Goal: Task Accomplishment & Management: Manage account settings

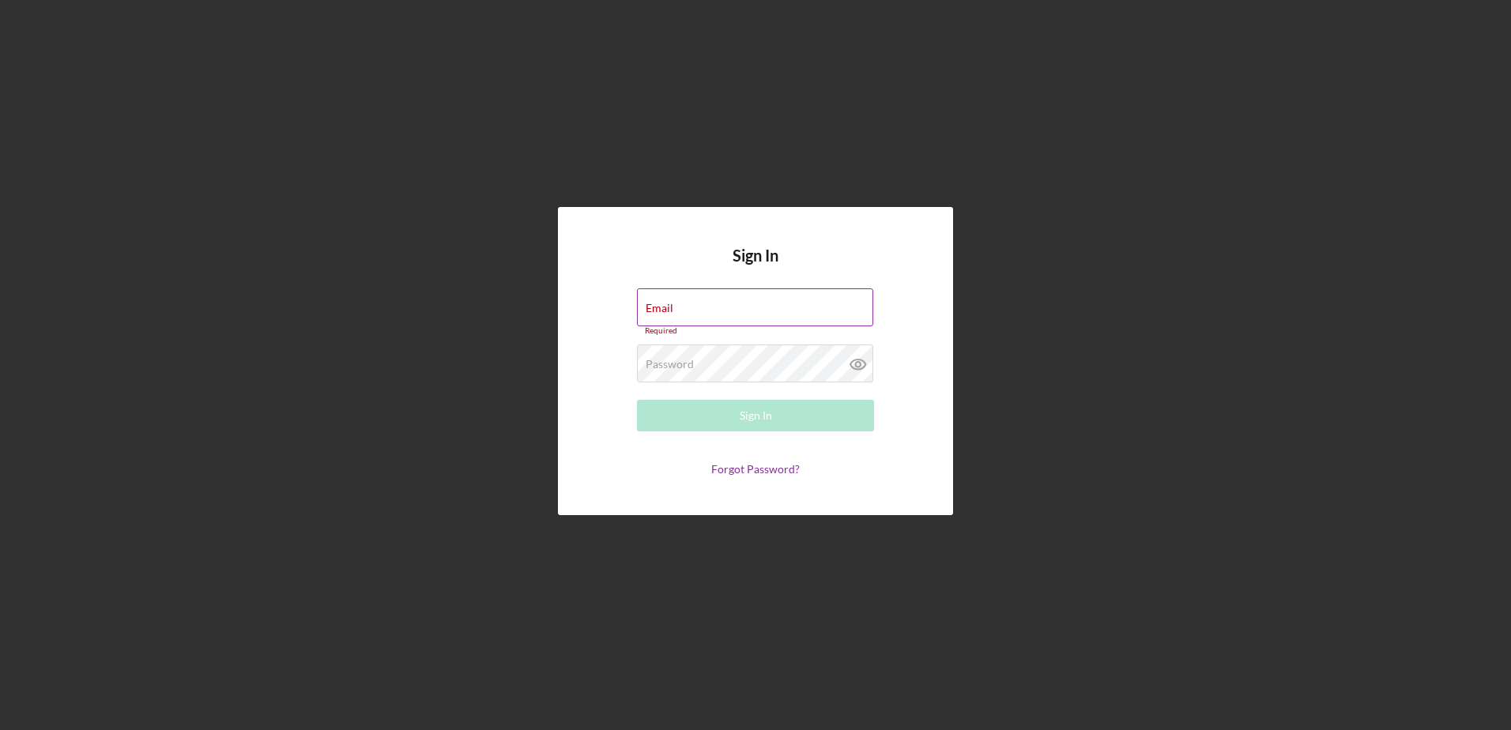
click at [673, 298] on div "Email Required" at bounding box center [755, 312] width 237 height 47
type input "mibrakt@jfsannarbor.org"
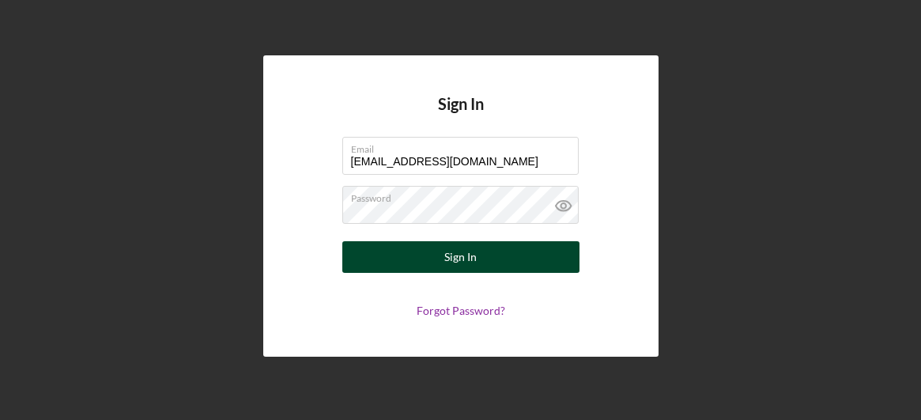
click at [432, 247] on button "Sign In" at bounding box center [460, 257] width 237 height 32
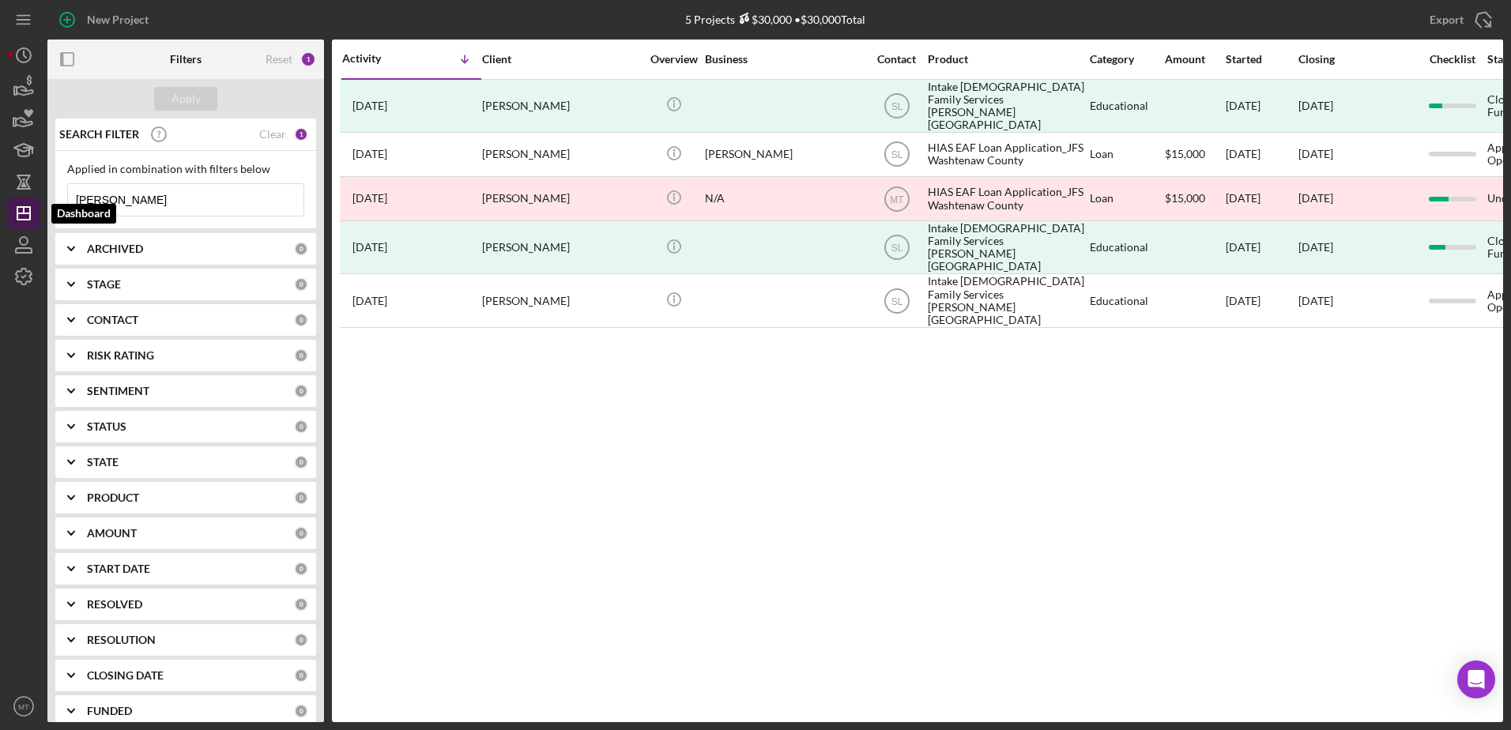
click at [28, 213] on line "button" at bounding box center [23, 213] width 13 height 0
drag, startPoint x: 125, startPoint y: 195, endPoint x: 91, endPoint y: 191, distance: 34.2
click at [91, 191] on input "JOBE" at bounding box center [186, 200] width 236 height 32
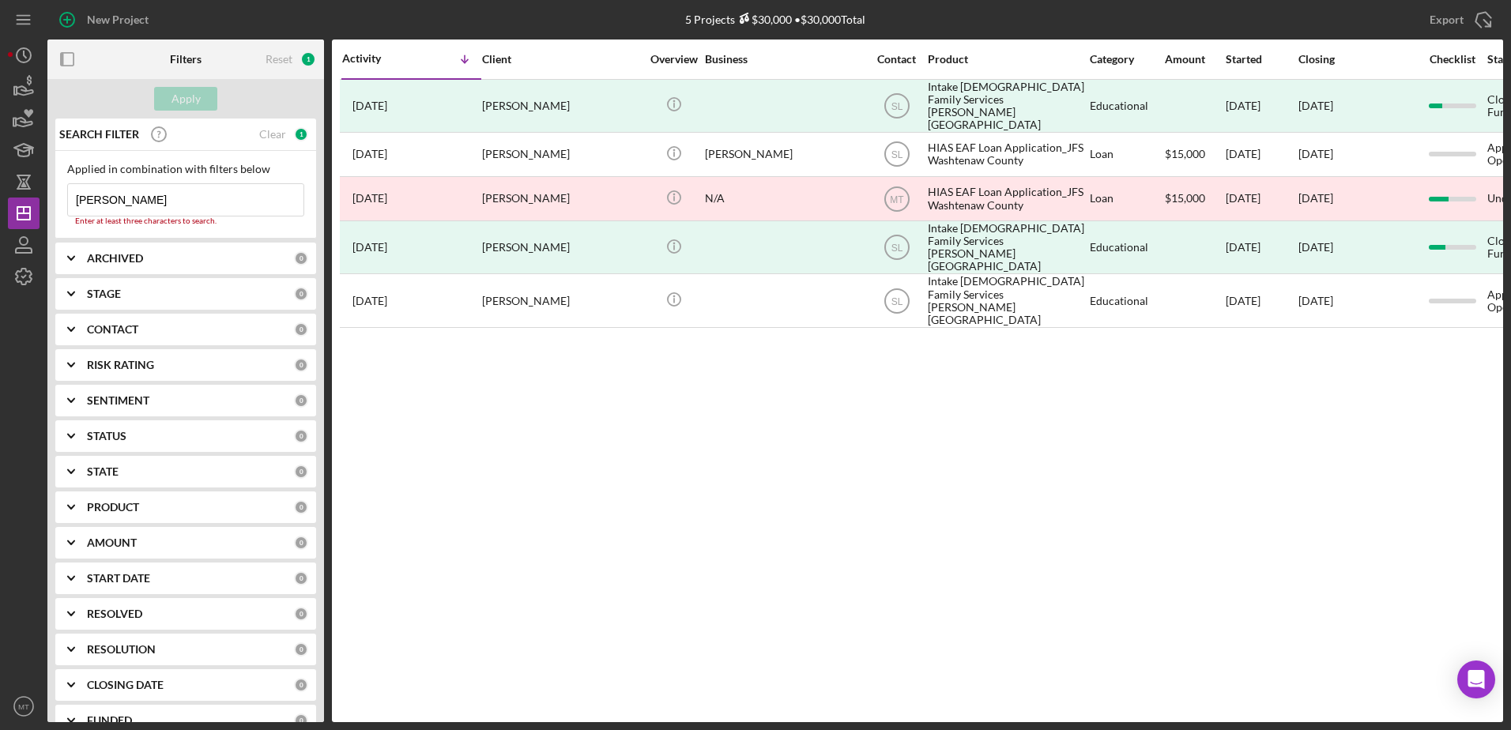
type input "J"
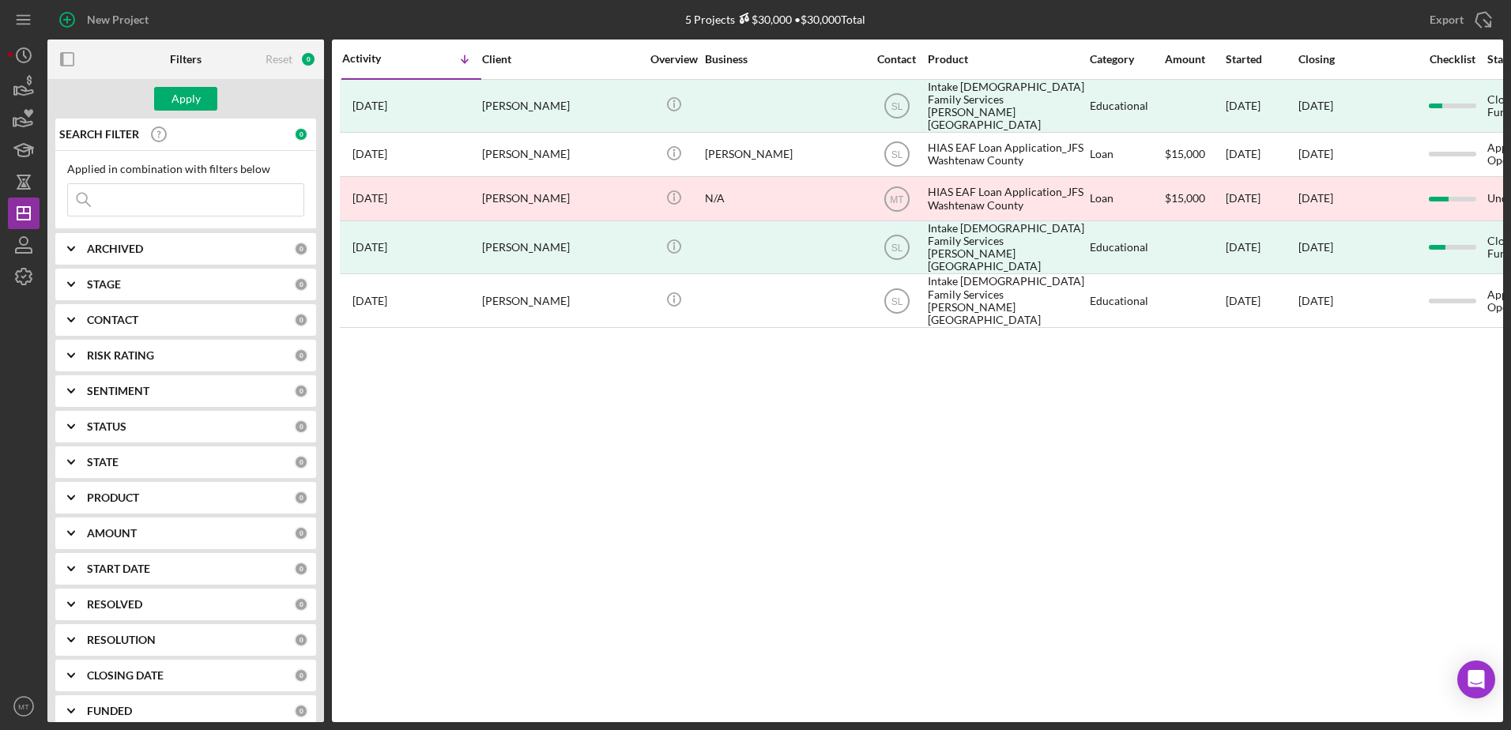
click at [123, 203] on input at bounding box center [186, 200] width 236 height 32
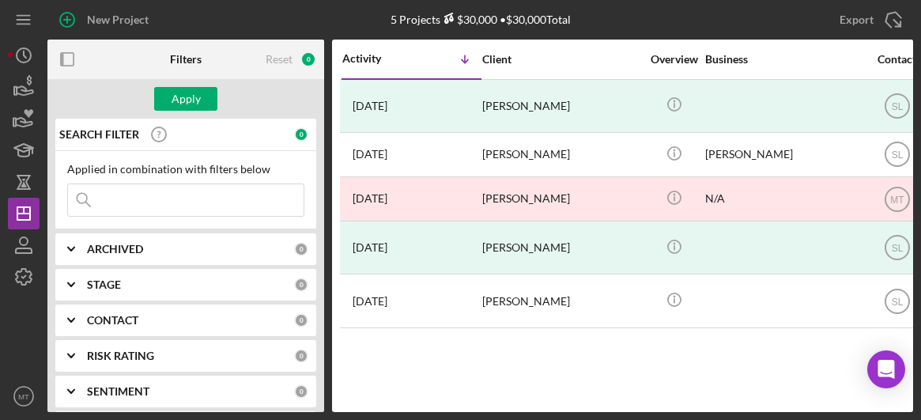
click at [221, 199] on input at bounding box center [186, 200] width 236 height 32
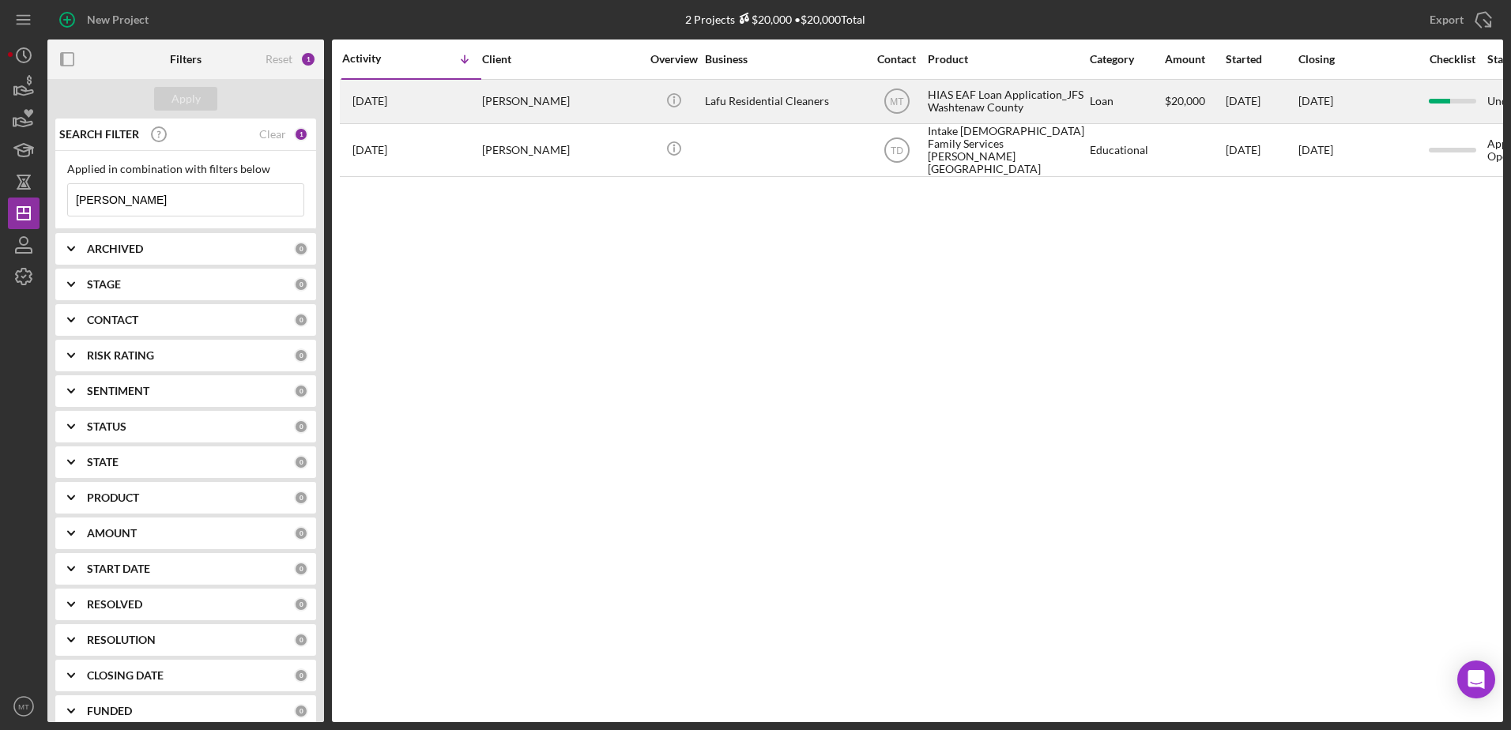
type input "luis"
click at [531, 104] on div "Luis Faria" at bounding box center [561, 102] width 158 height 42
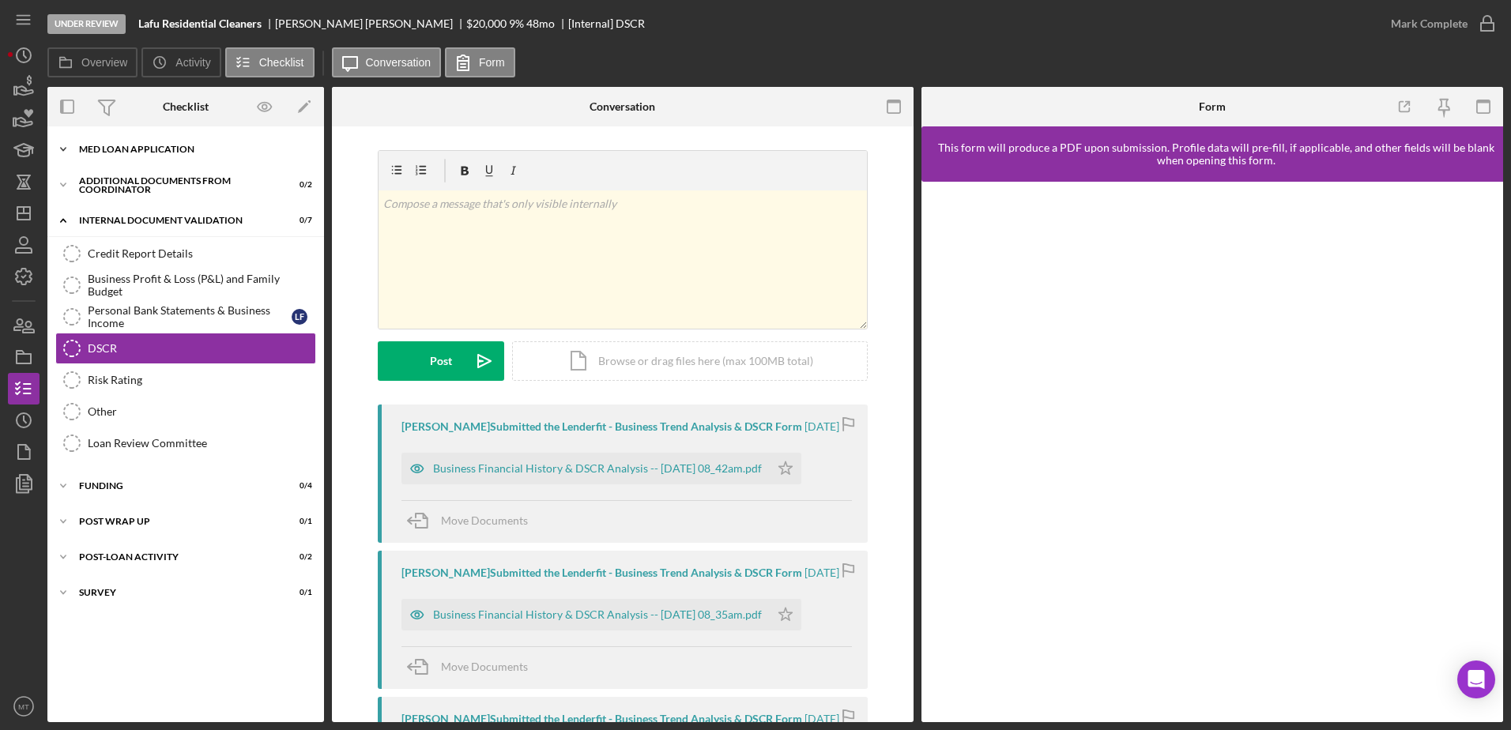
click at [171, 150] on div "MED Loan Application" at bounding box center [191, 149] width 225 height 9
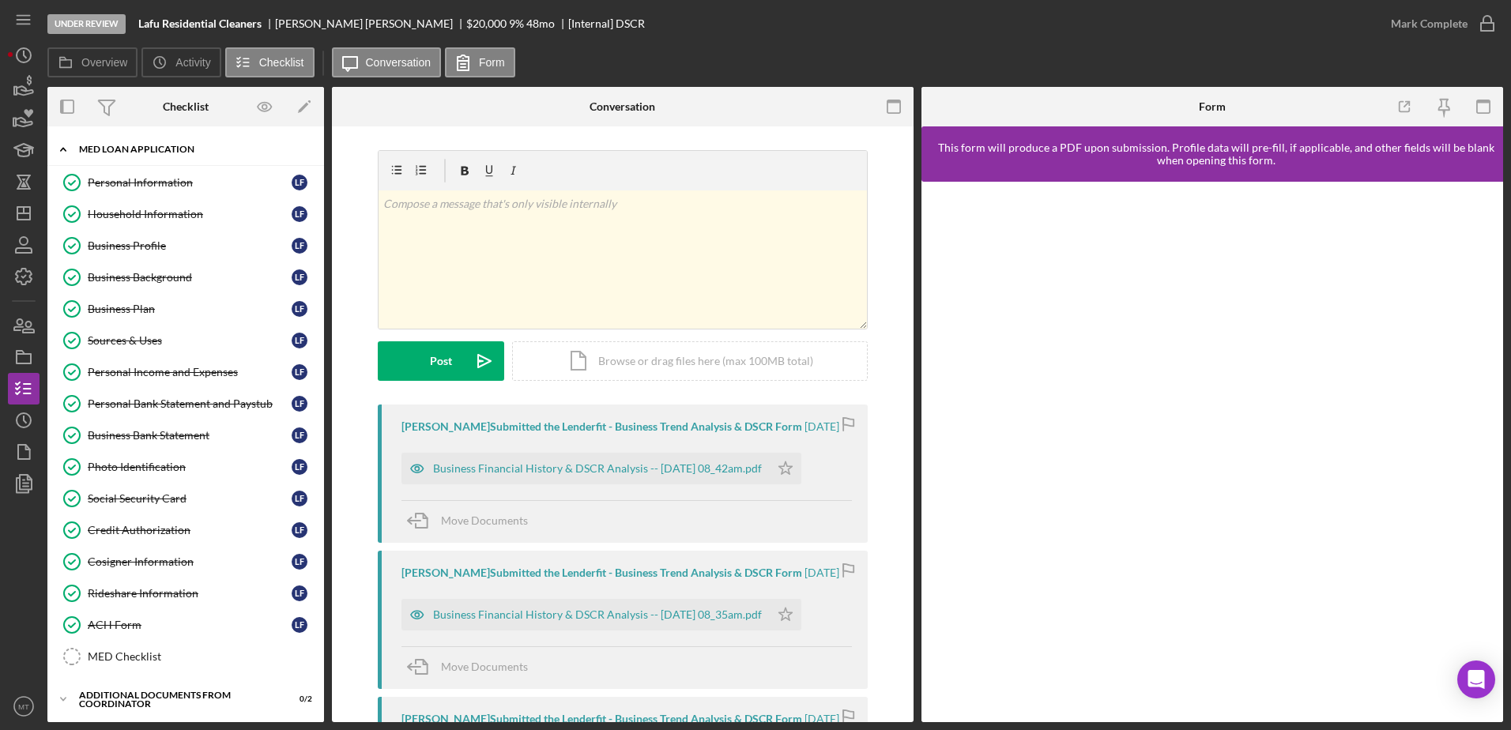
click at [183, 153] on div "MED Loan Application" at bounding box center [191, 149] width 225 height 9
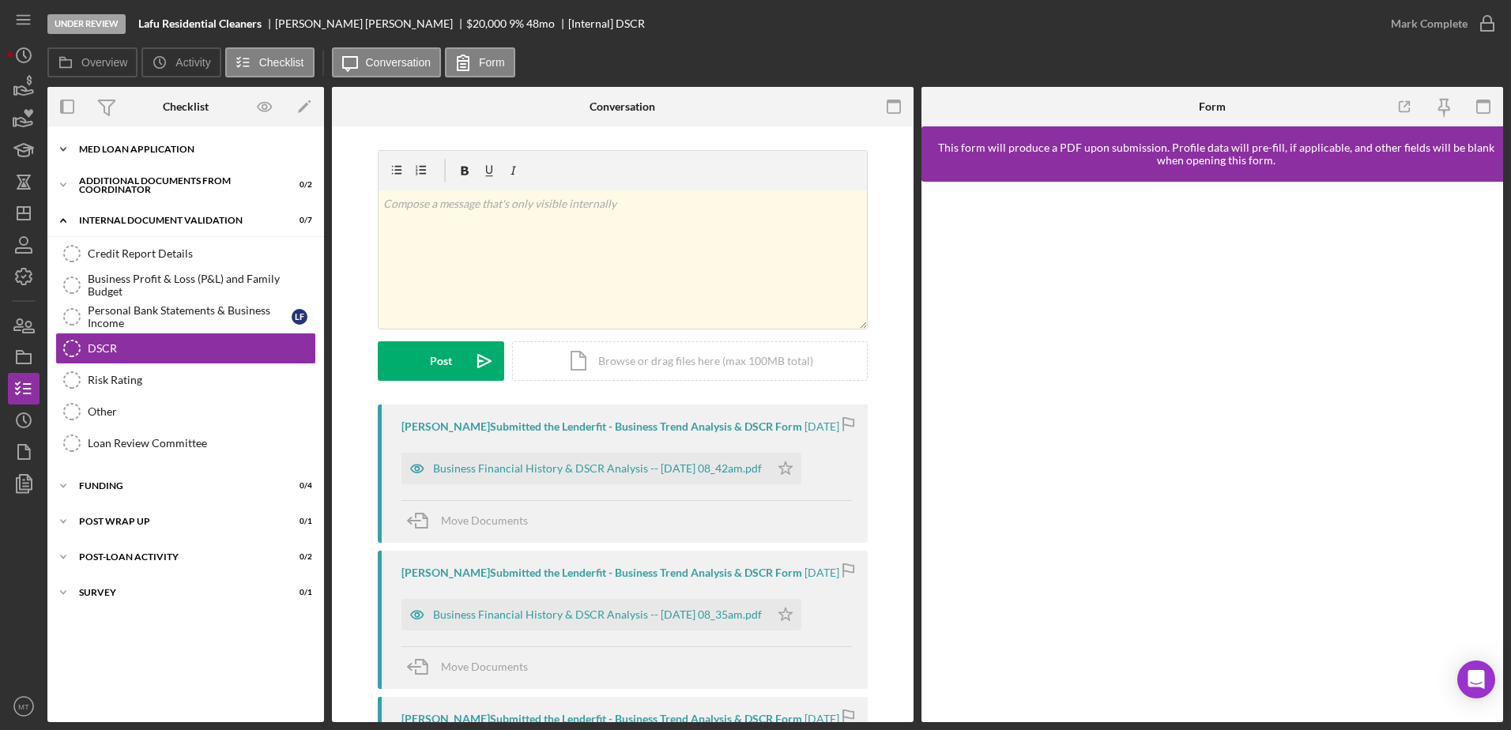
click at [183, 153] on div "MED Loan Application" at bounding box center [191, 149] width 225 height 9
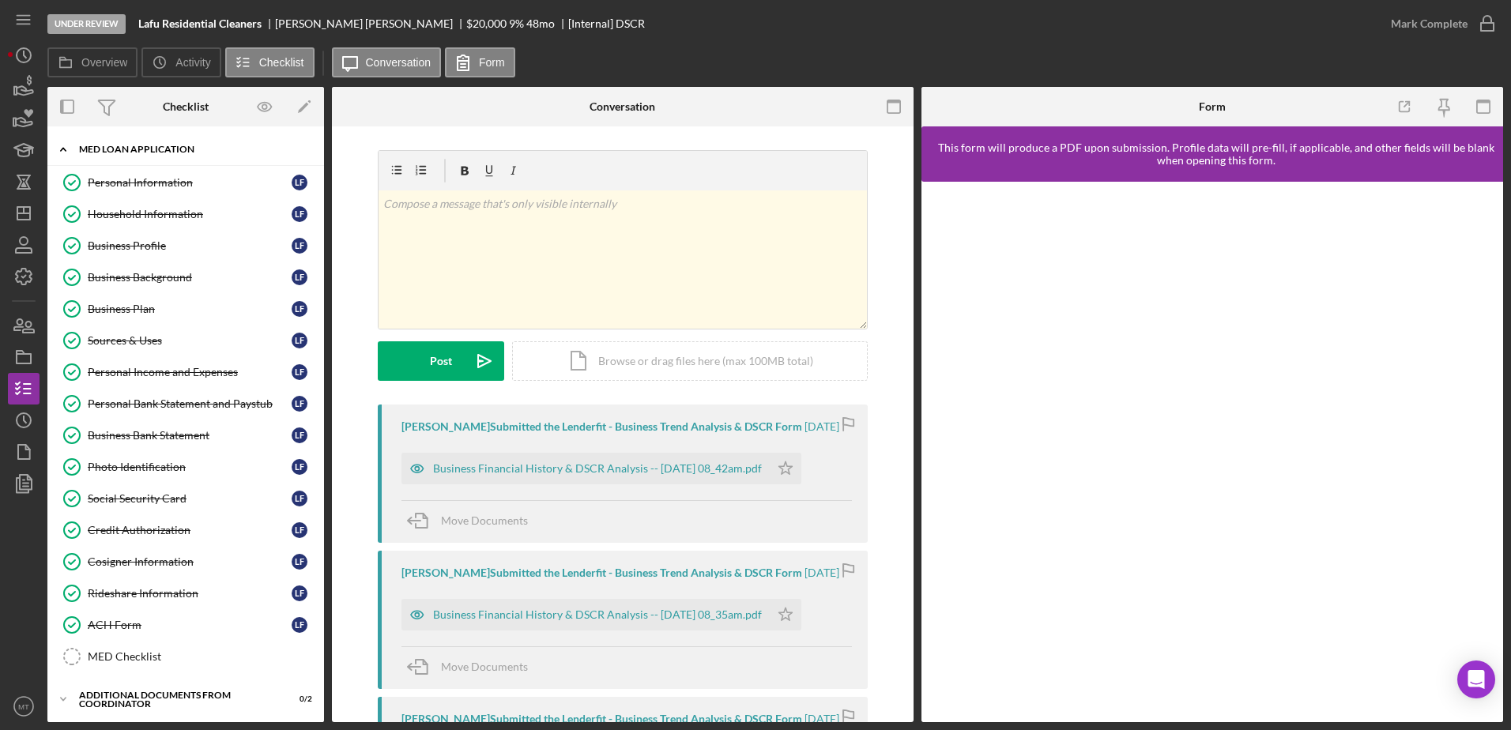
click at [183, 153] on div "MED Loan Application" at bounding box center [191, 149] width 225 height 9
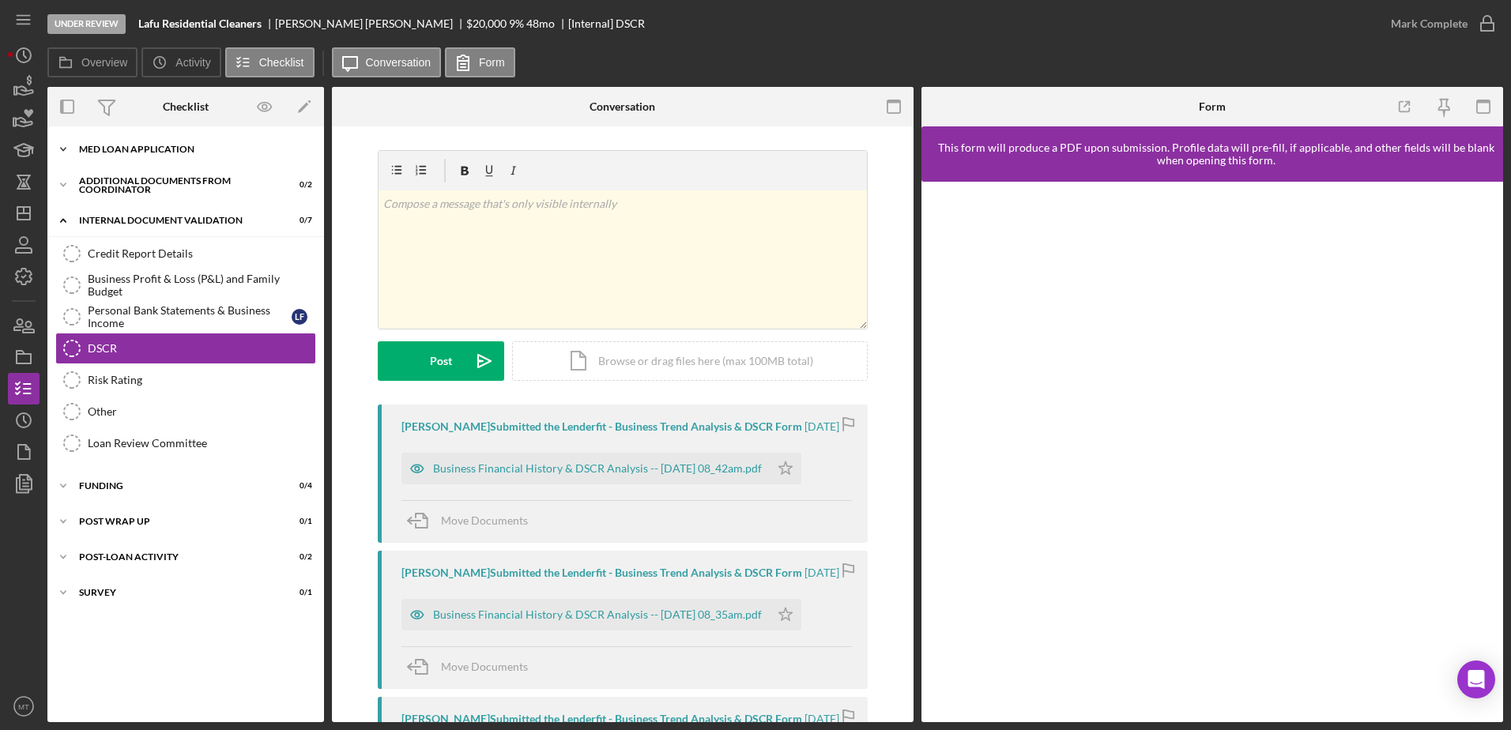
click at [183, 153] on div "MED Loan Application" at bounding box center [191, 149] width 225 height 9
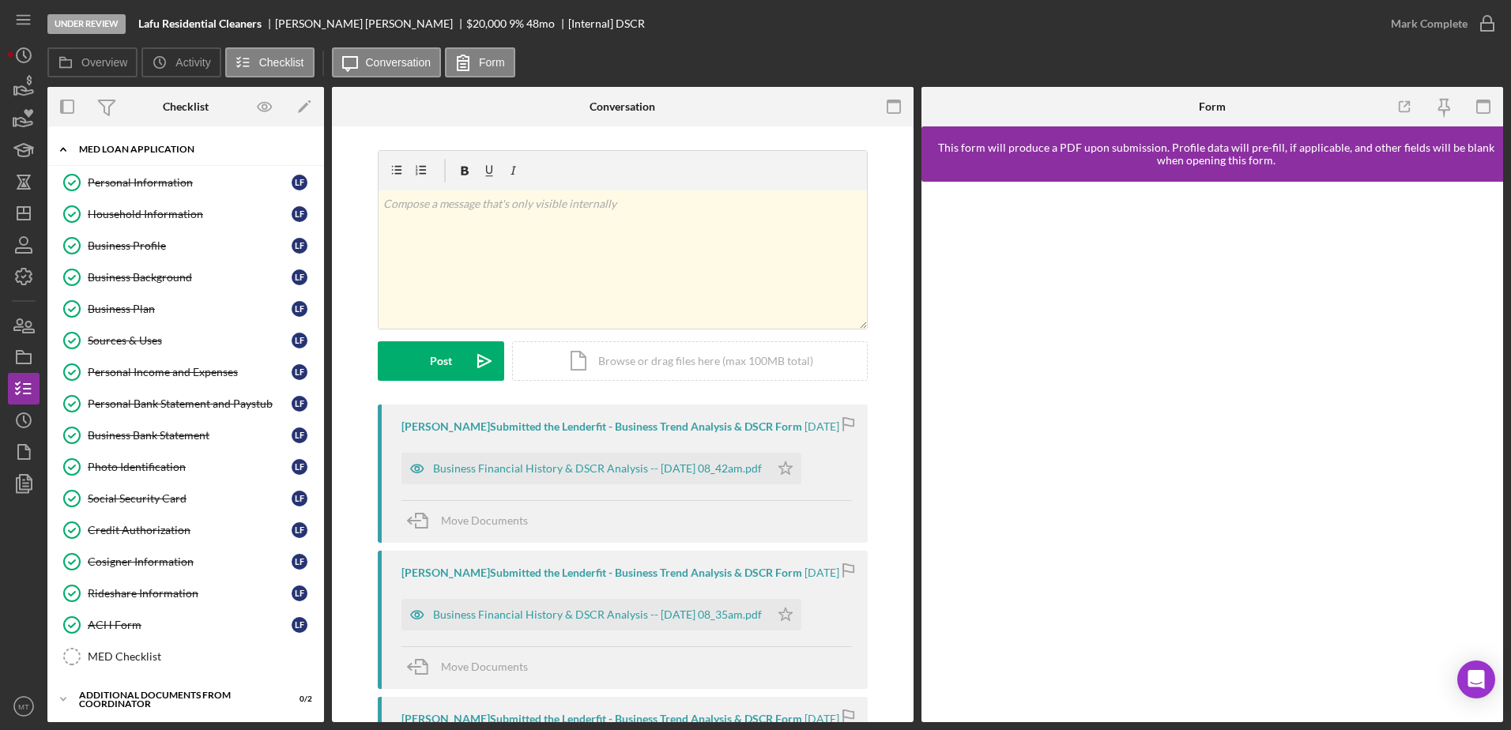
click at [183, 153] on div "MED Loan Application" at bounding box center [191, 149] width 225 height 9
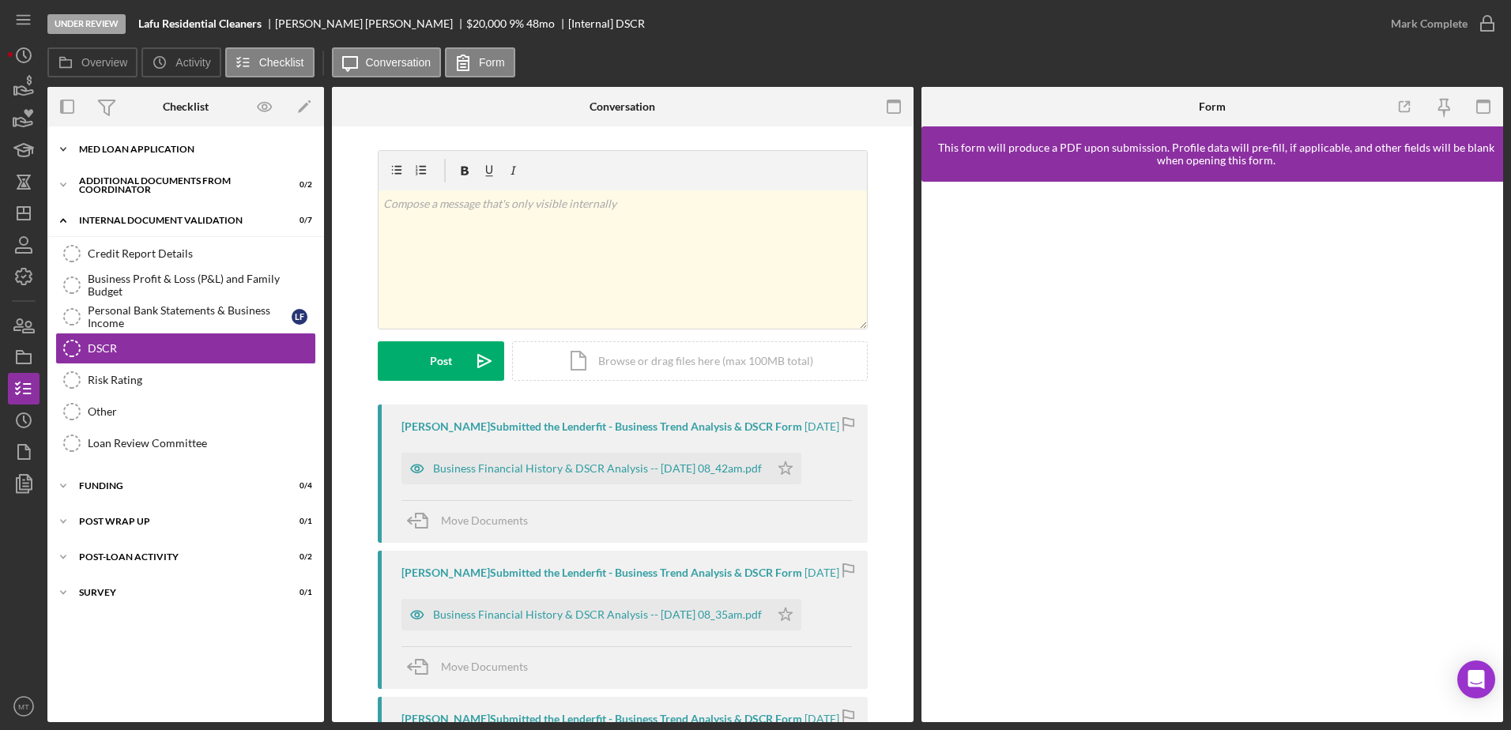
click at [183, 153] on div "MED Loan Application" at bounding box center [191, 149] width 225 height 9
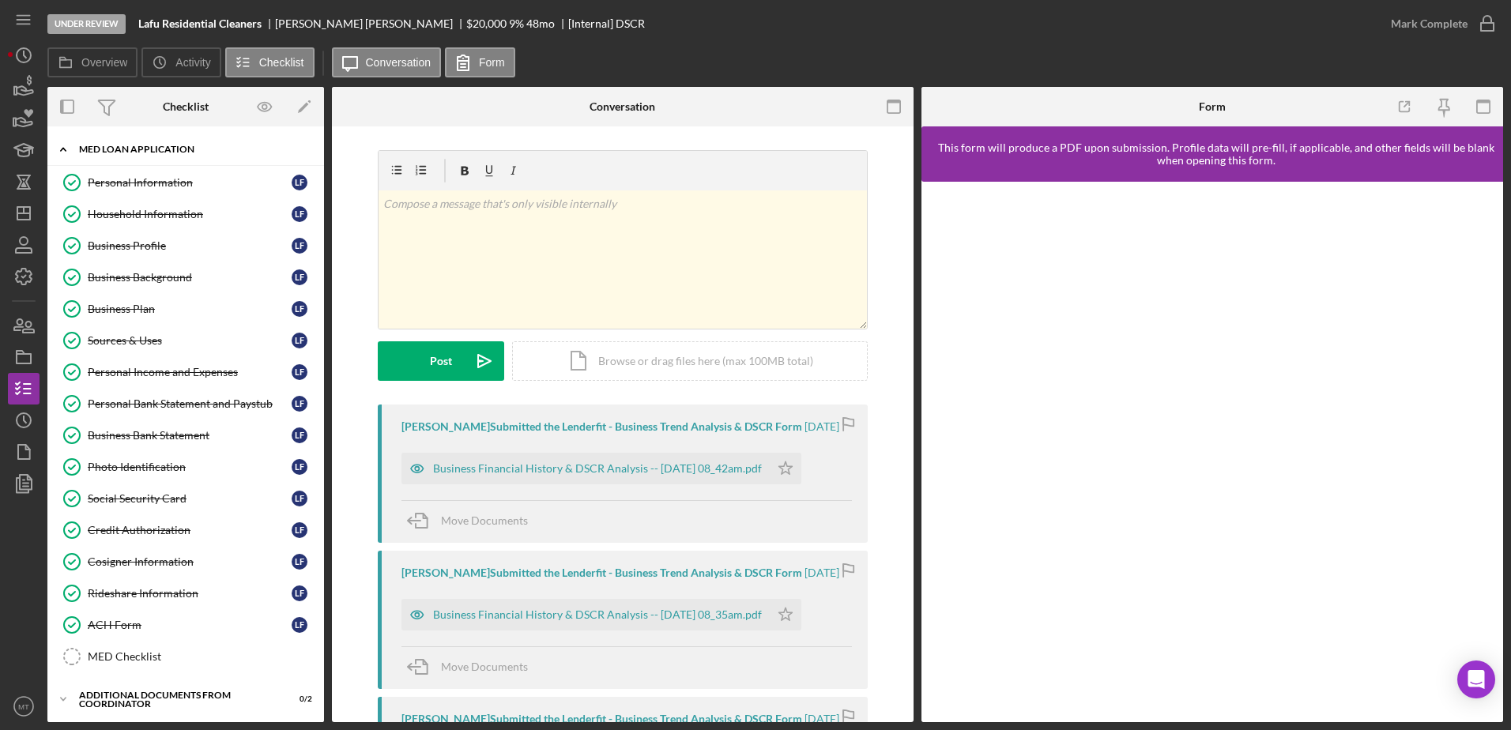
click at [100, 140] on div "Icon/Expander MED Loan Application 15 / 16" at bounding box center [185, 150] width 277 height 32
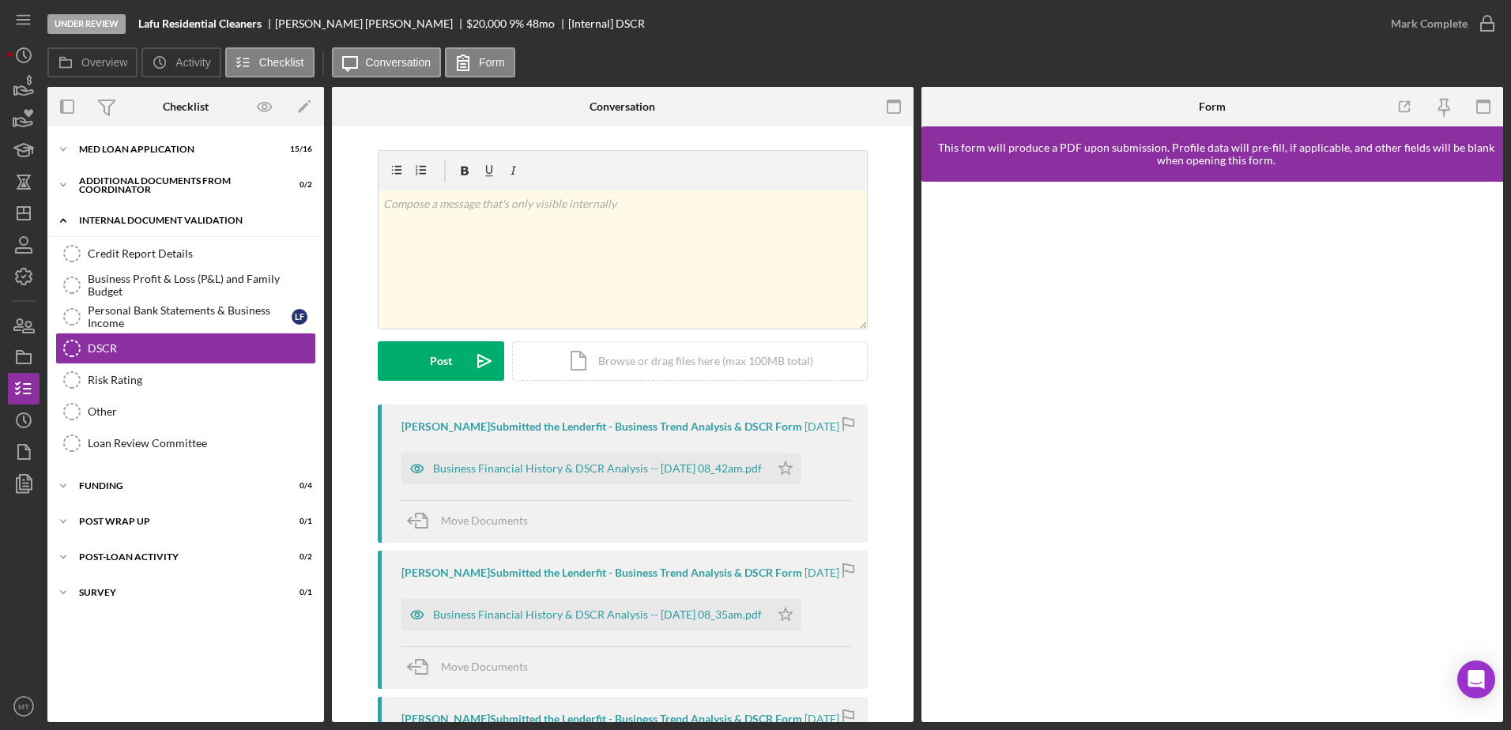
click at [168, 218] on div "Internal Document Validation" at bounding box center [191, 220] width 225 height 9
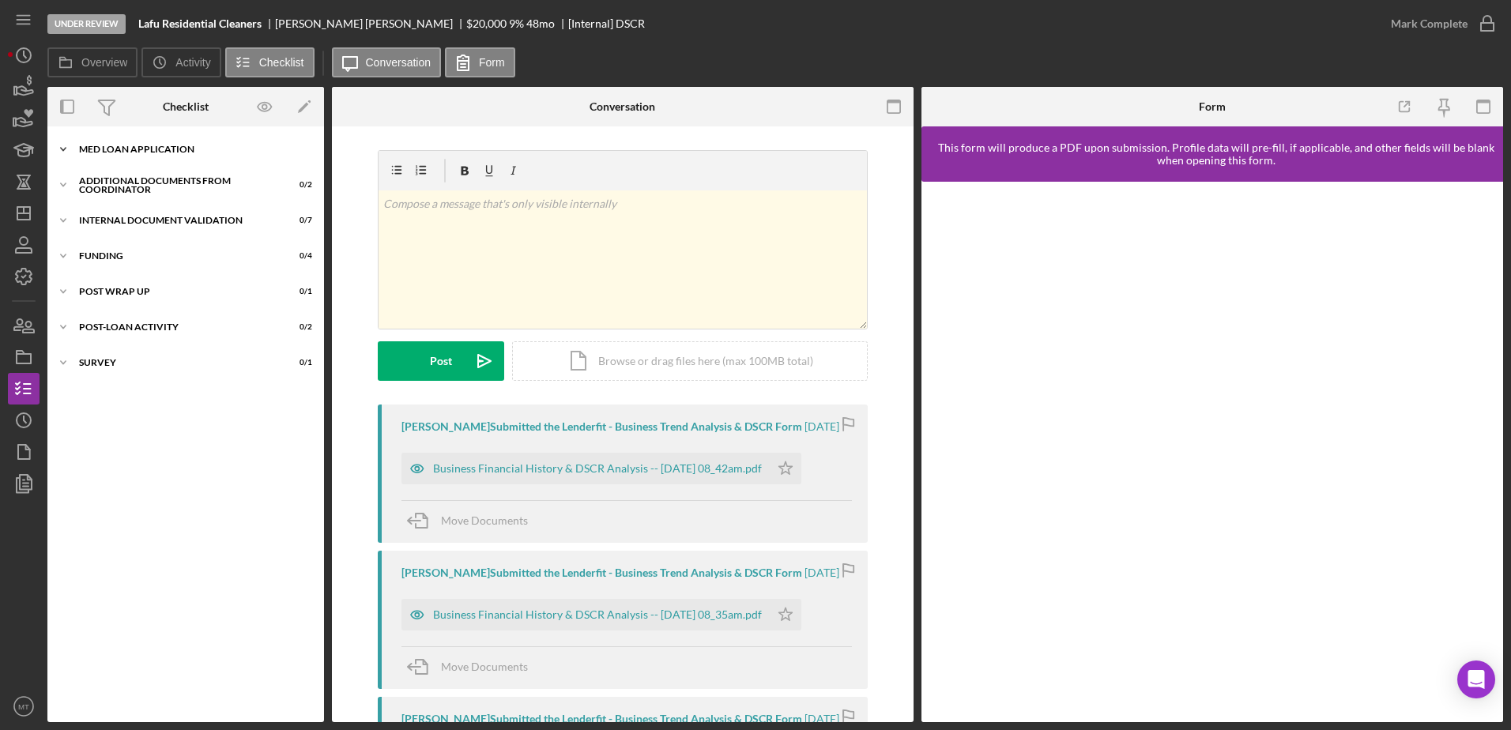
click at [187, 150] on div "MED Loan Application" at bounding box center [191, 149] width 225 height 9
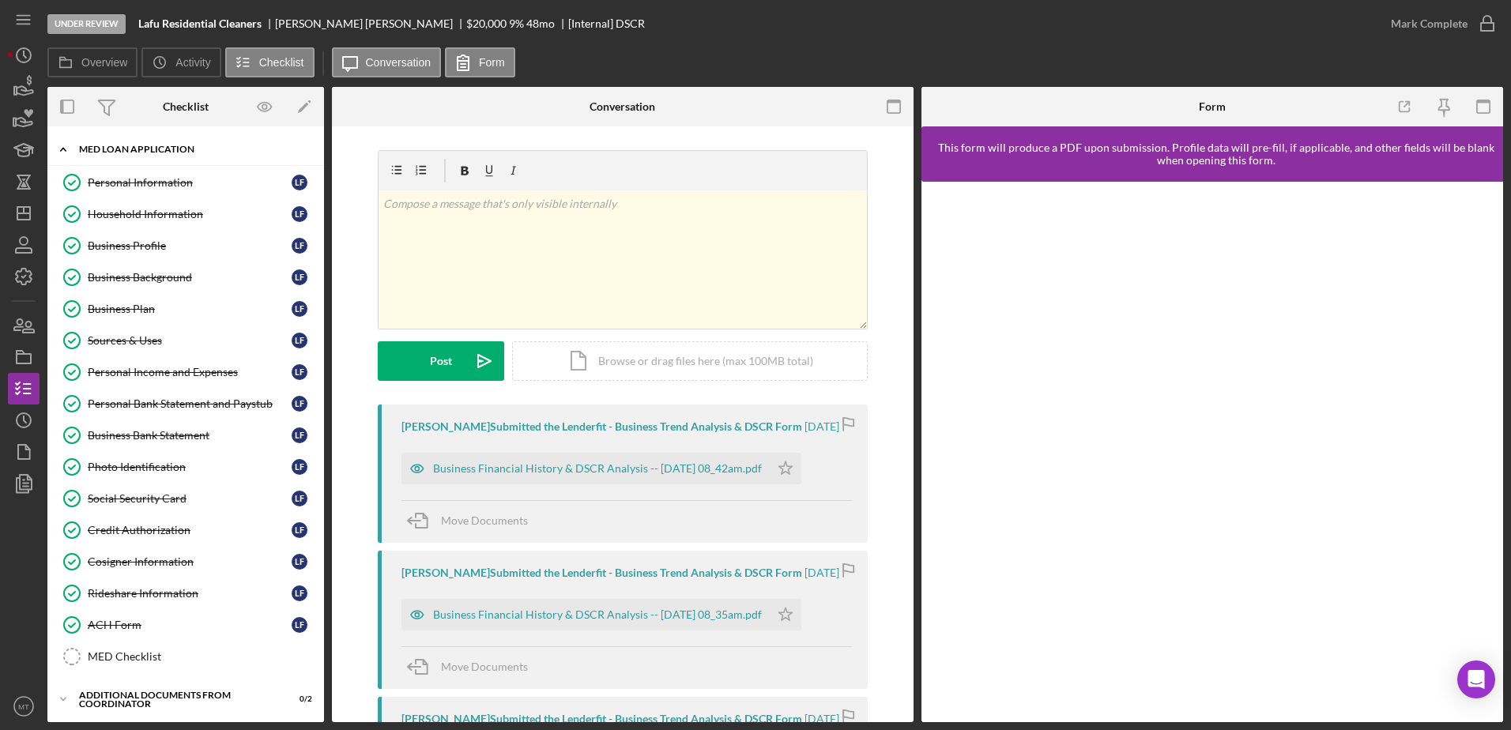
click at [66, 146] on icon "Icon/Expander" at bounding box center [63, 150] width 32 height 32
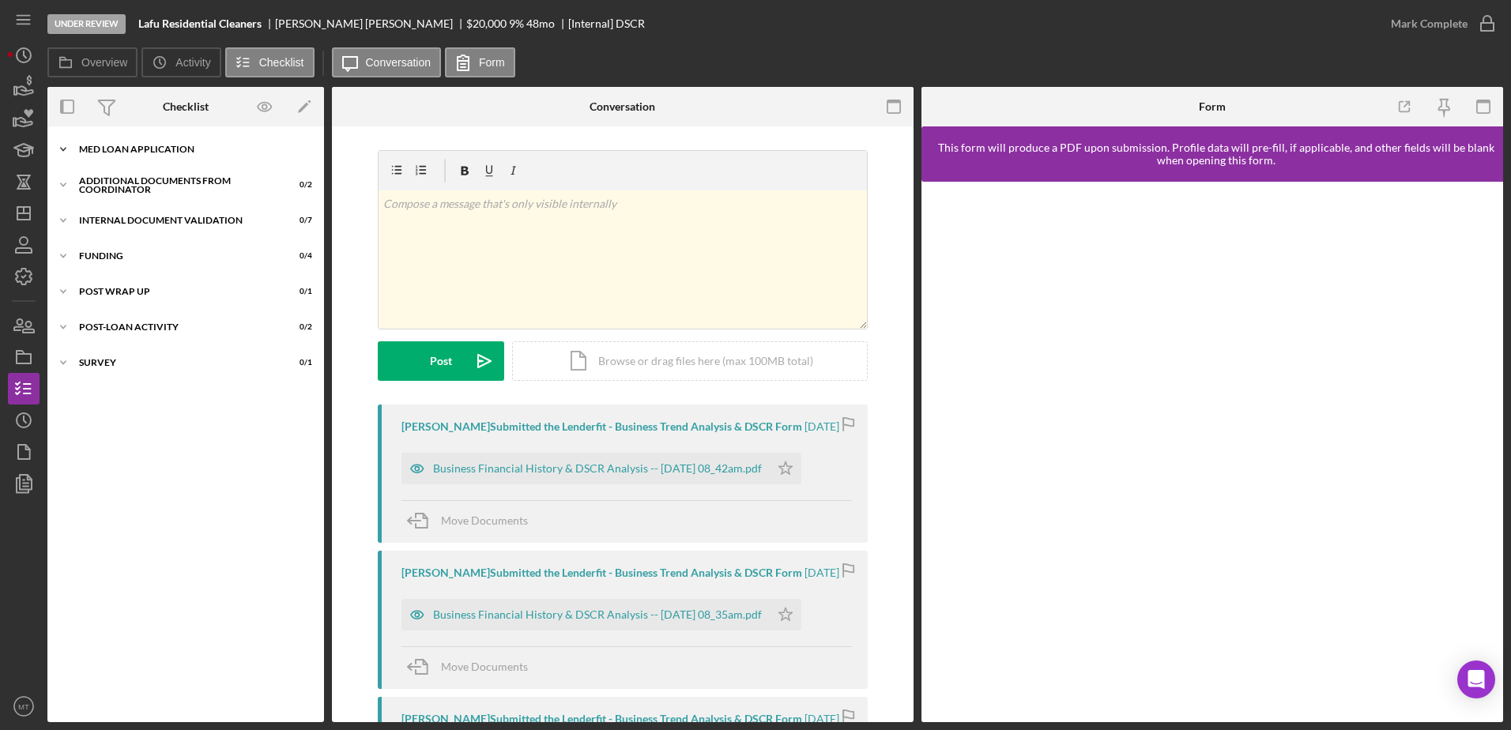
click at [127, 153] on div "MED Loan Application" at bounding box center [191, 149] width 225 height 9
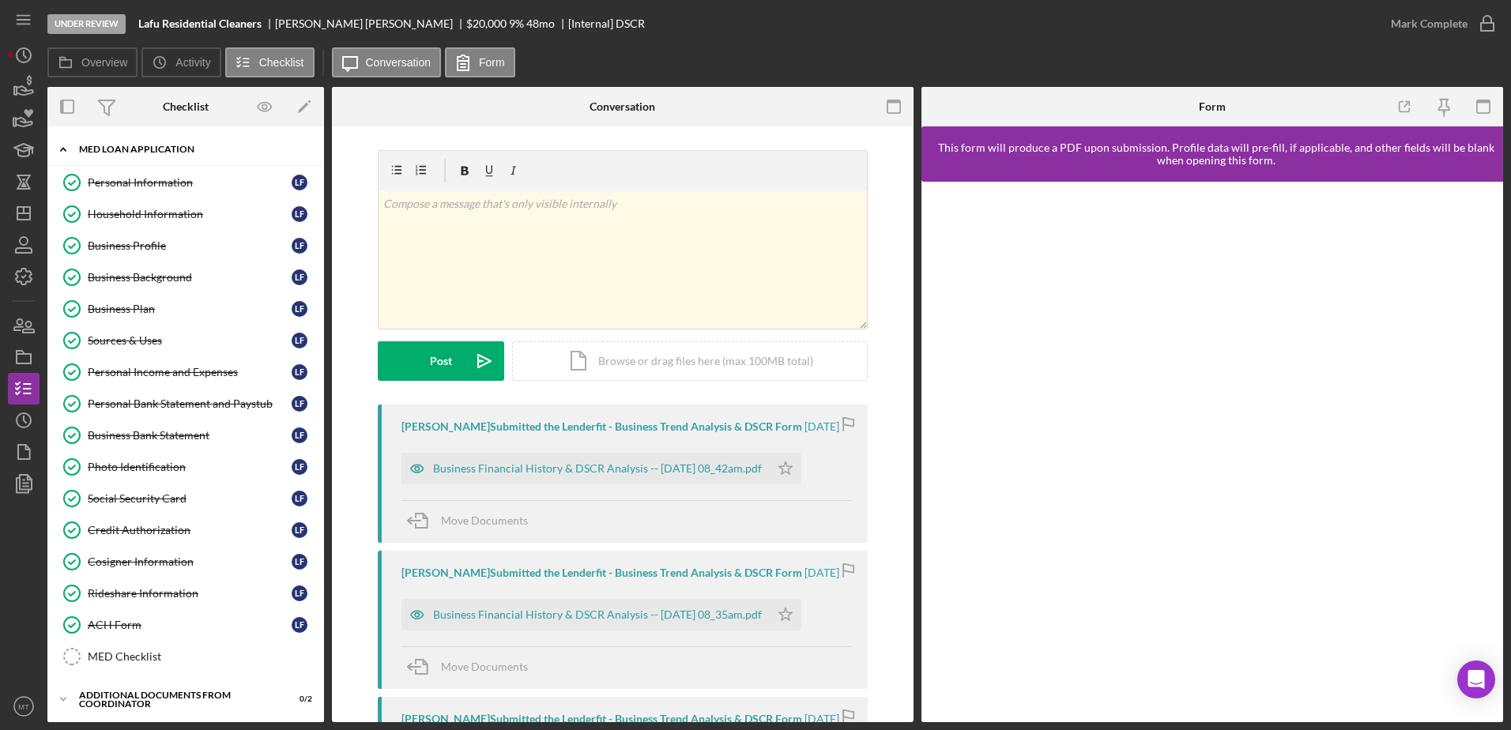
click at [126, 145] on div "MED Loan Application" at bounding box center [191, 149] width 225 height 9
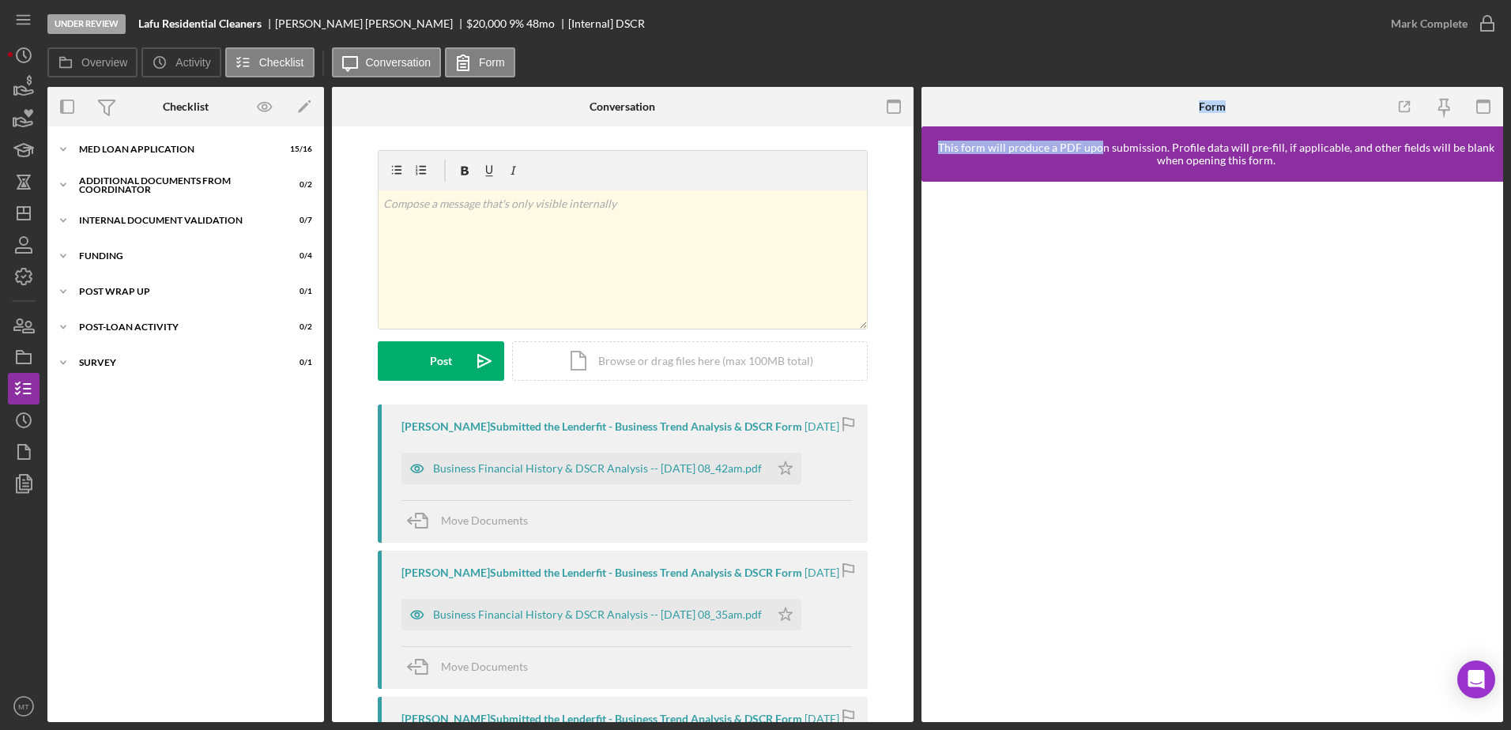
drag, startPoint x: 1102, startPoint y: 96, endPoint x: 1093, endPoint y: 139, distance: 43.6
click at [1093, 139] on div "Form This form will produce a PDF upon submission. Profile data will pre-fill, …" at bounding box center [1213, 405] width 582 height 636
click at [84, 61] on label "Overview" at bounding box center [104, 62] width 46 height 13
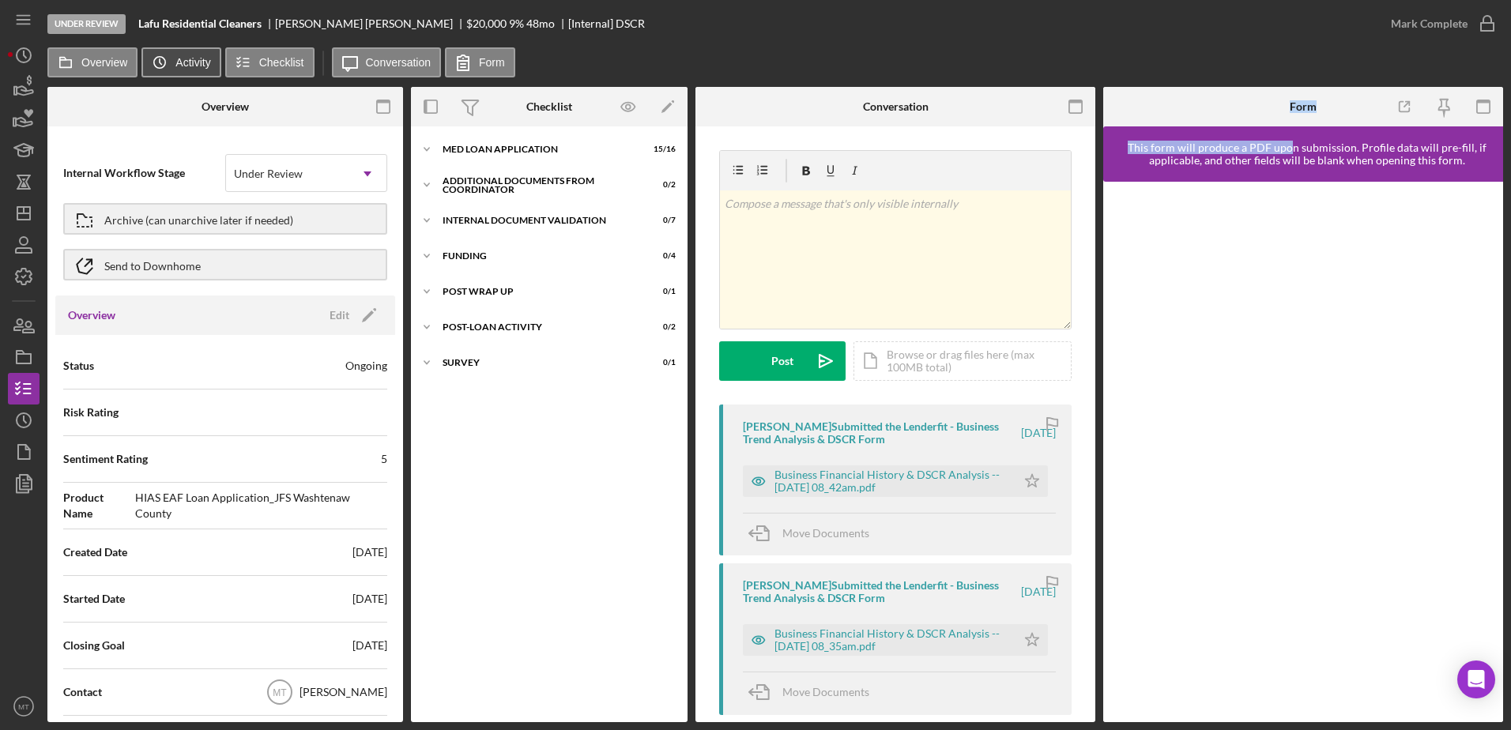
click at [181, 57] on label "Activity" at bounding box center [192, 62] width 35 height 13
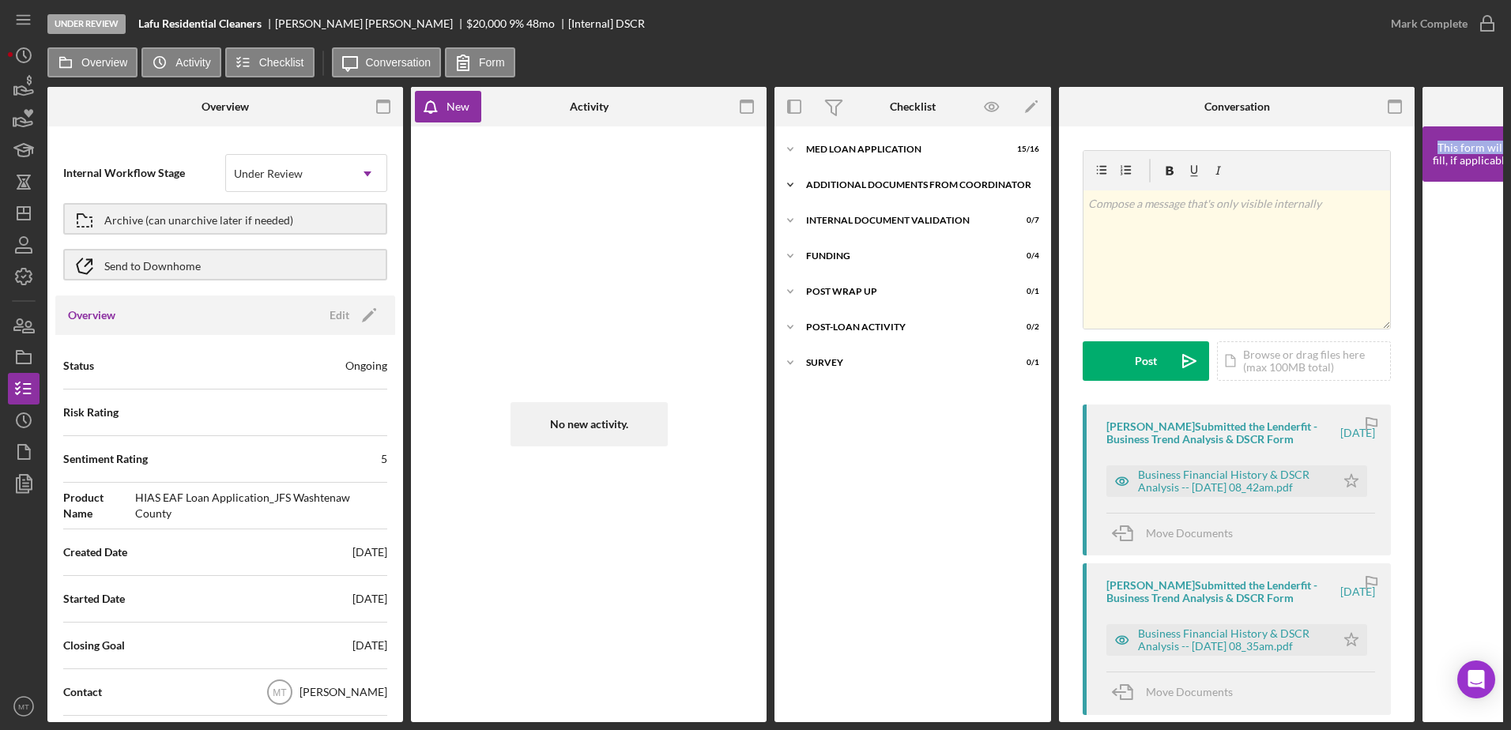
click at [870, 183] on div "Additional Documents from Coordinator" at bounding box center [918, 184] width 225 height 9
click at [866, 183] on div "Additional Documents from Coordinator" at bounding box center [918, 184] width 225 height 9
click at [864, 150] on div "MED Loan Application" at bounding box center [918, 149] width 225 height 9
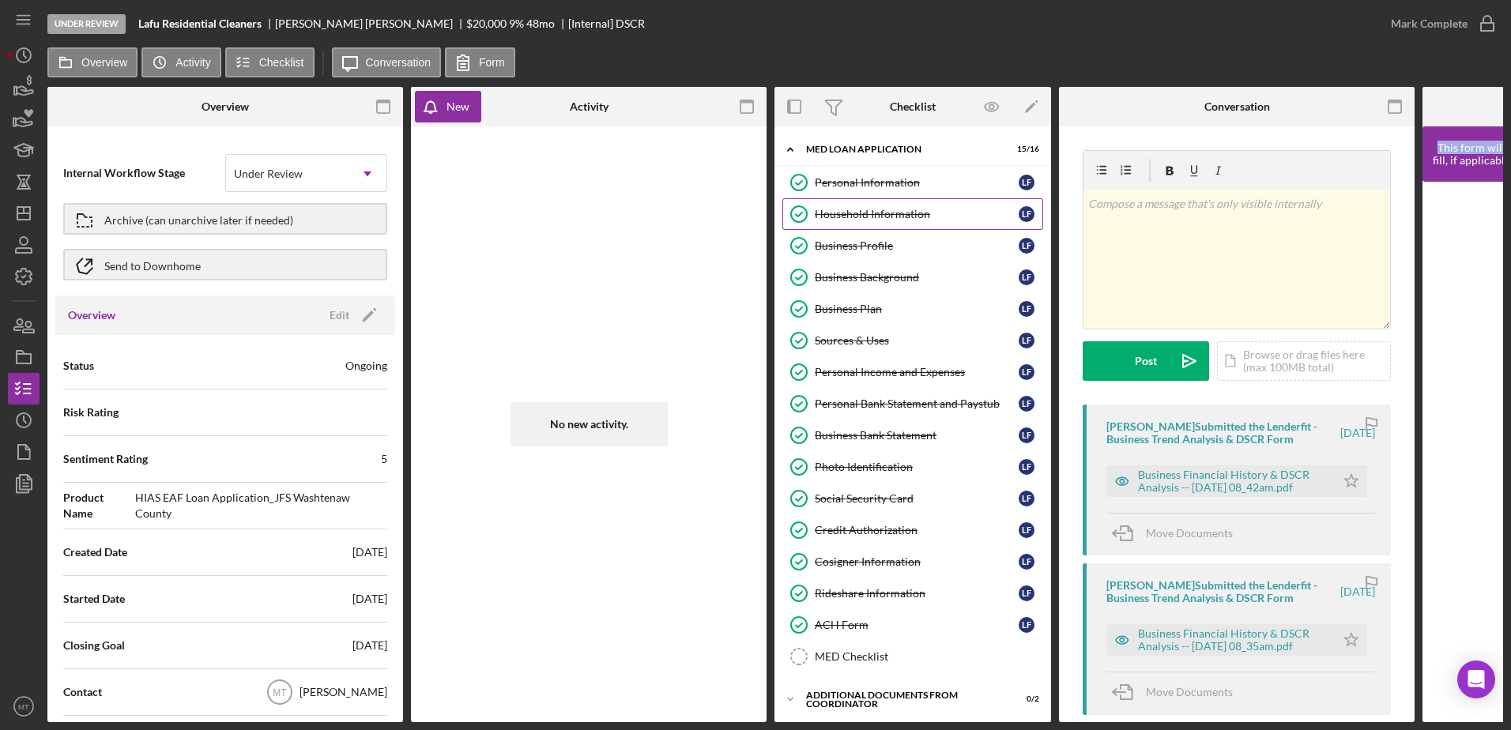
click at [864, 221] on link "Household Information Household Information L F" at bounding box center [913, 214] width 261 height 32
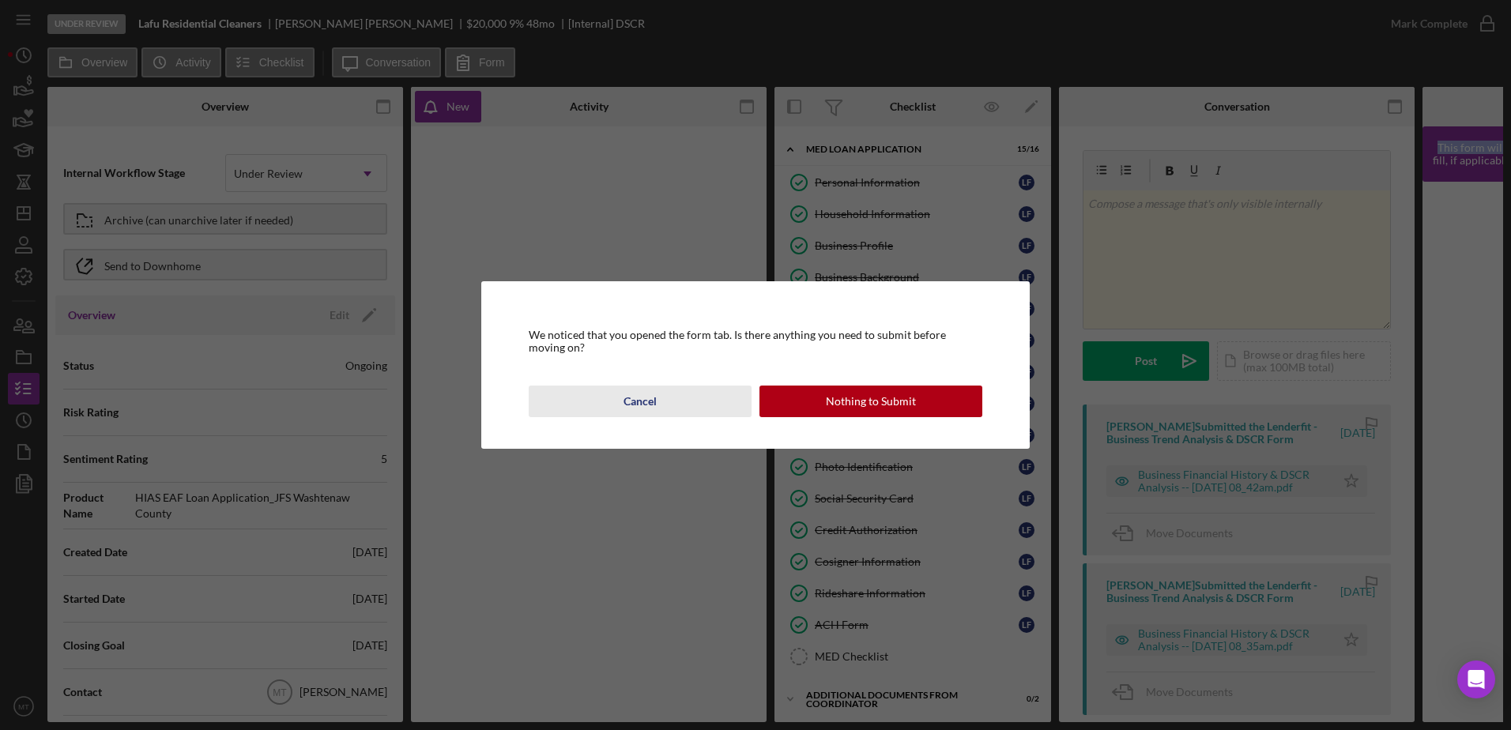
click at [632, 398] on div "Cancel" at bounding box center [640, 402] width 33 height 32
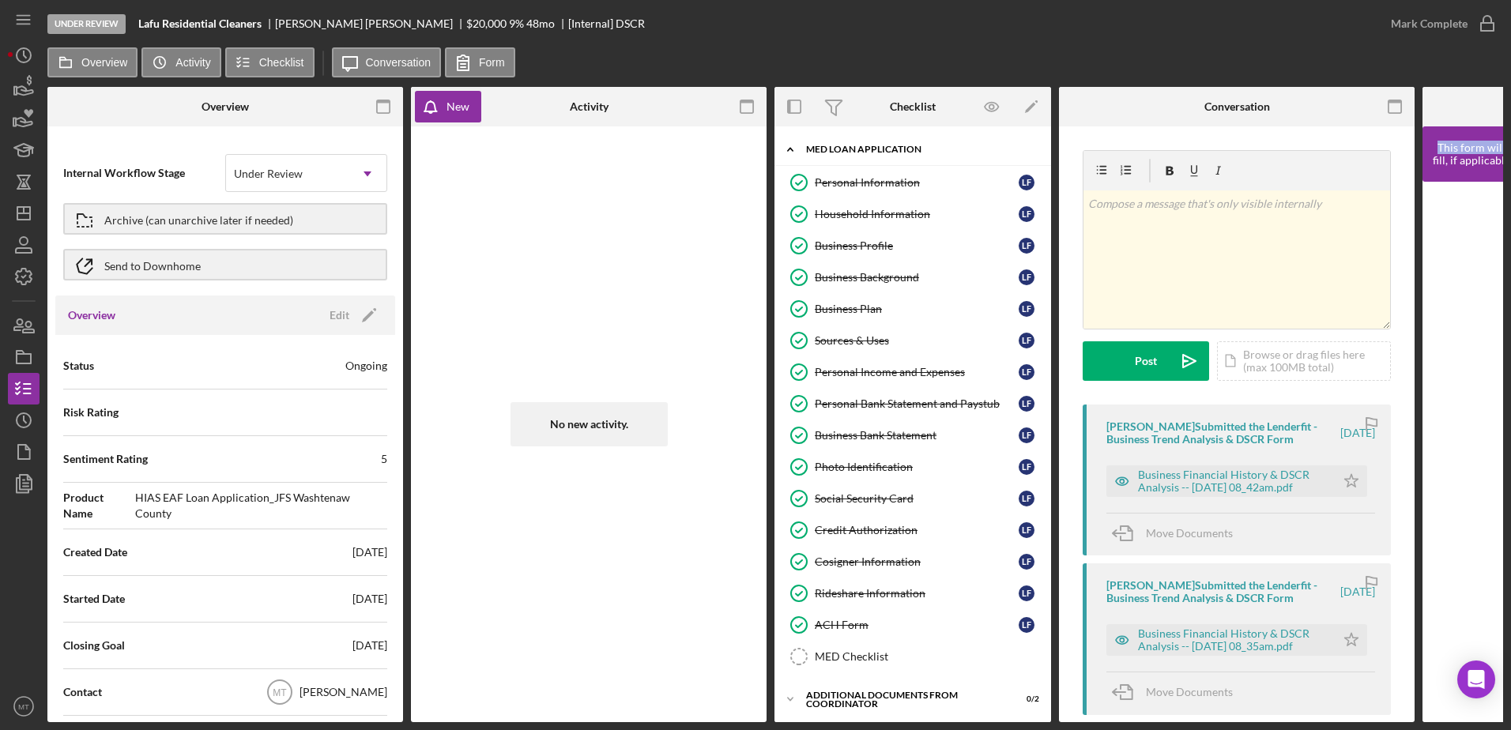
click at [798, 146] on icon "Icon/Expander" at bounding box center [791, 150] width 32 height 32
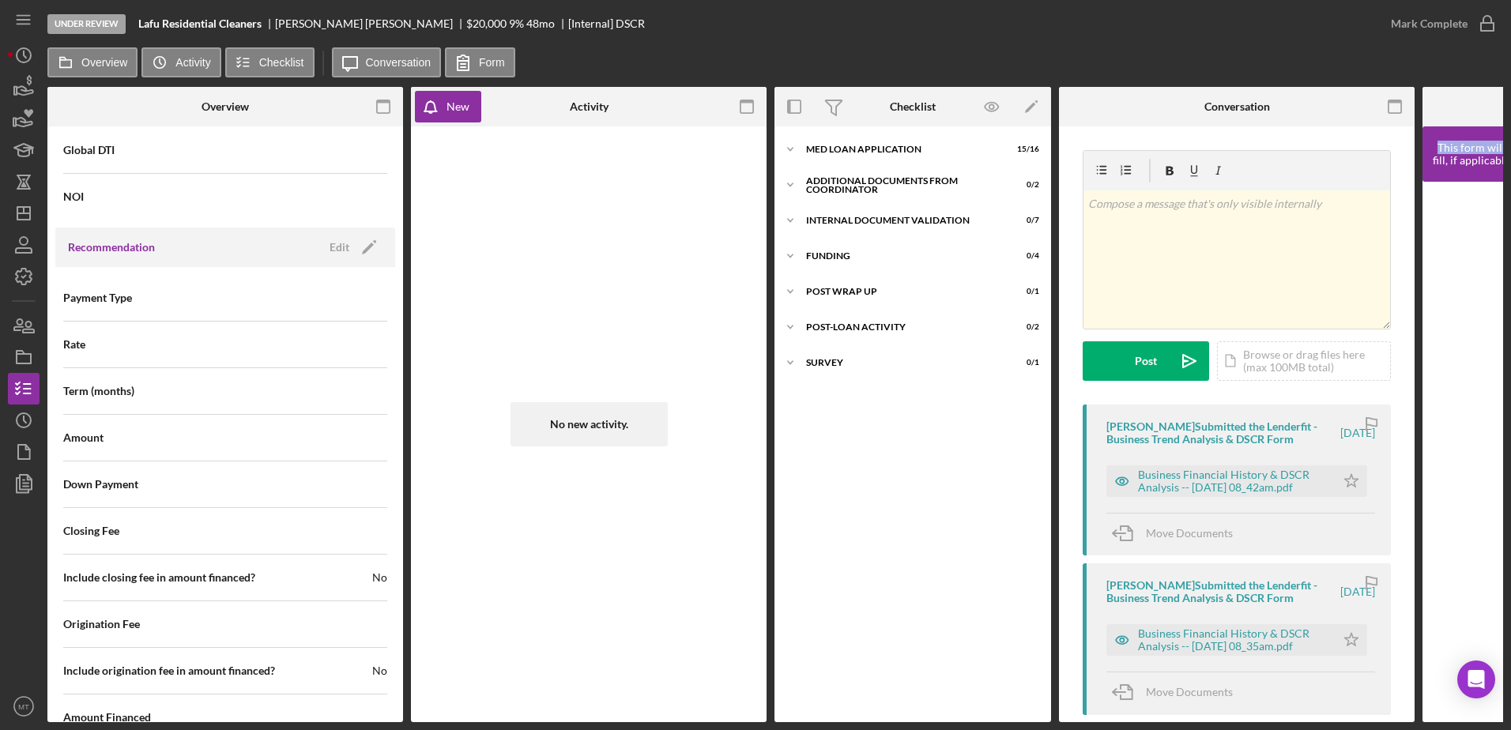
scroll to position [1344, 0]
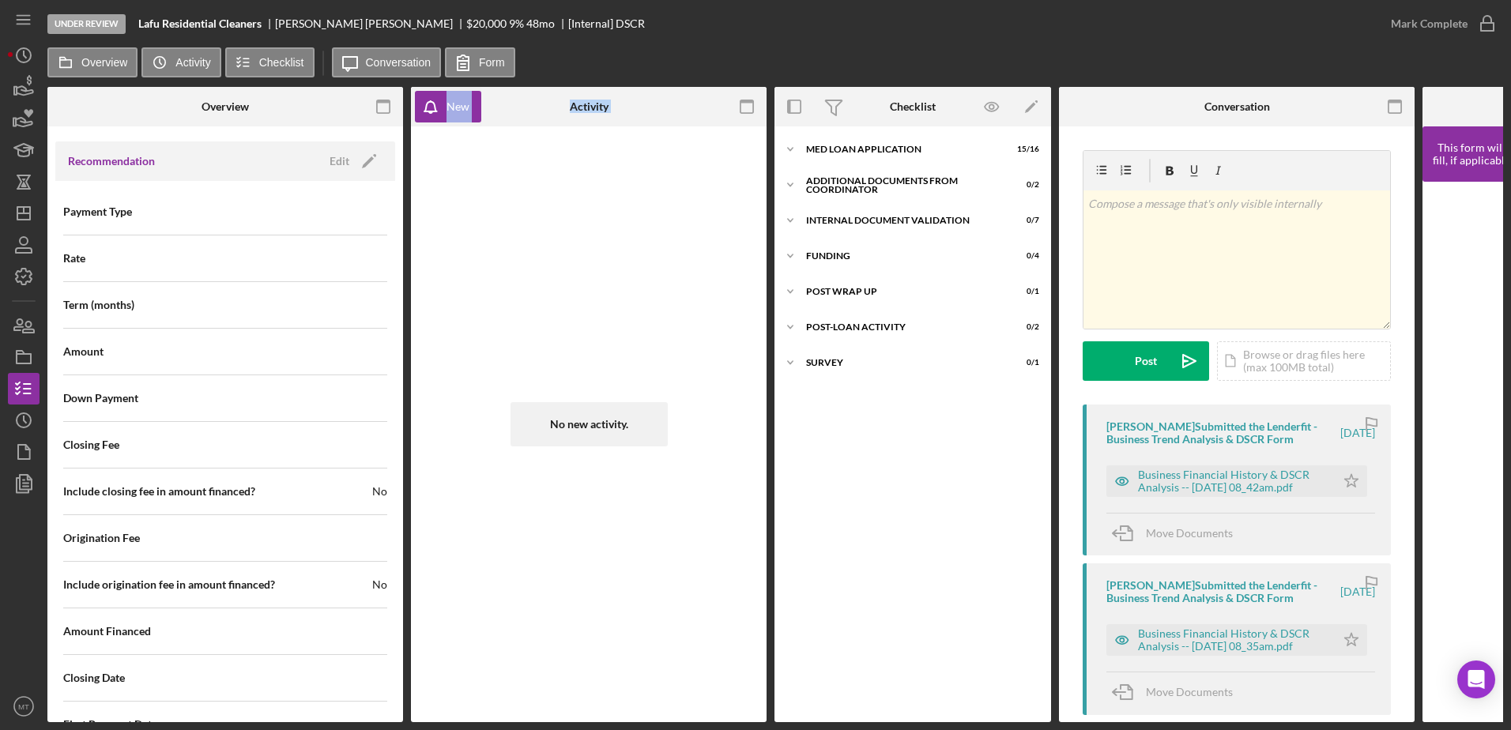
drag, startPoint x: 409, startPoint y: 514, endPoint x: 446, endPoint y: 123, distance: 392.2
click at [446, 123] on div "Overview Internal Workflow Stage Under Review Icon/Dropdown Arrow Archive (can …" at bounding box center [775, 405] width 1456 height 636
click at [406, 533] on div "Overview Internal Workflow Stage Under Review Icon/Dropdown Arrow Archive (can …" at bounding box center [775, 405] width 1456 height 636
drag, startPoint x: 403, startPoint y: 533, endPoint x: 478, endPoint y: 177, distance: 363.6
click at [478, 177] on div "Overview Internal Workflow Stage Under Review Icon/Dropdown Arrow Archive (can …" at bounding box center [775, 405] width 1456 height 636
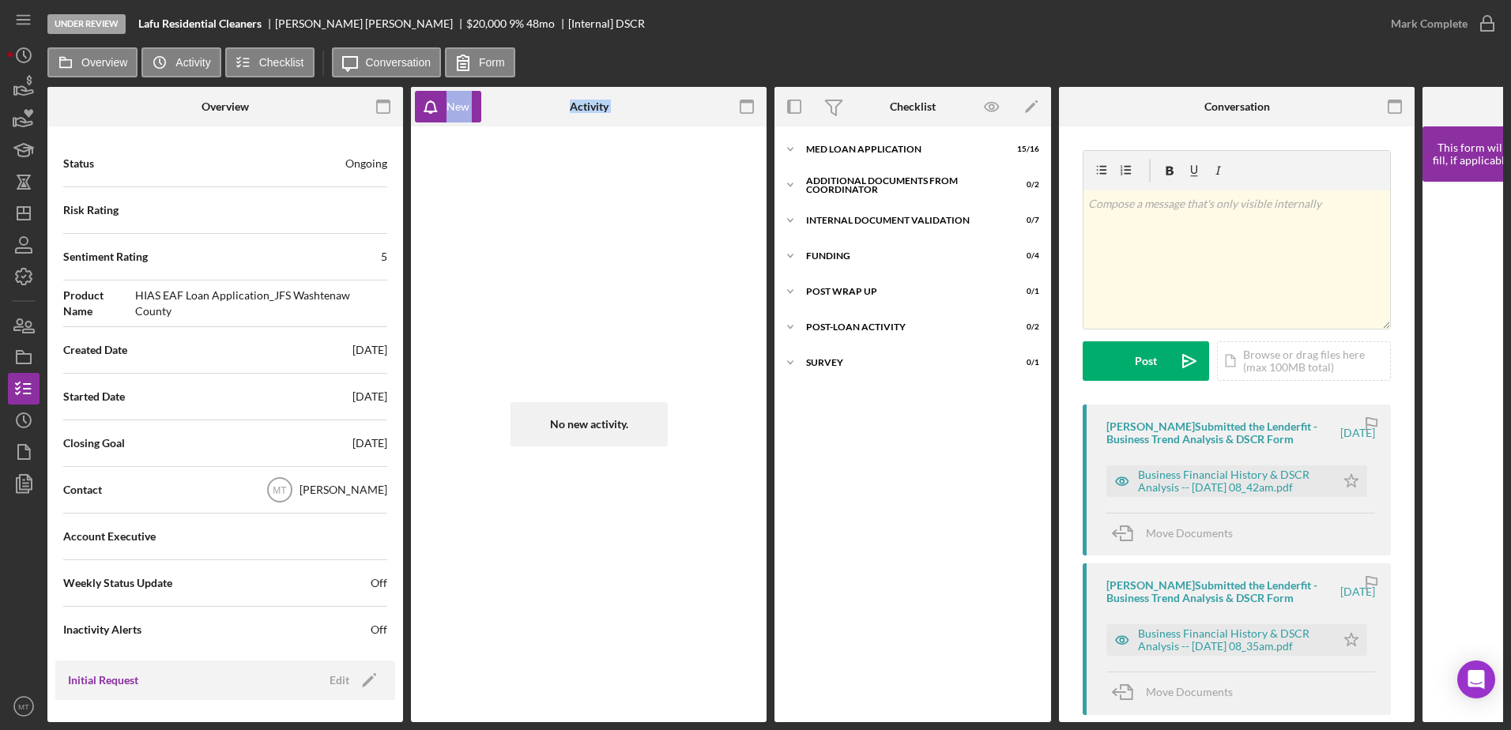
scroll to position [0, 0]
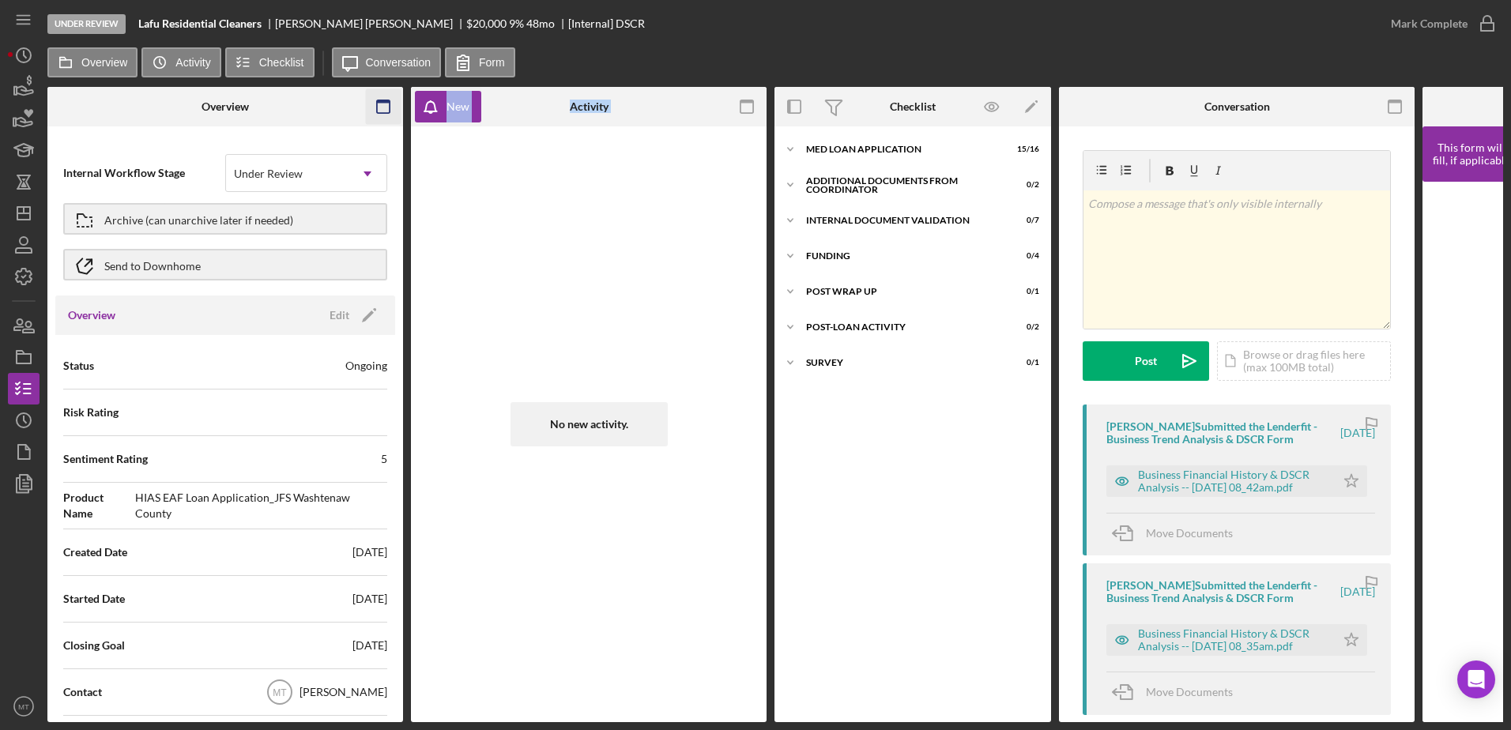
click at [383, 102] on rect "button" at bounding box center [383, 101] width 13 height 3
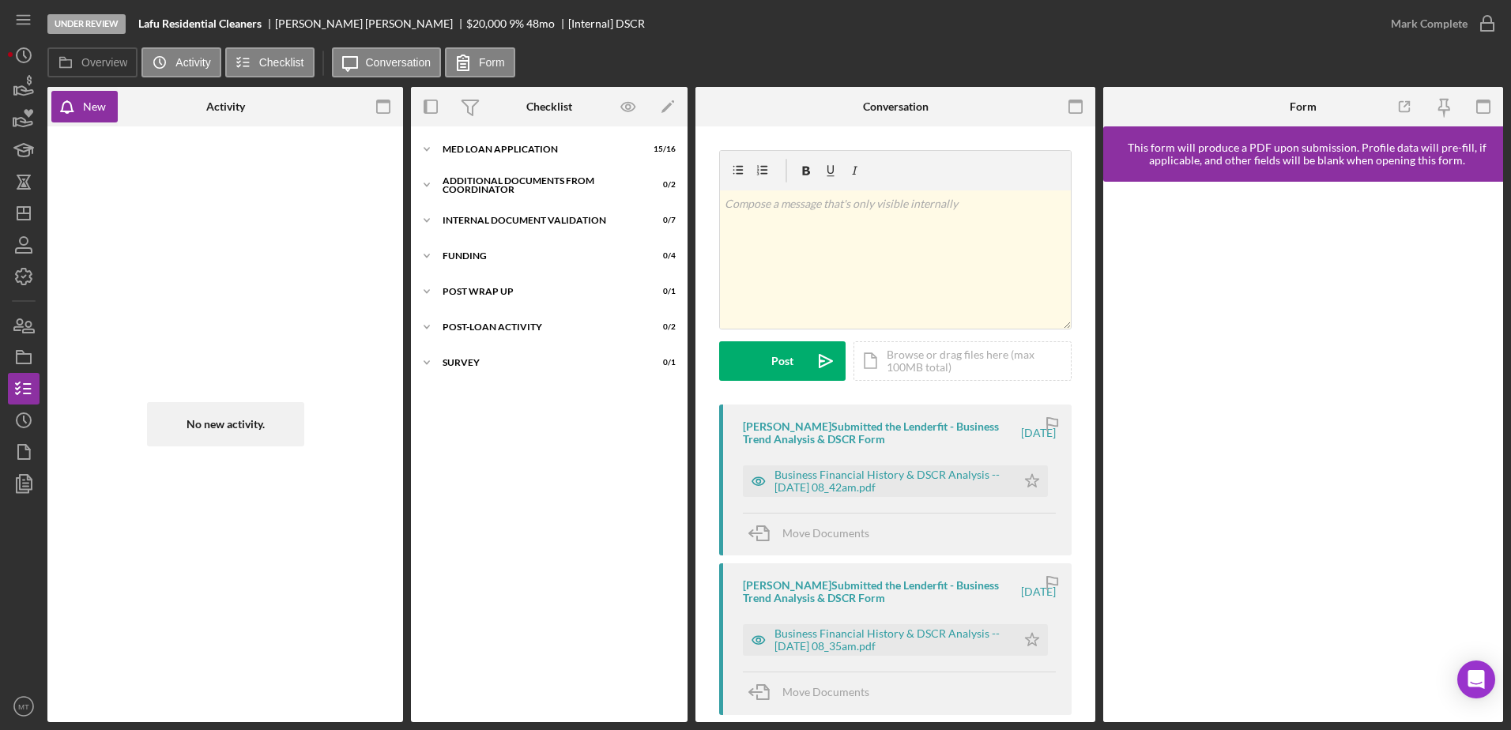
click at [320, 225] on div "No new activity." at bounding box center [225, 424] width 340 height 580
click at [437, 108] on rect "button" at bounding box center [431, 106] width 13 height 13
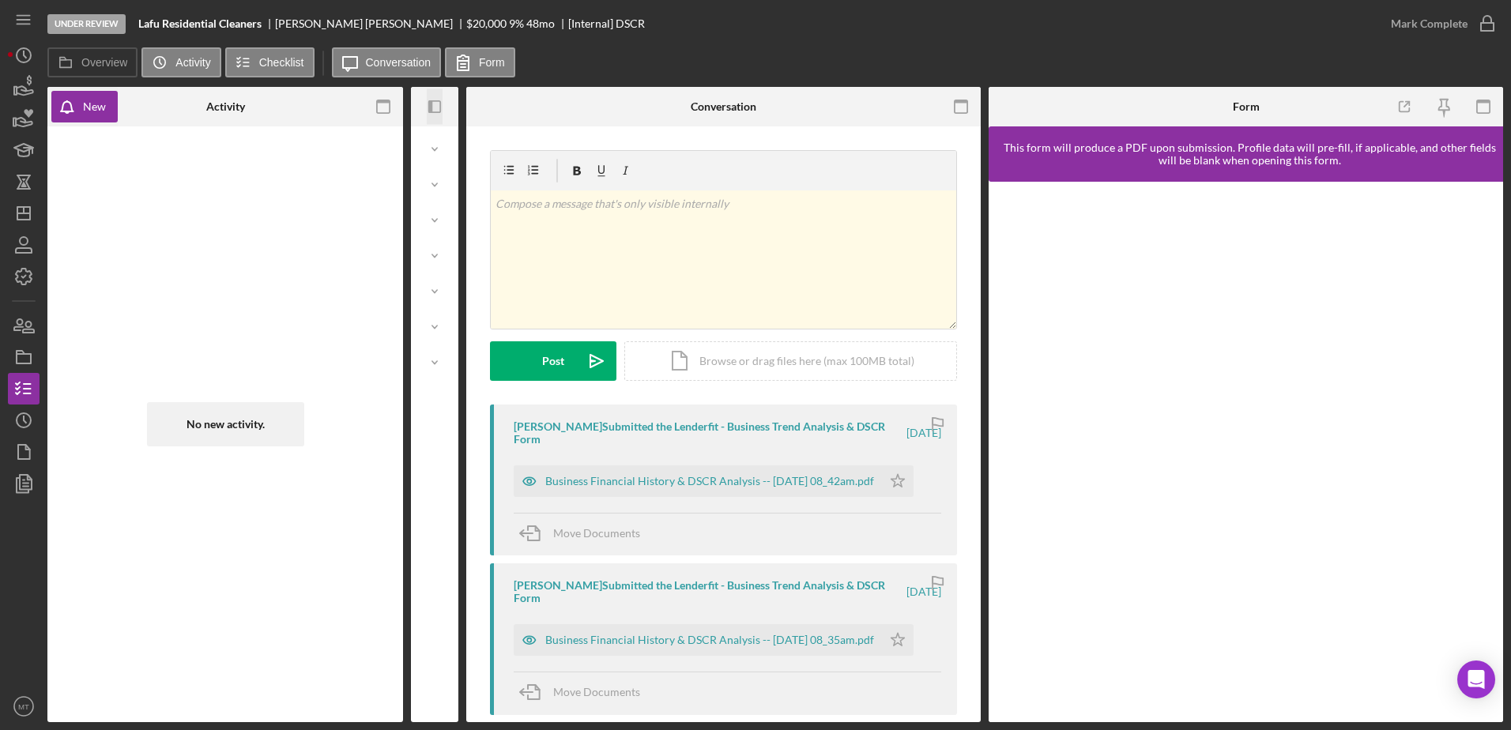
click at [437, 108] on icon "Icon/Panel Side Expand" at bounding box center [435, 107] width 36 height 36
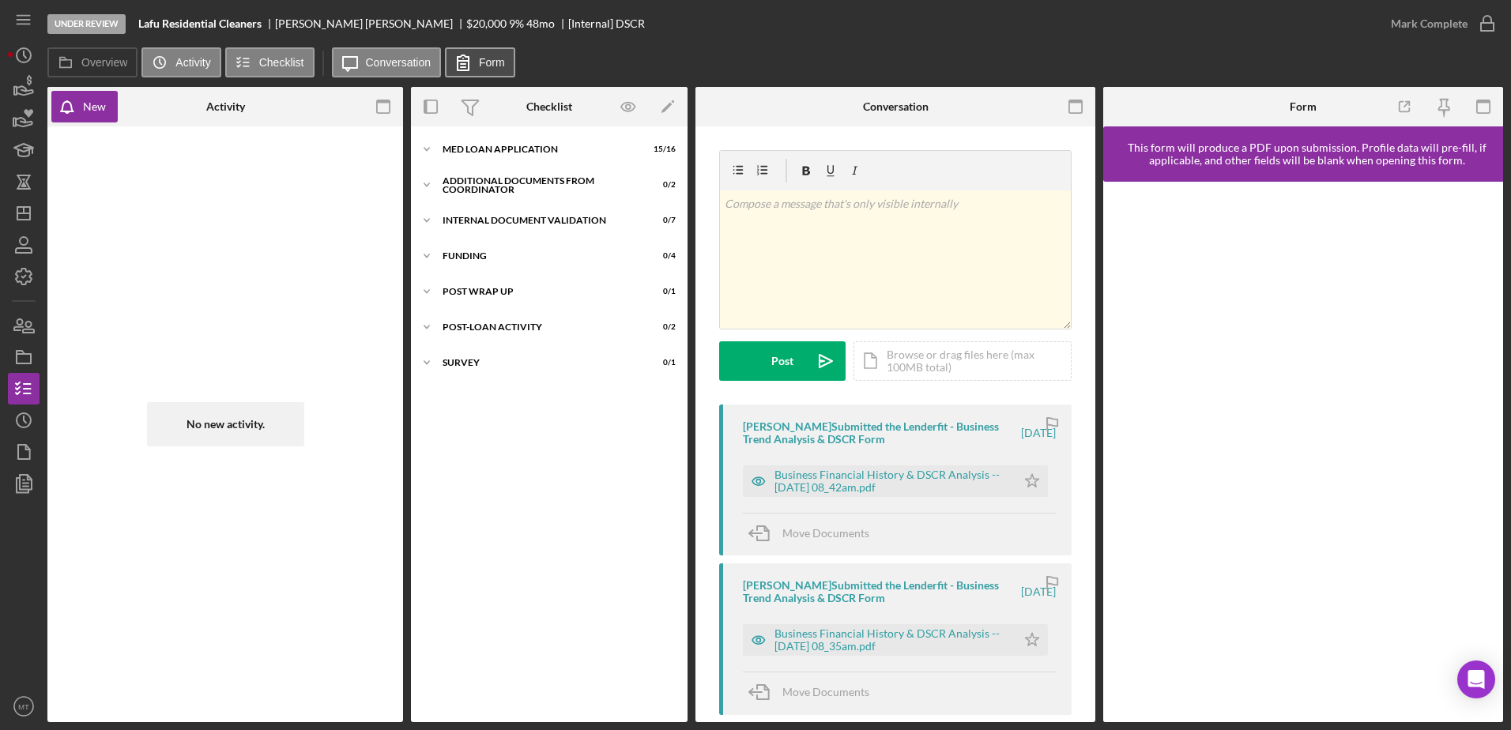
click at [481, 71] on icon at bounding box center [463, 63] width 40 height 40
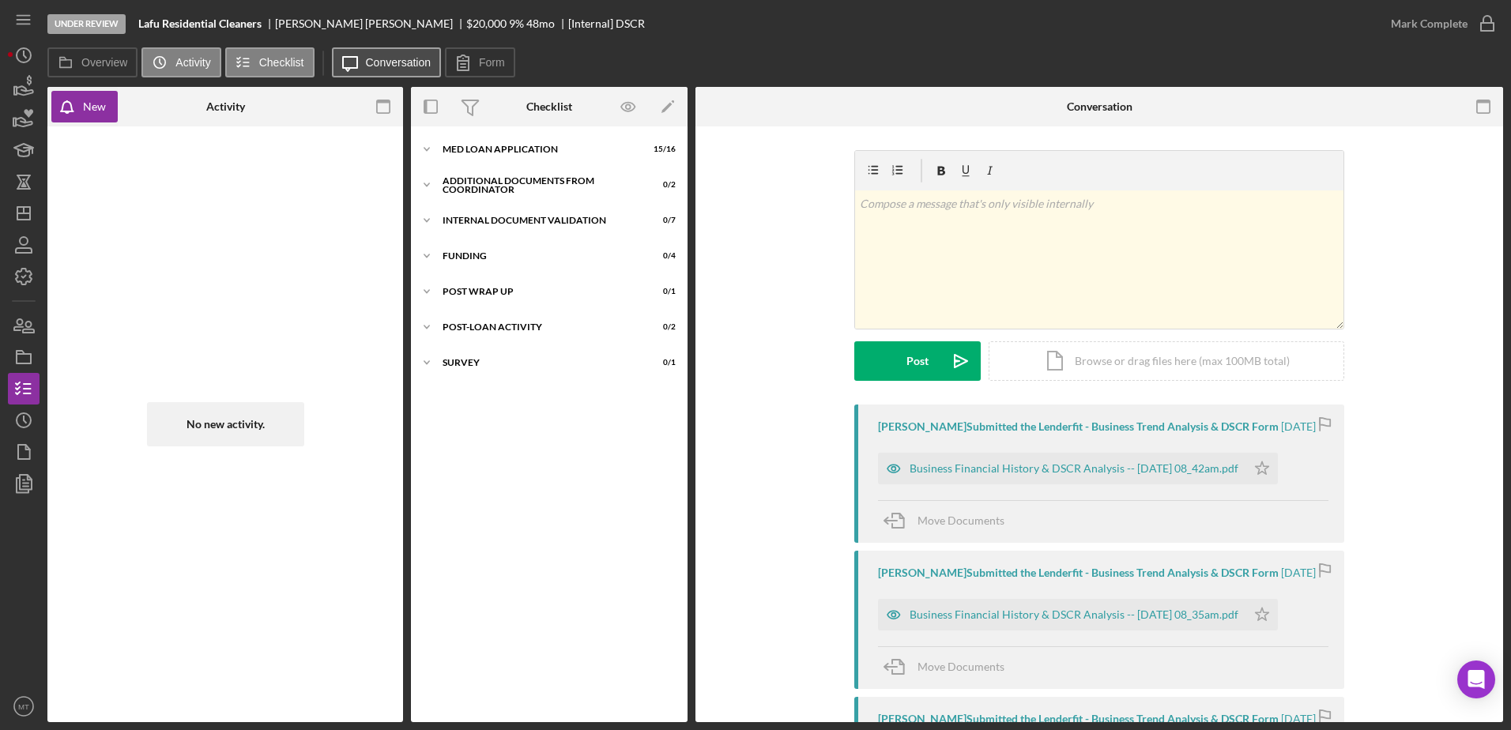
click at [411, 66] on label "Conversation" at bounding box center [399, 62] width 66 height 13
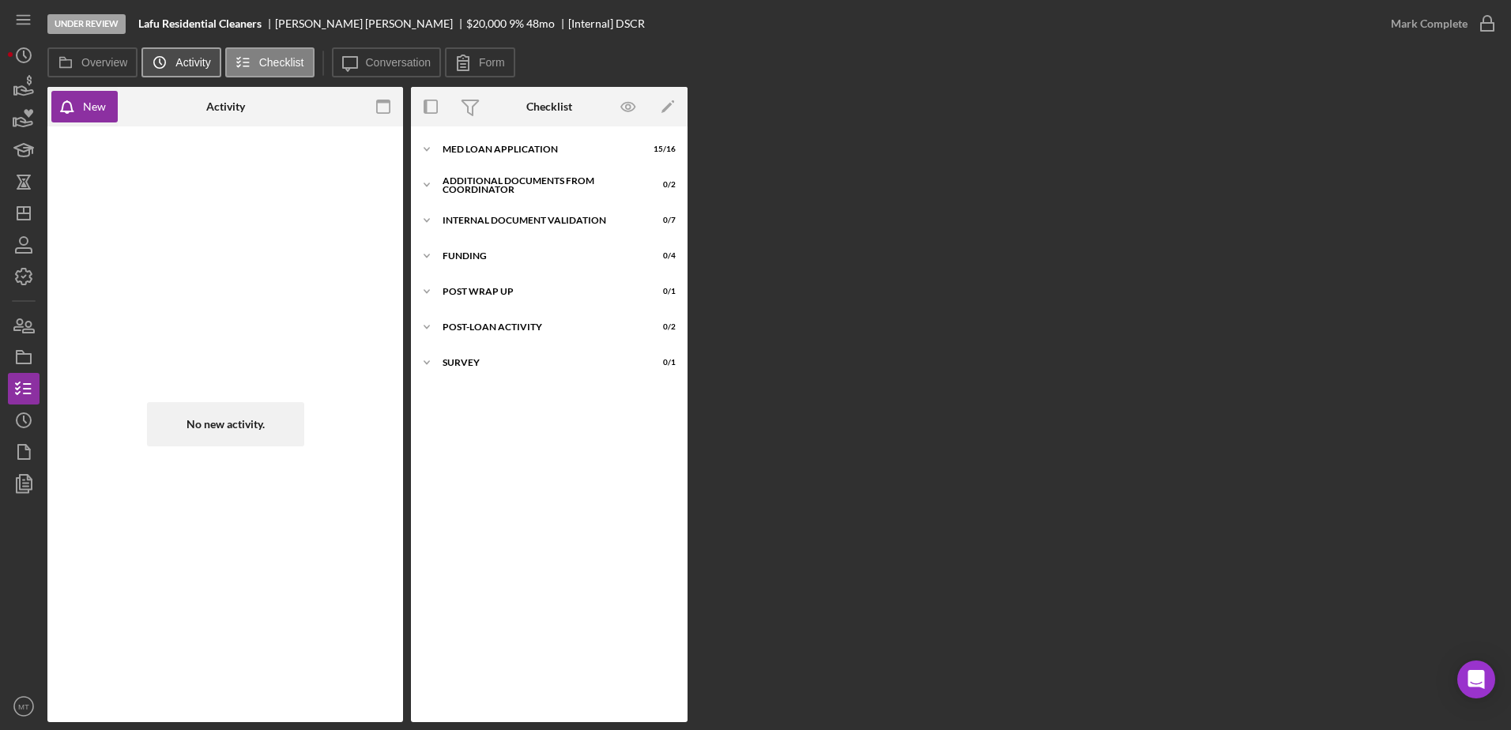
click at [187, 58] on label "Activity" at bounding box center [192, 62] width 35 height 13
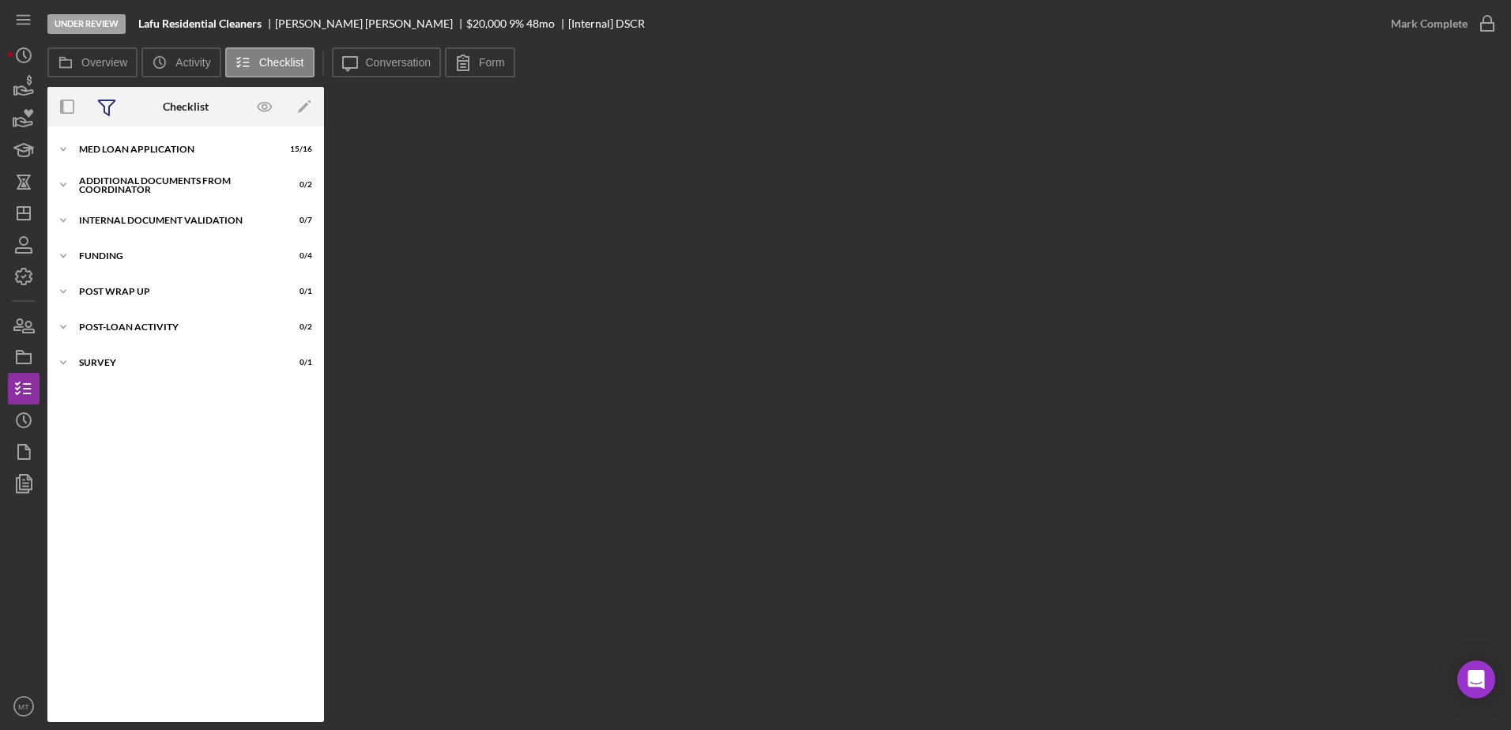
click at [111, 114] on icon at bounding box center [107, 107] width 40 height 40
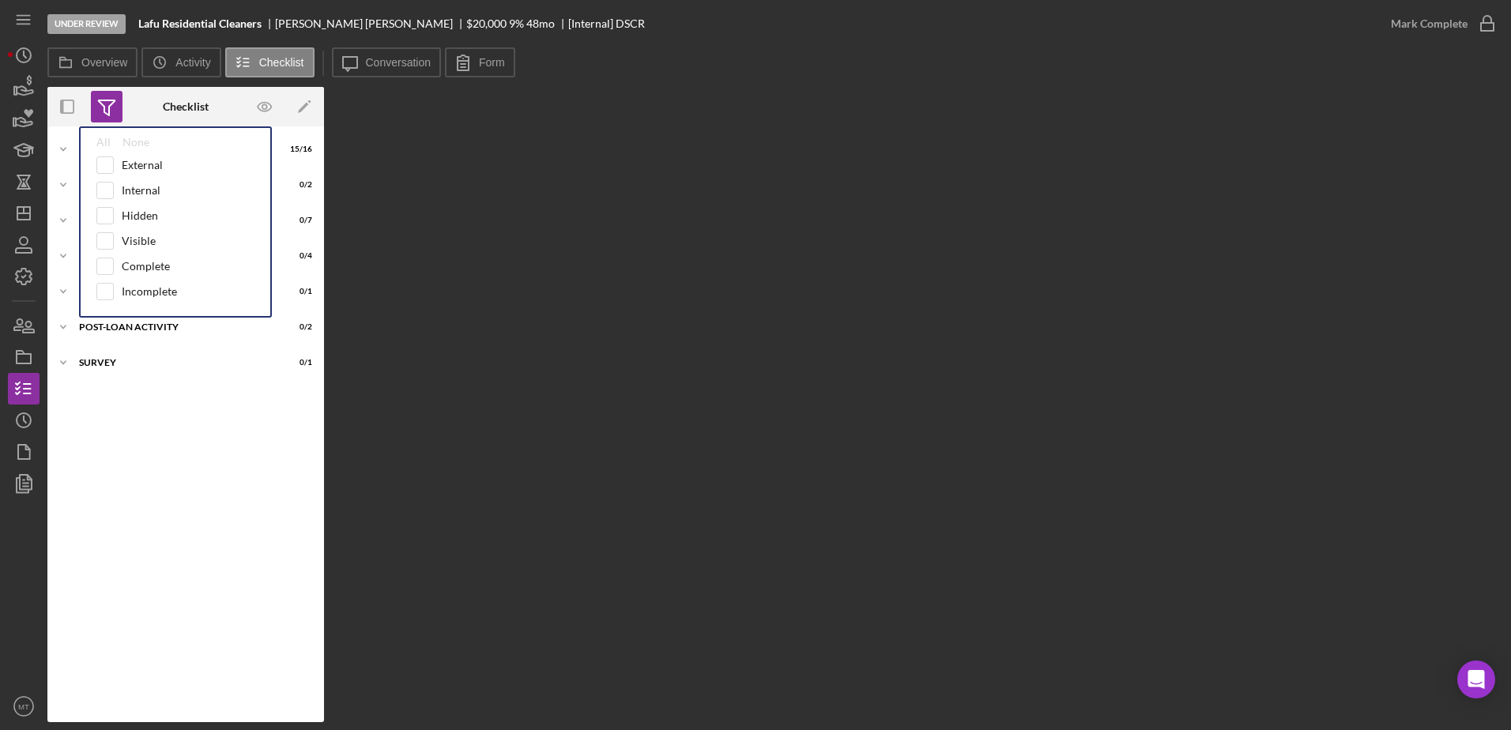
click at [170, 115] on div "Checklist" at bounding box center [186, 107] width 46 height 40
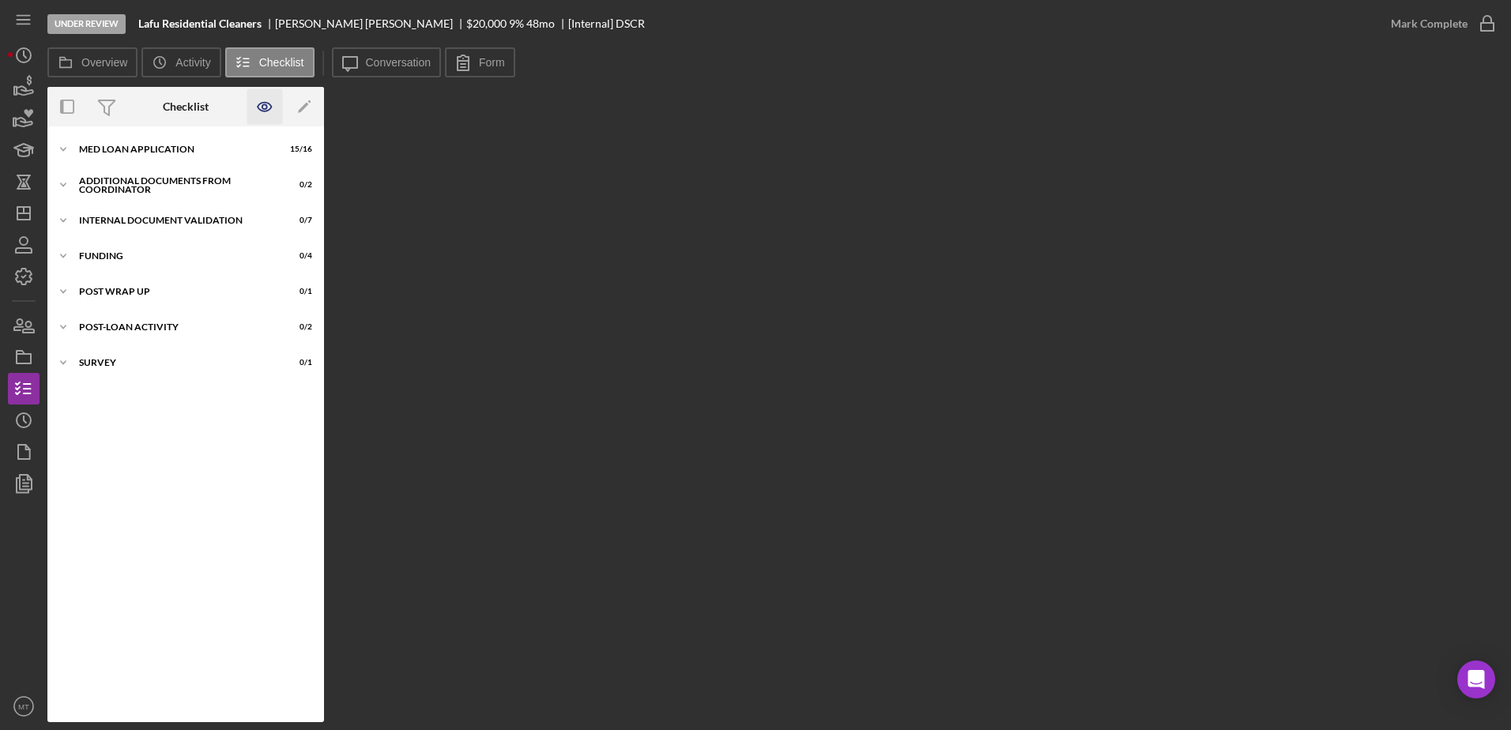
click at [266, 105] on icon "button" at bounding box center [264, 106] width 5 height 5
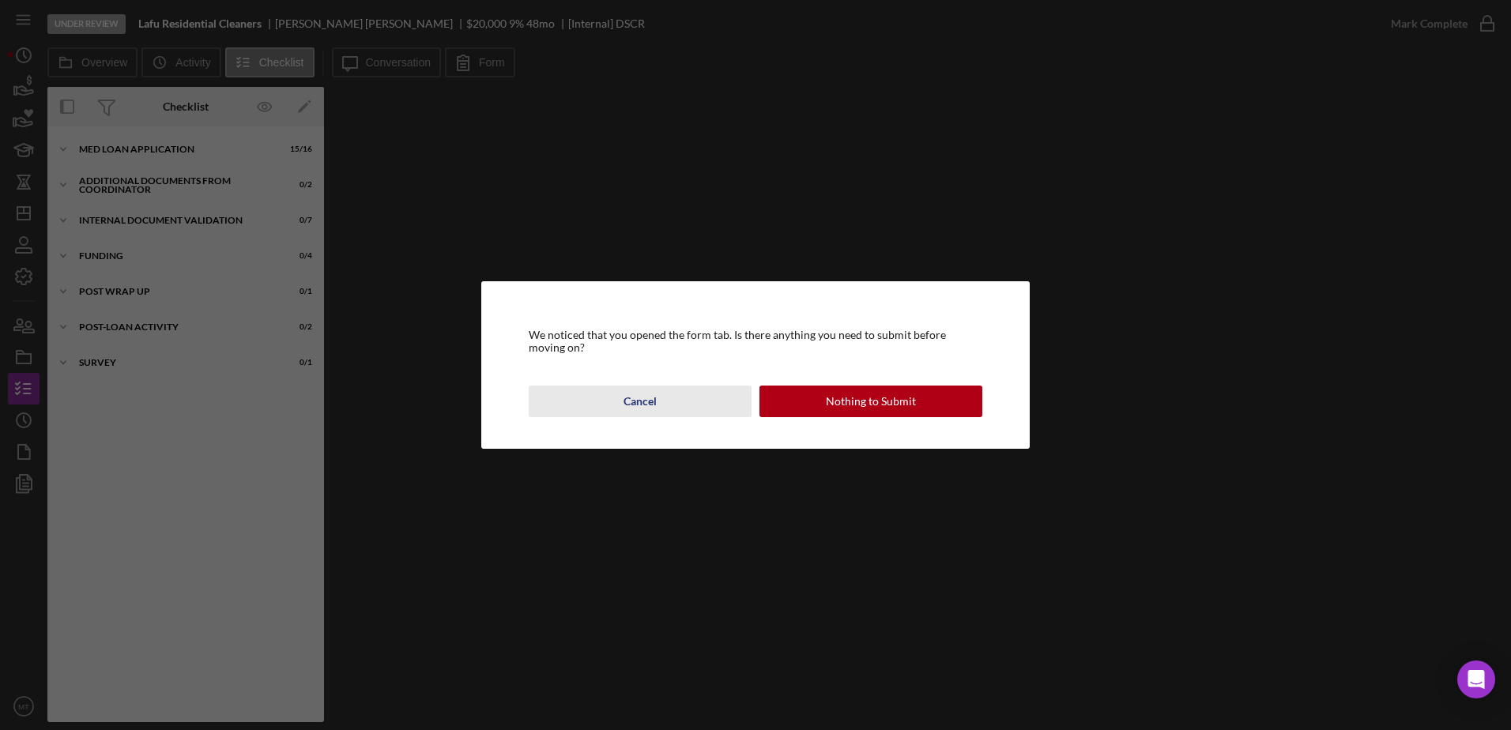
click at [636, 409] on div "Cancel" at bounding box center [640, 402] width 33 height 32
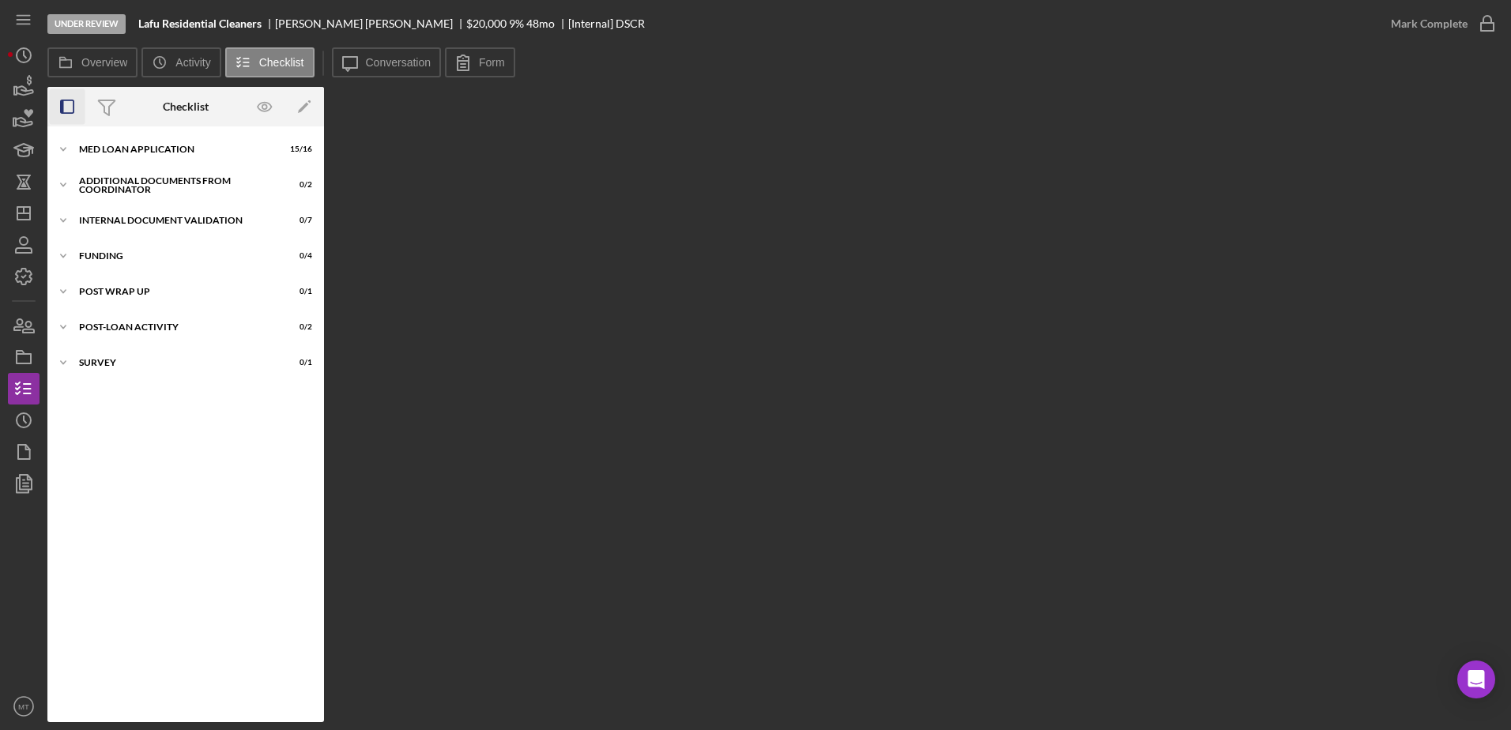
click at [66, 110] on icon "button" at bounding box center [68, 107] width 36 height 36
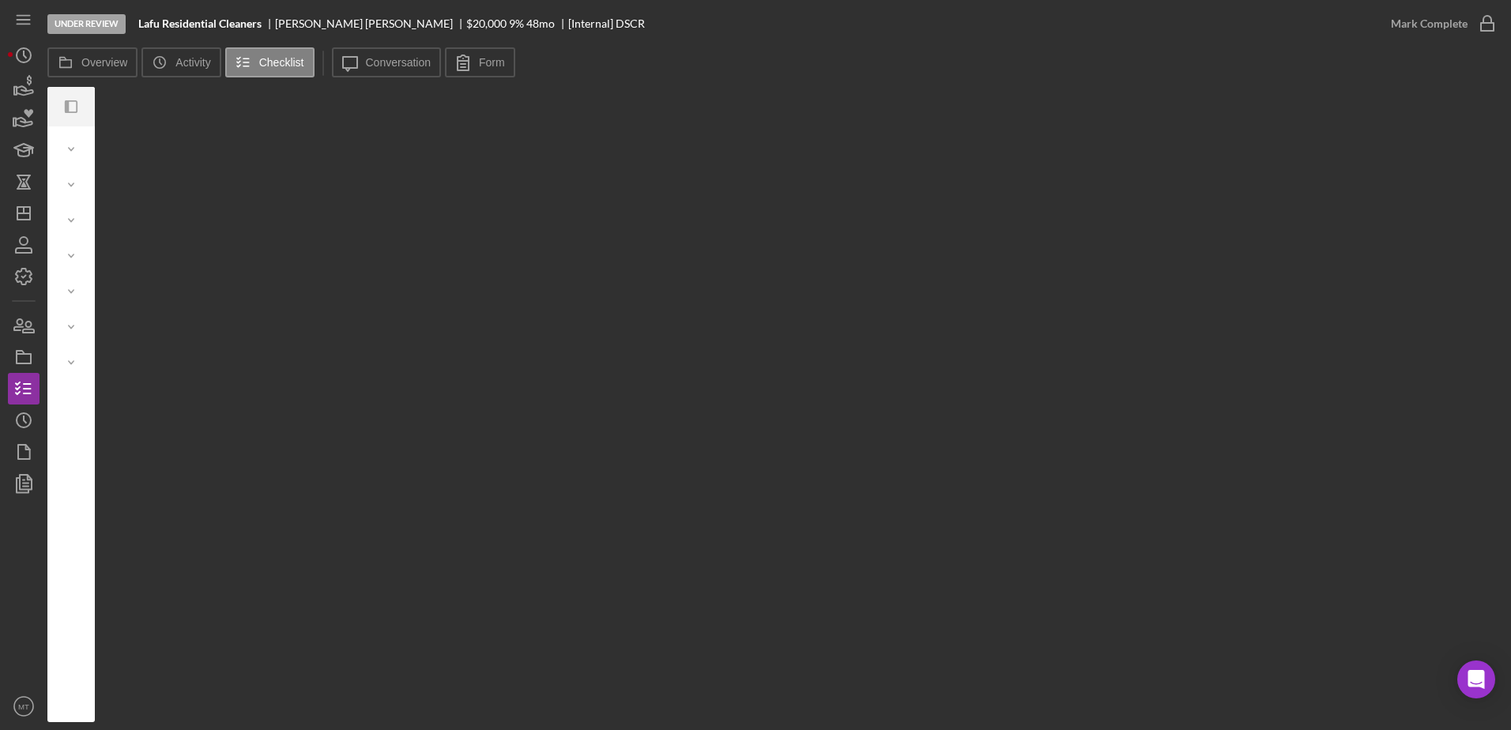
click at [66, 110] on icon "button" at bounding box center [67, 106] width 4 height 13
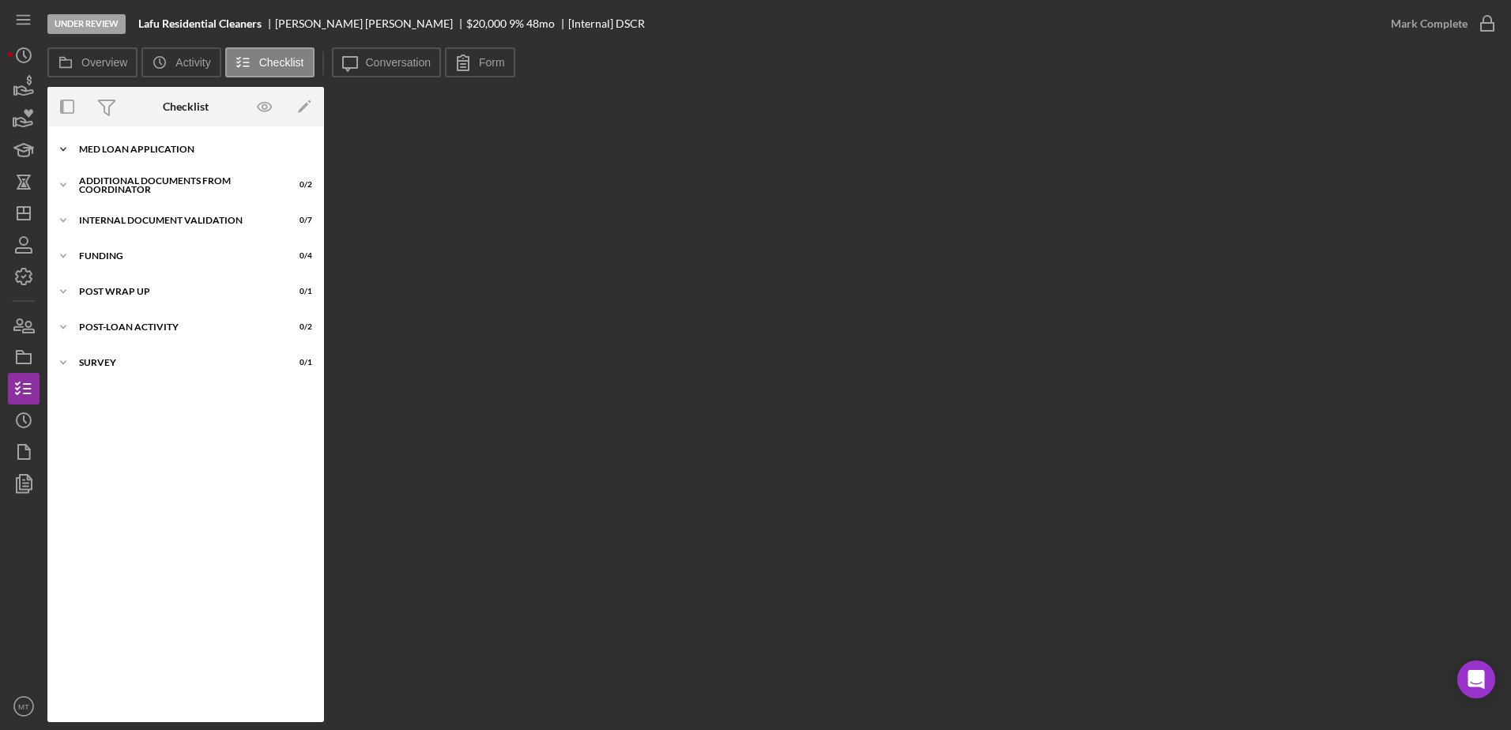
click at [71, 157] on icon "Icon/Expander" at bounding box center [63, 150] width 32 height 32
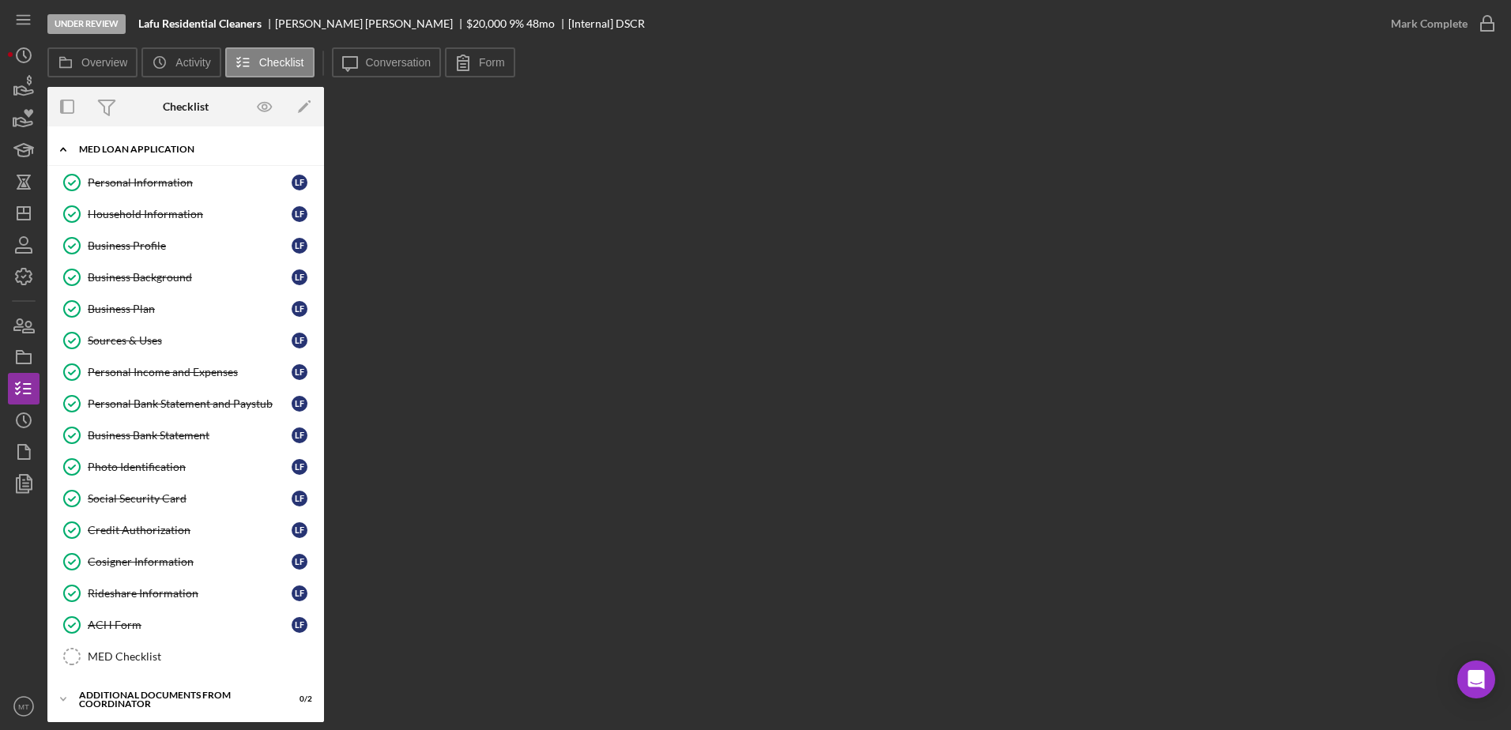
click at [71, 157] on icon "Icon/Expander" at bounding box center [63, 150] width 32 height 32
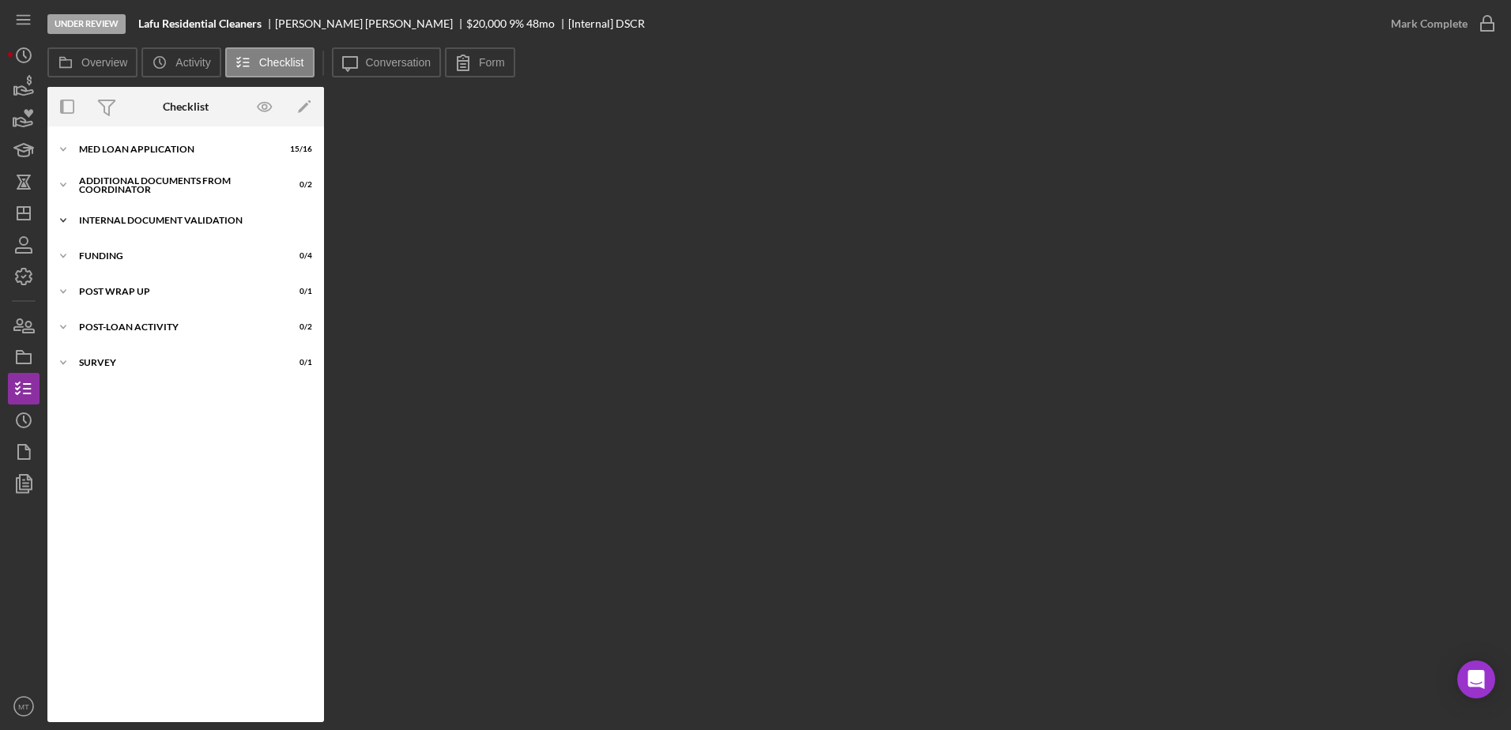
click at [69, 217] on icon "Icon/Expander" at bounding box center [63, 221] width 32 height 32
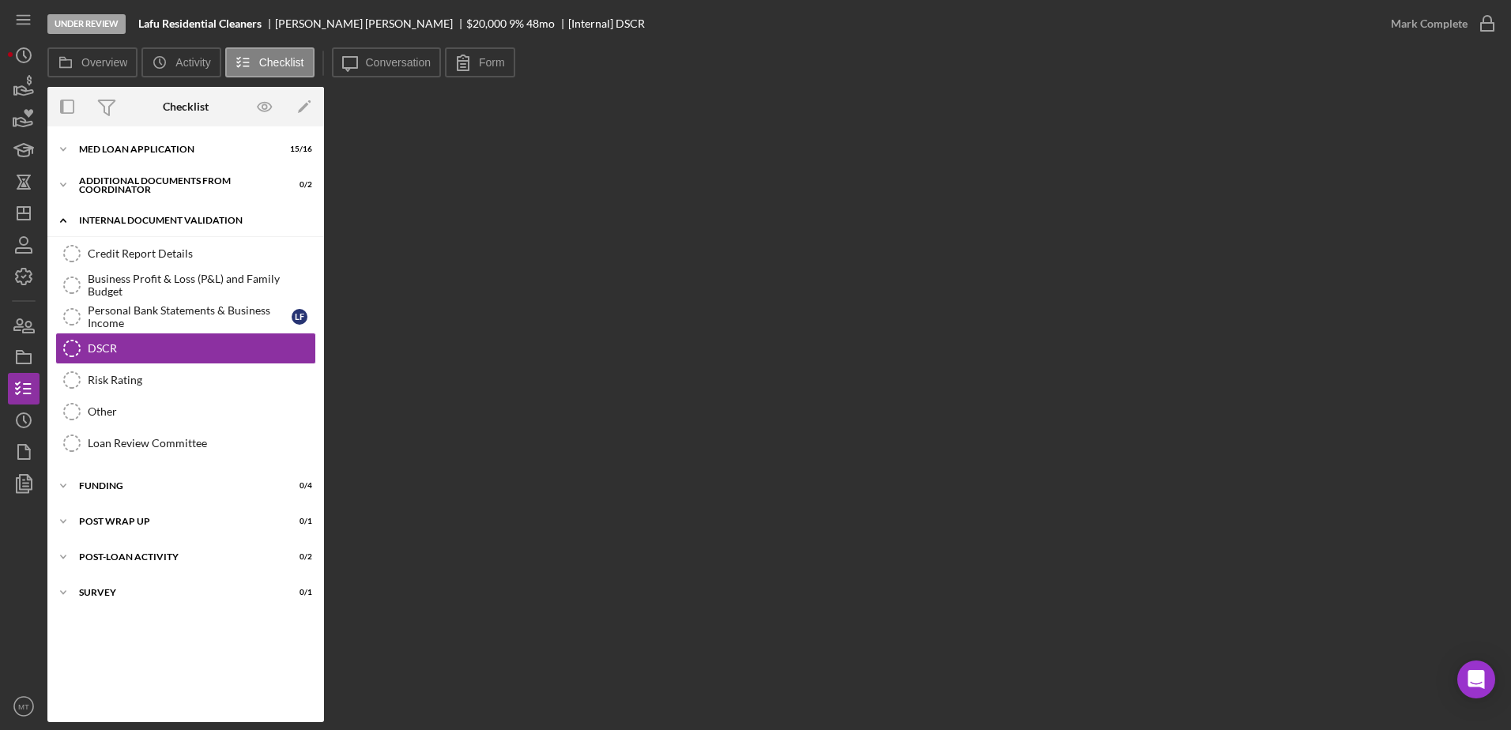
click at [69, 217] on icon "Icon/Expander" at bounding box center [63, 221] width 32 height 32
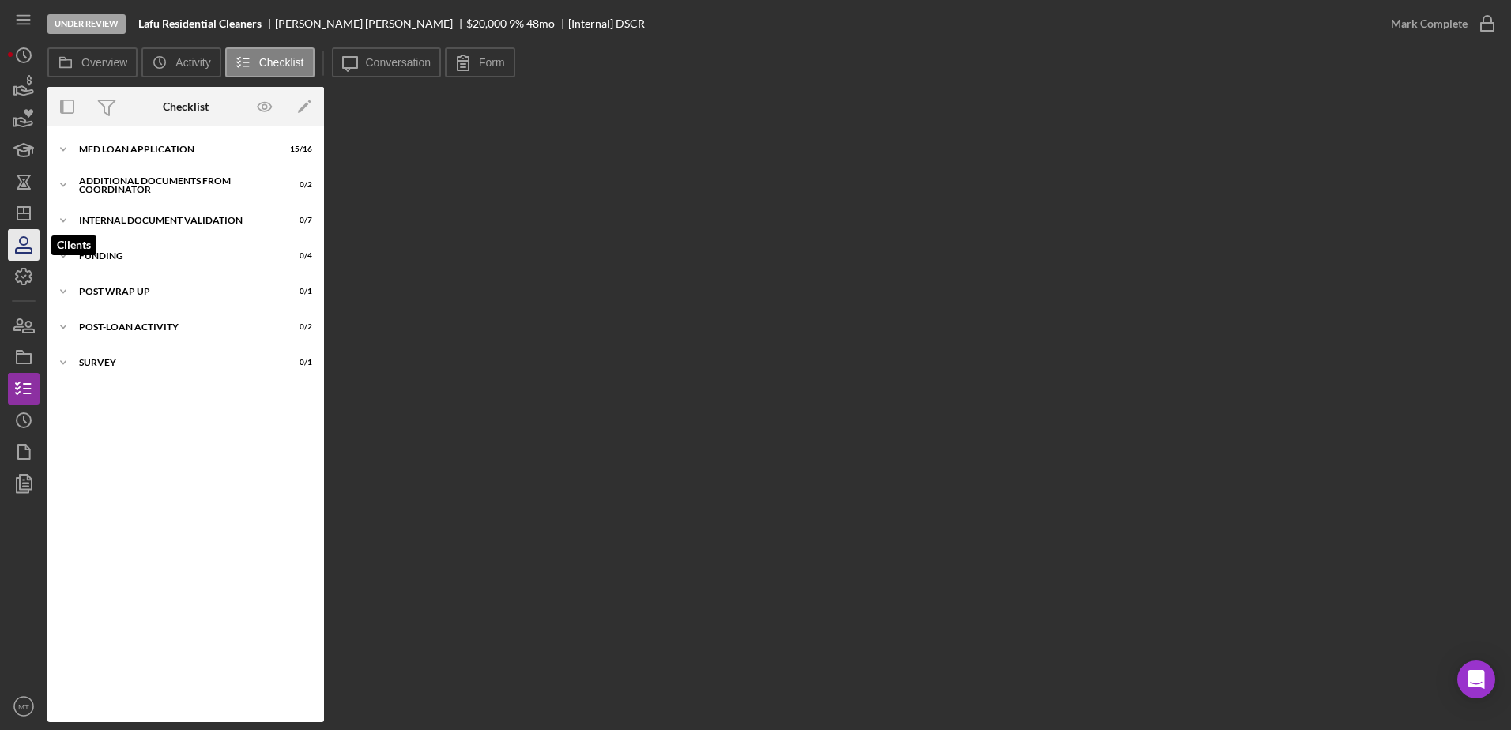
click at [31, 248] on icon "button" at bounding box center [24, 250] width 16 height 5
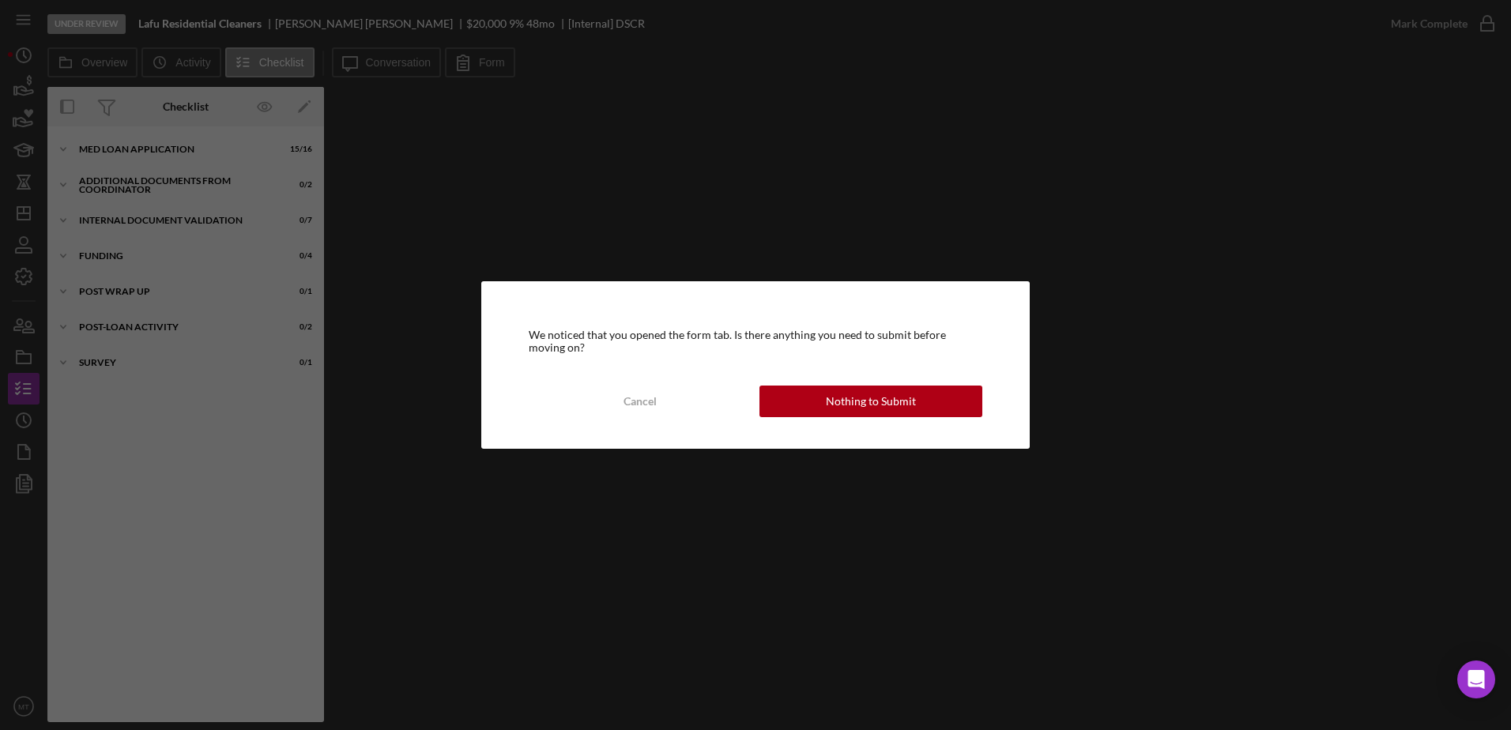
drag, startPoint x: 646, startPoint y: 406, endPoint x: 442, endPoint y: 353, distance: 210.9
click at [645, 406] on div "Cancel" at bounding box center [640, 402] width 33 height 32
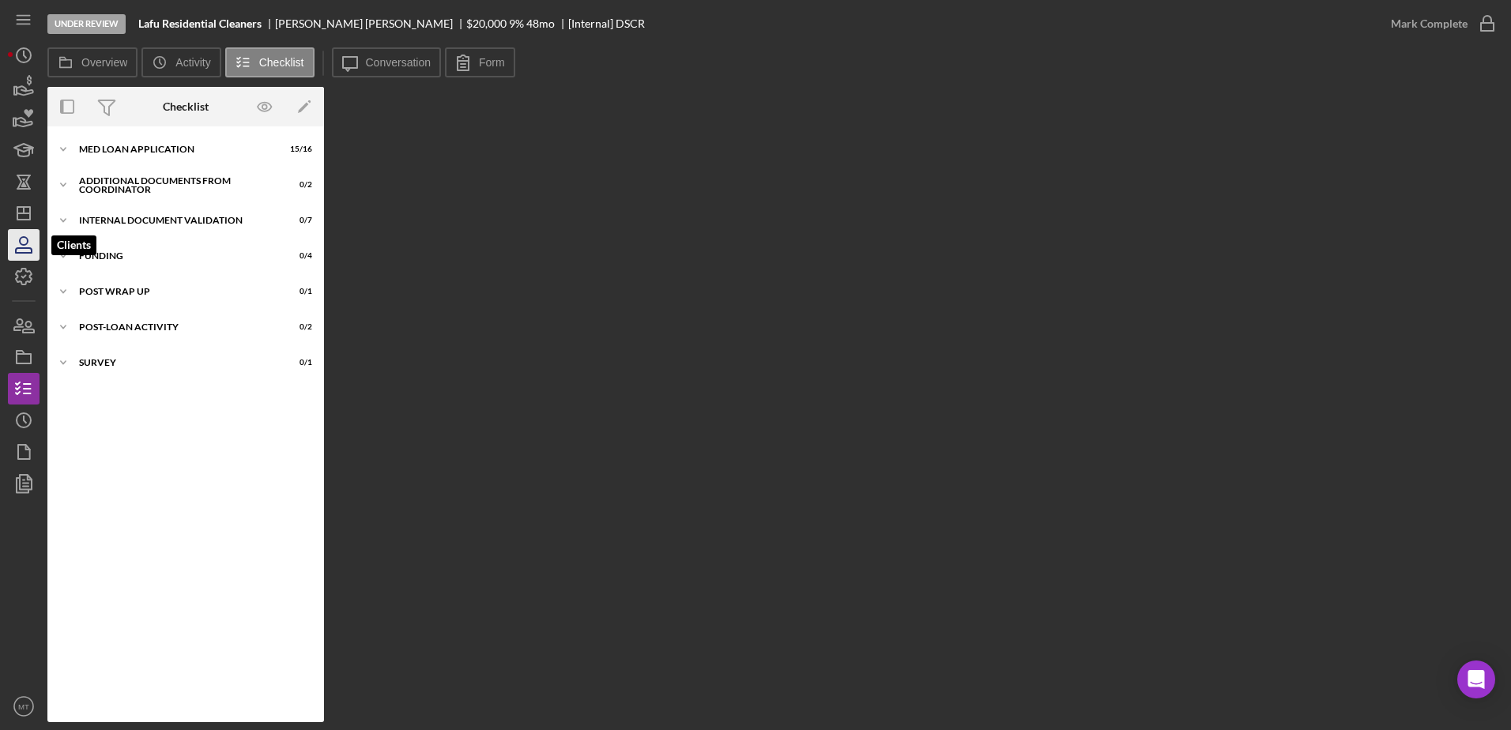
click at [23, 253] on icon "button" at bounding box center [24, 250] width 16 height 5
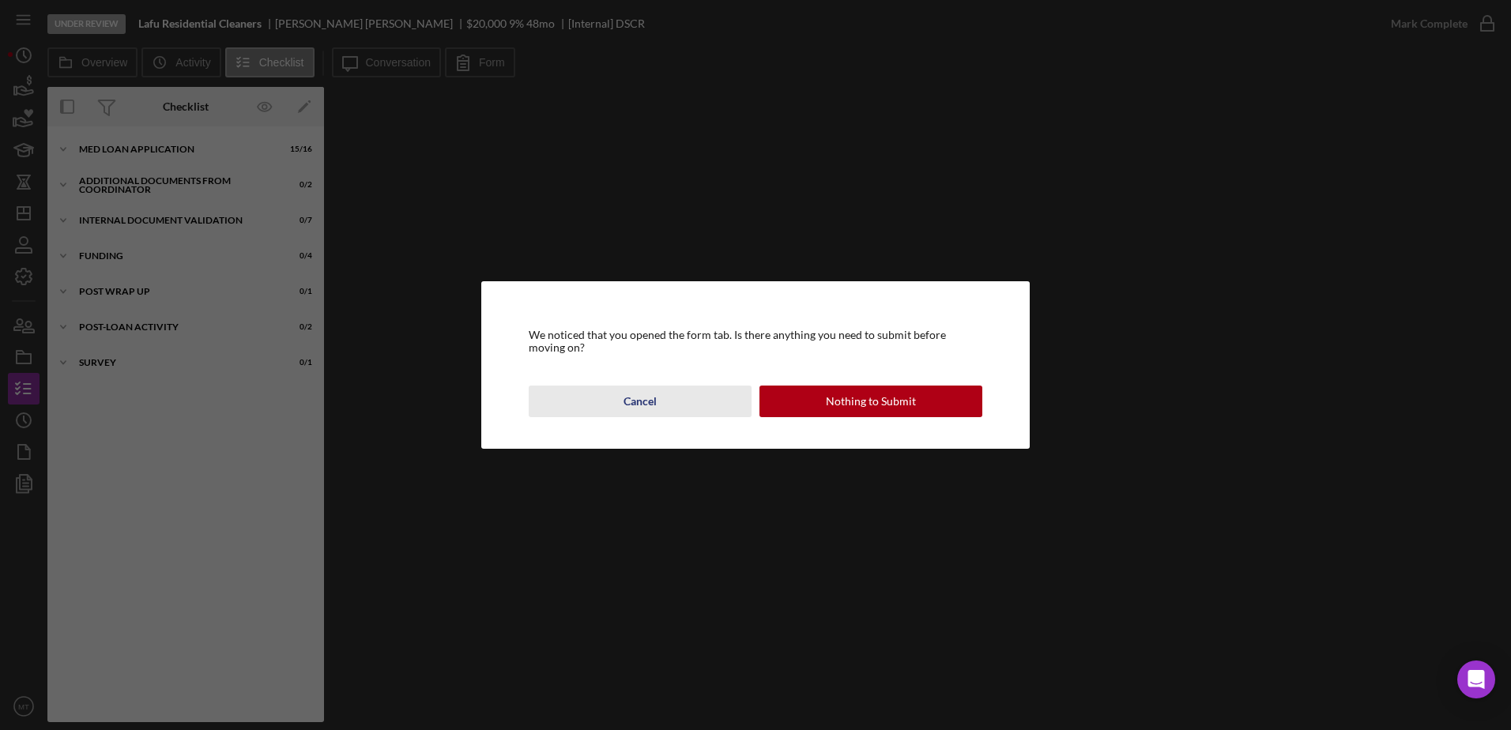
click at [647, 392] on div "Cancel" at bounding box center [640, 402] width 33 height 32
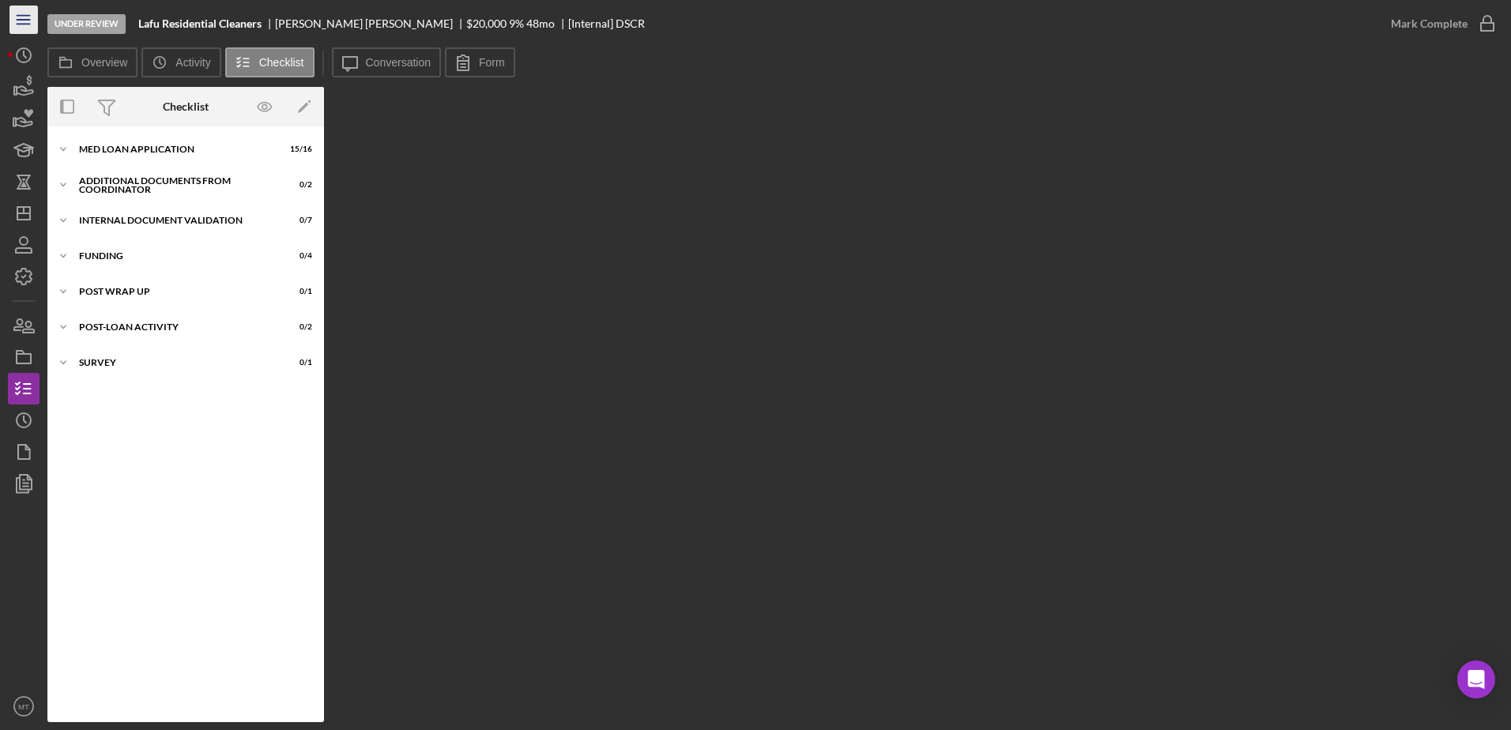
click at [33, 24] on icon "Icon/Menu" at bounding box center [24, 20] width 36 height 36
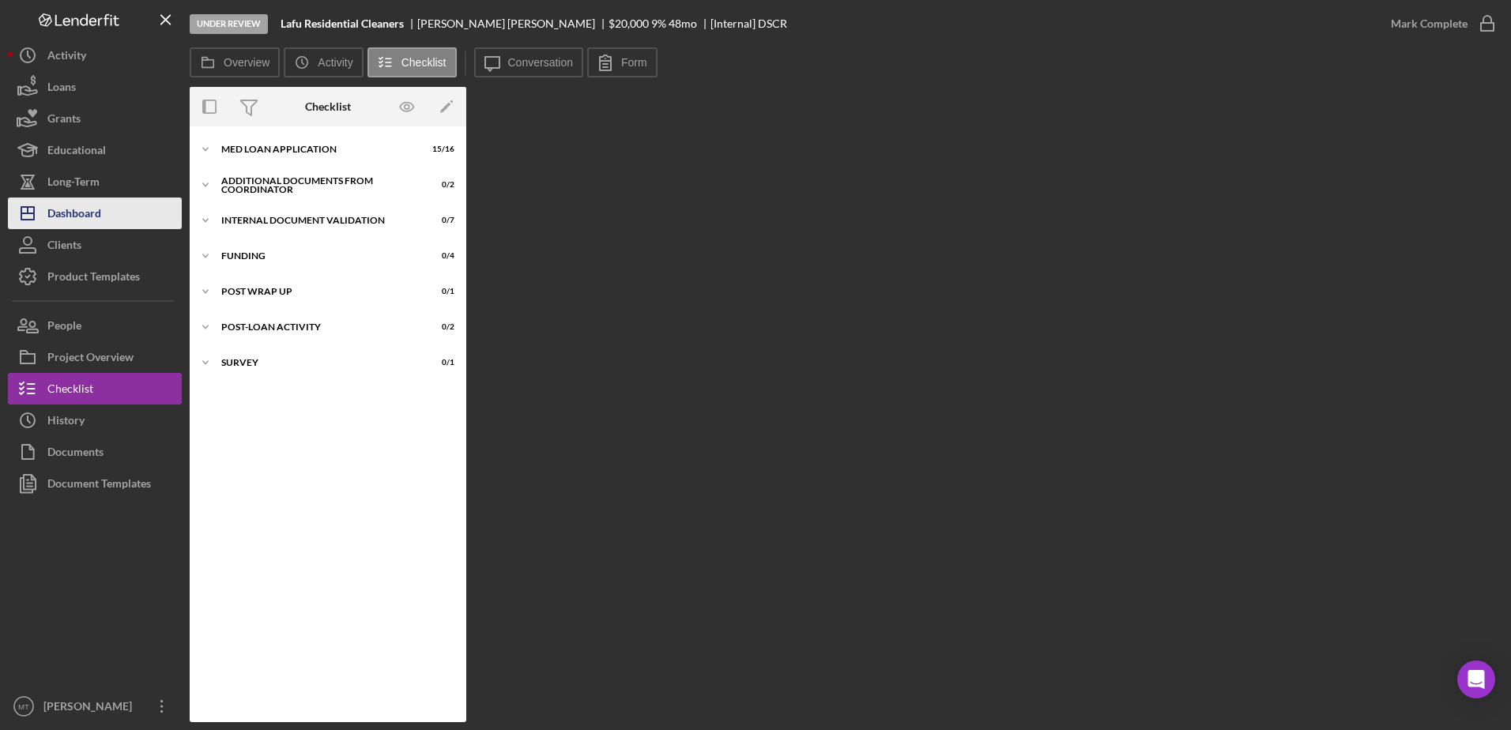
click at [115, 223] on button "Icon/Dashboard Dashboard" at bounding box center [95, 214] width 174 height 32
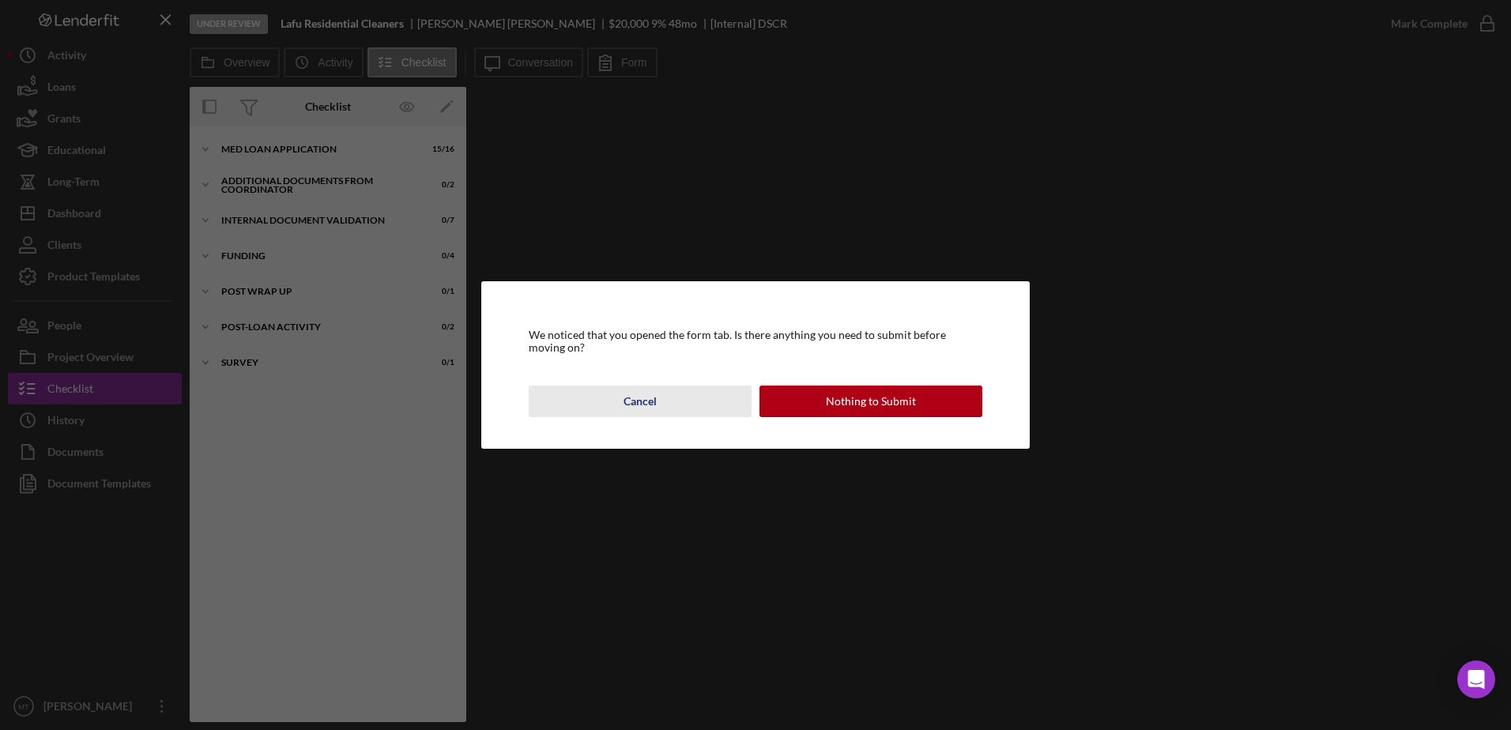
click at [629, 406] on div "Cancel" at bounding box center [640, 402] width 33 height 32
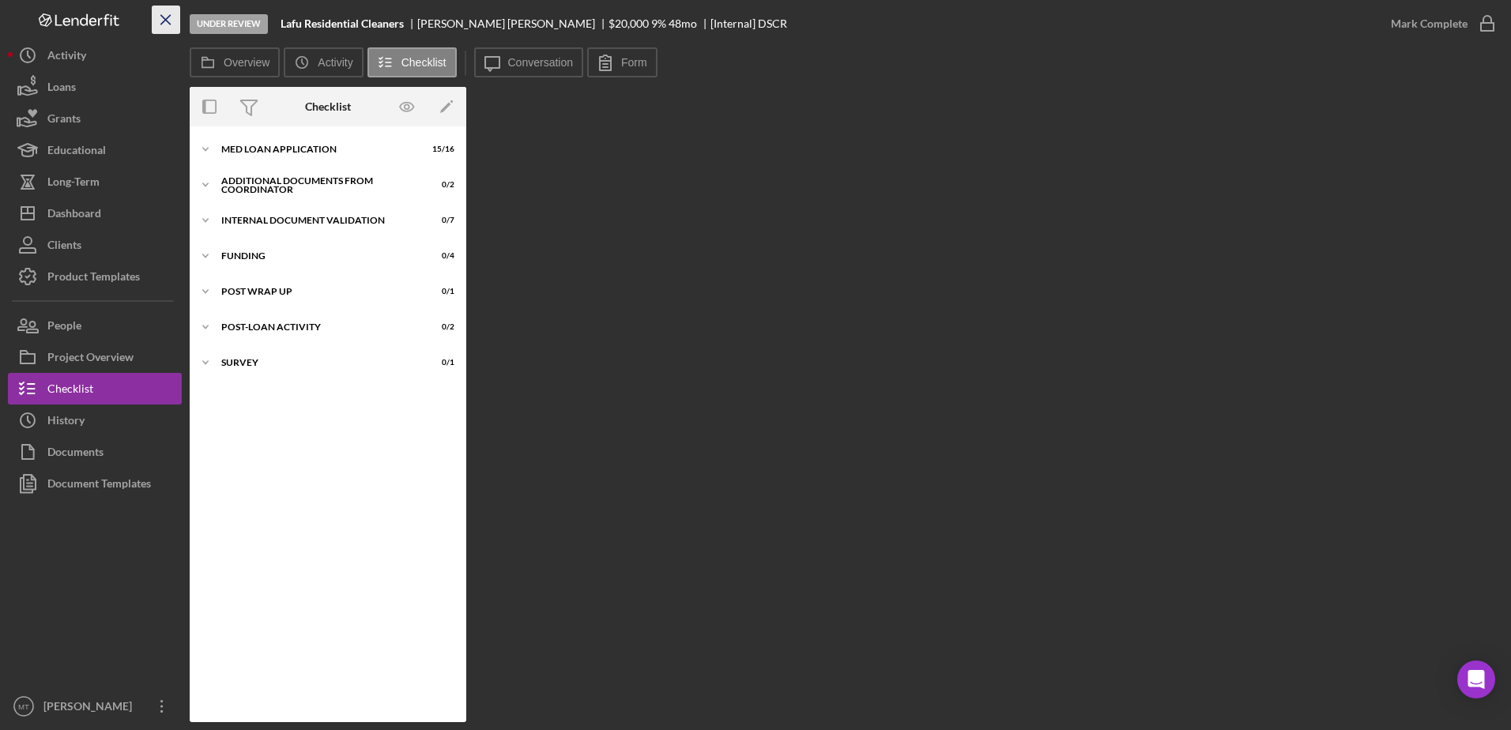
click at [171, 20] on icon "Icon/Menu Close" at bounding box center [167, 20] width 36 height 36
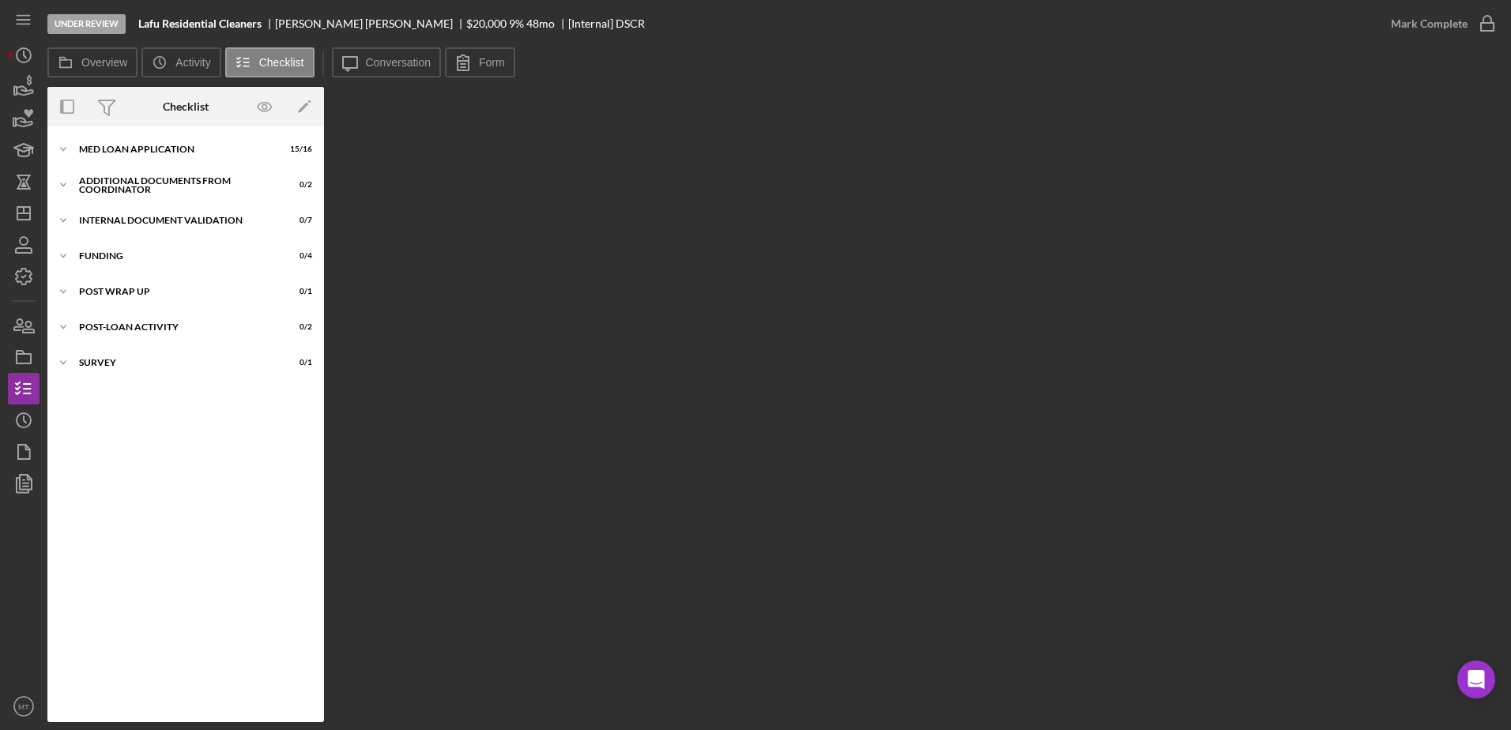
click at [115, 24] on div "Under Review" at bounding box center [86, 24] width 78 height 20
click at [317, 22] on div "Luis Faria" at bounding box center [370, 23] width 191 height 13
click at [38, 54] on icon "Icon/History" at bounding box center [24, 56] width 40 height 40
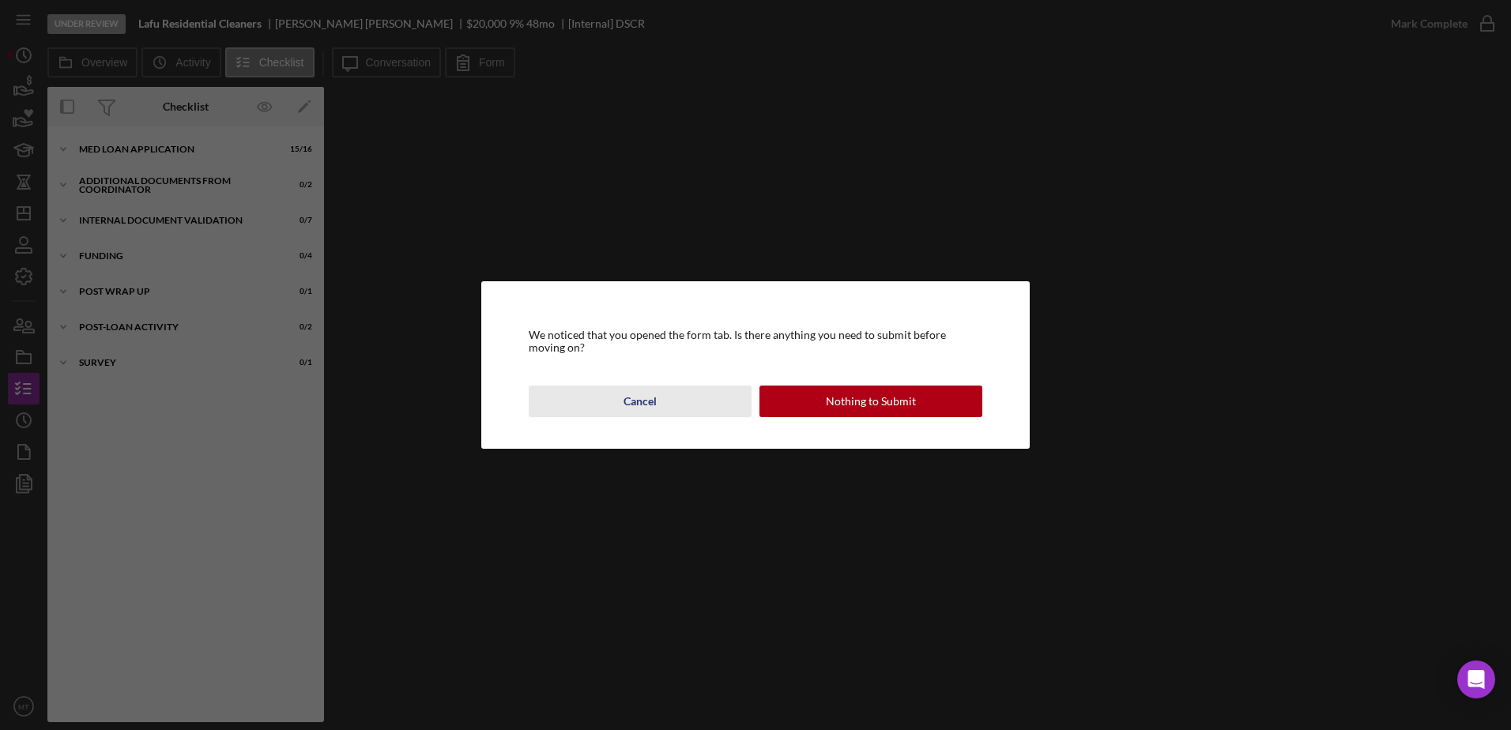
drag, startPoint x: 640, startPoint y: 398, endPoint x: 560, endPoint y: 293, distance: 131.4
click at [638, 398] on div "Cancel" at bounding box center [640, 402] width 33 height 32
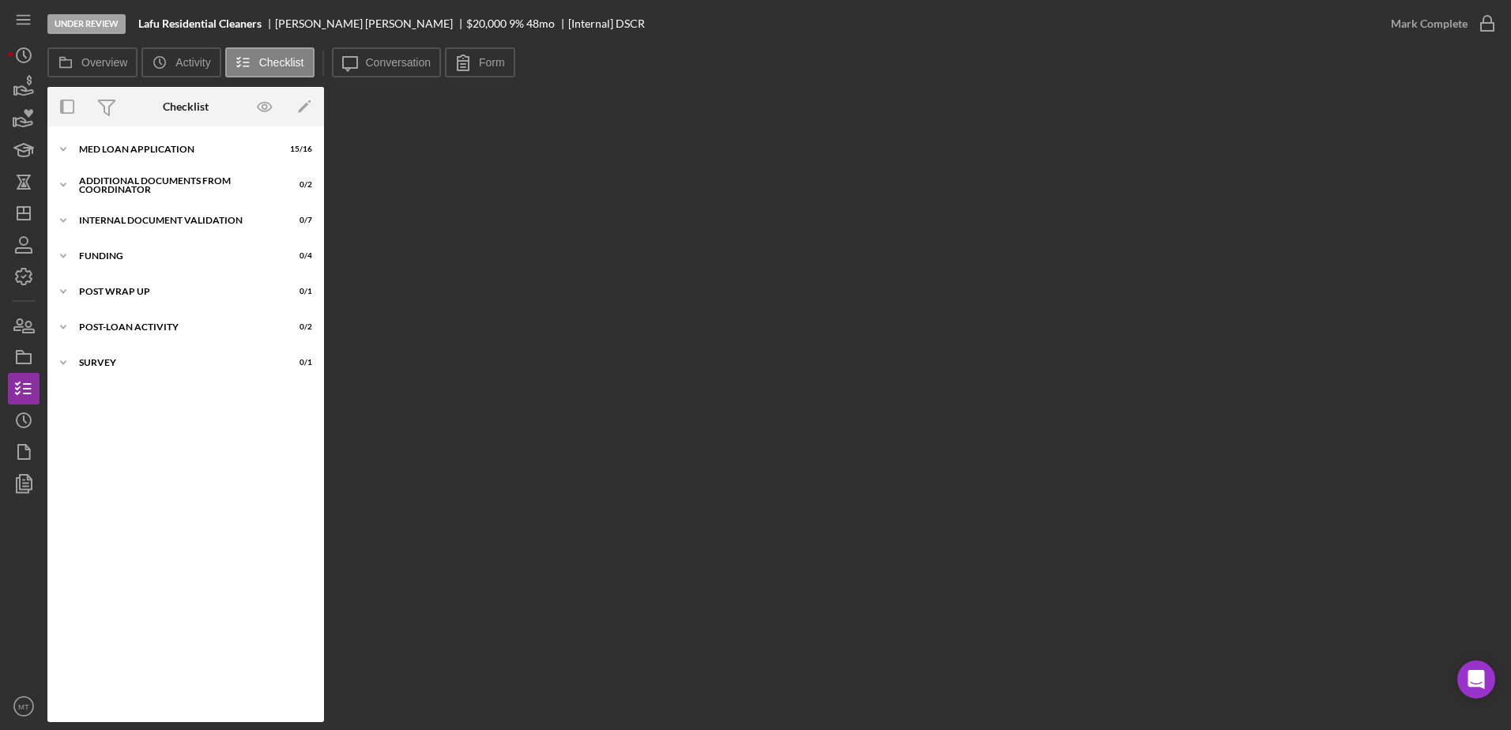
click at [57, 25] on div "Under Review" at bounding box center [86, 24] width 78 height 20
click at [59, 25] on div "Under Review" at bounding box center [86, 24] width 78 height 20
click at [419, 183] on div "Overview Internal Workflow Stage Under Review Icon/Dropdown Arrow Archive (can …" at bounding box center [775, 405] width 1456 height 636
click at [211, 153] on div "MED Loan Application" at bounding box center [191, 149] width 225 height 9
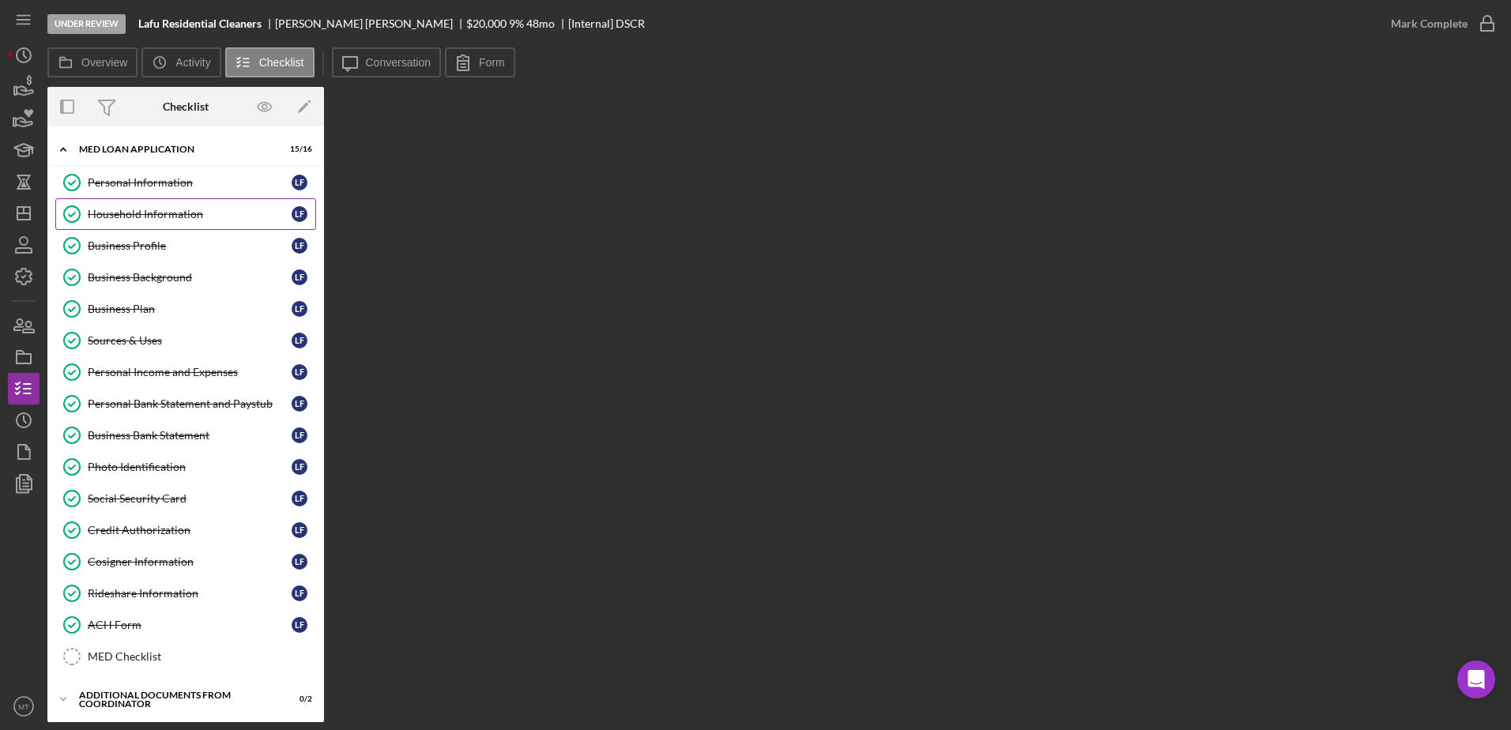
click at [198, 228] on link "Household Information Household Information L F" at bounding box center [185, 214] width 261 height 32
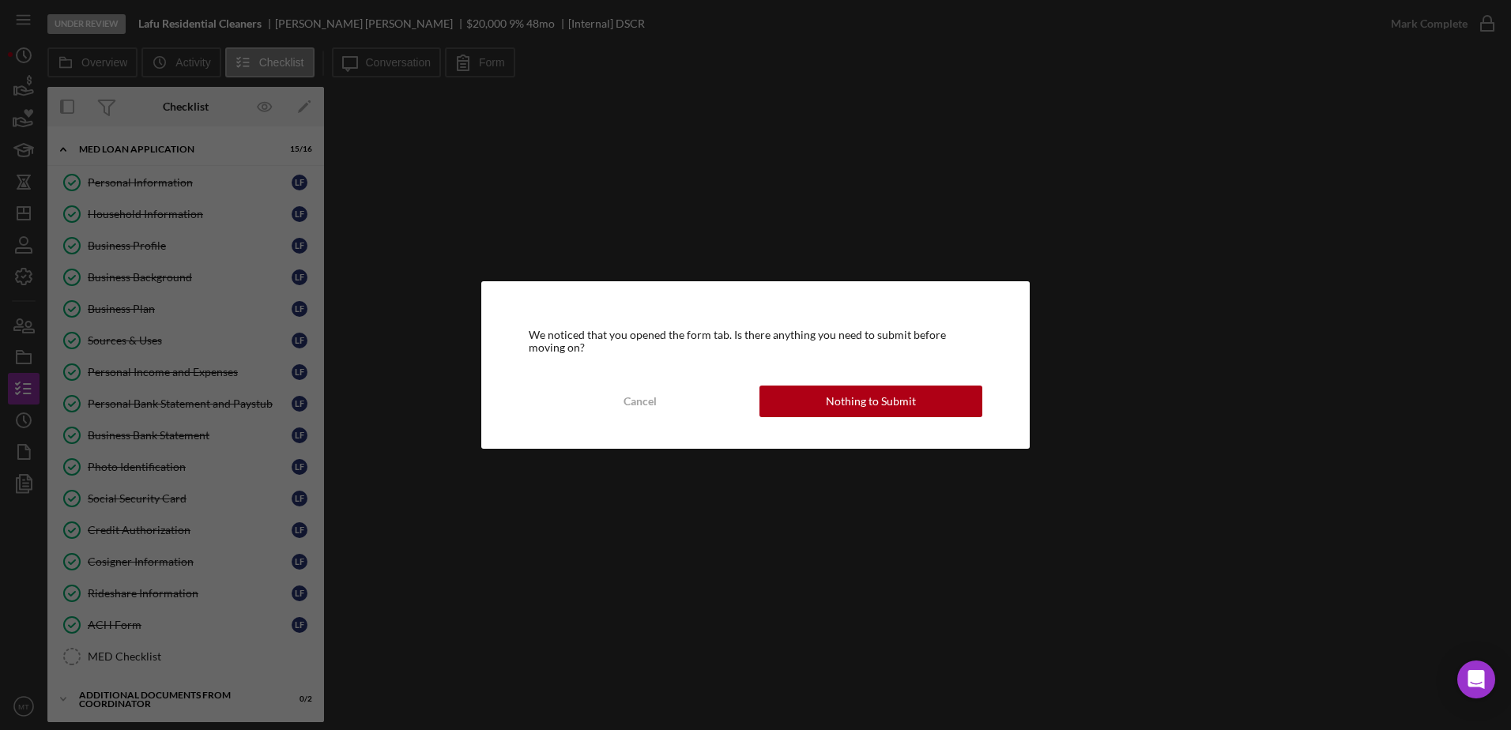
click at [625, 380] on div "We noticed that you opened the form tab. Is there anything you need to submit b…" at bounding box center [755, 365] width 549 height 168
click at [666, 409] on button "Cancel" at bounding box center [640, 402] width 223 height 32
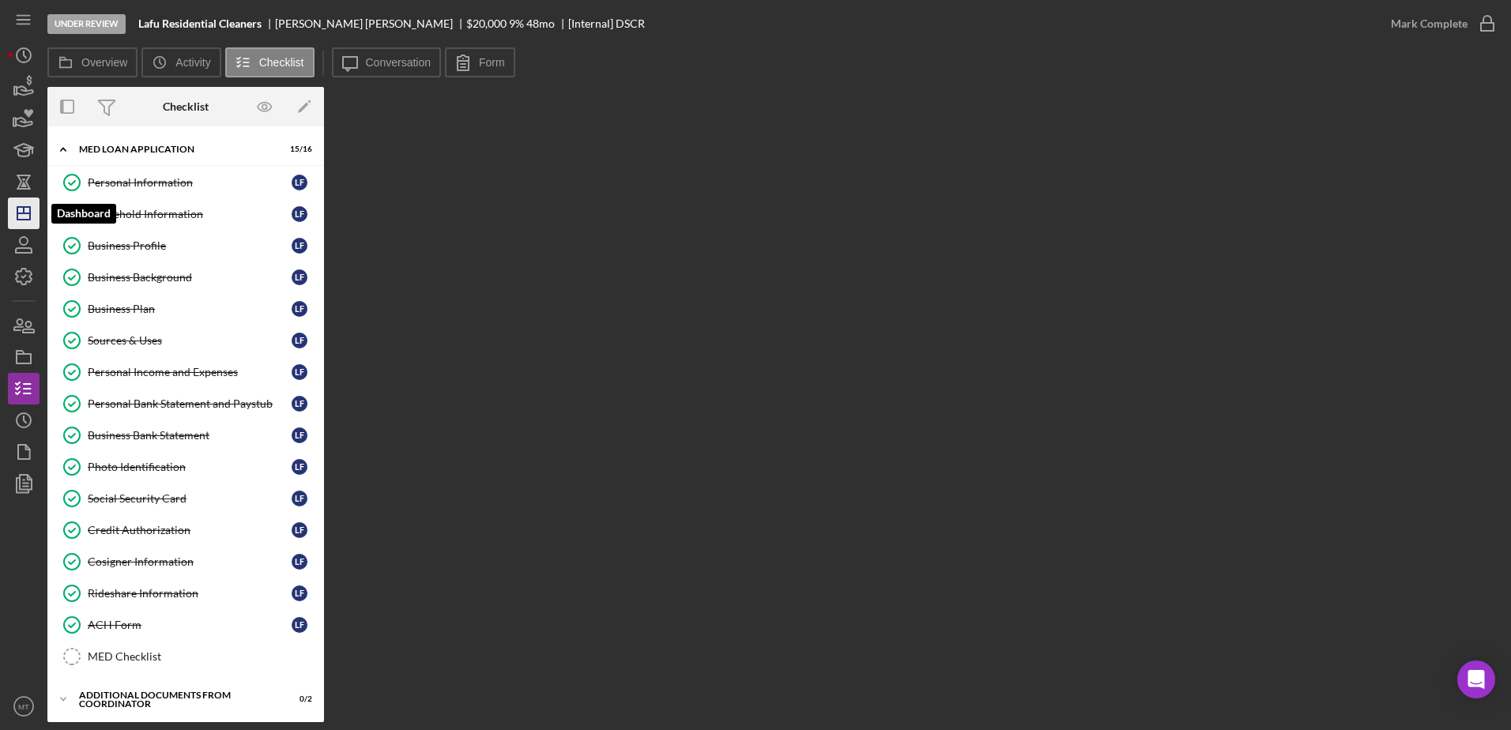
click at [21, 218] on icon "Icon/Dashboard" at bounding box center [24, 214] width 40 height 40
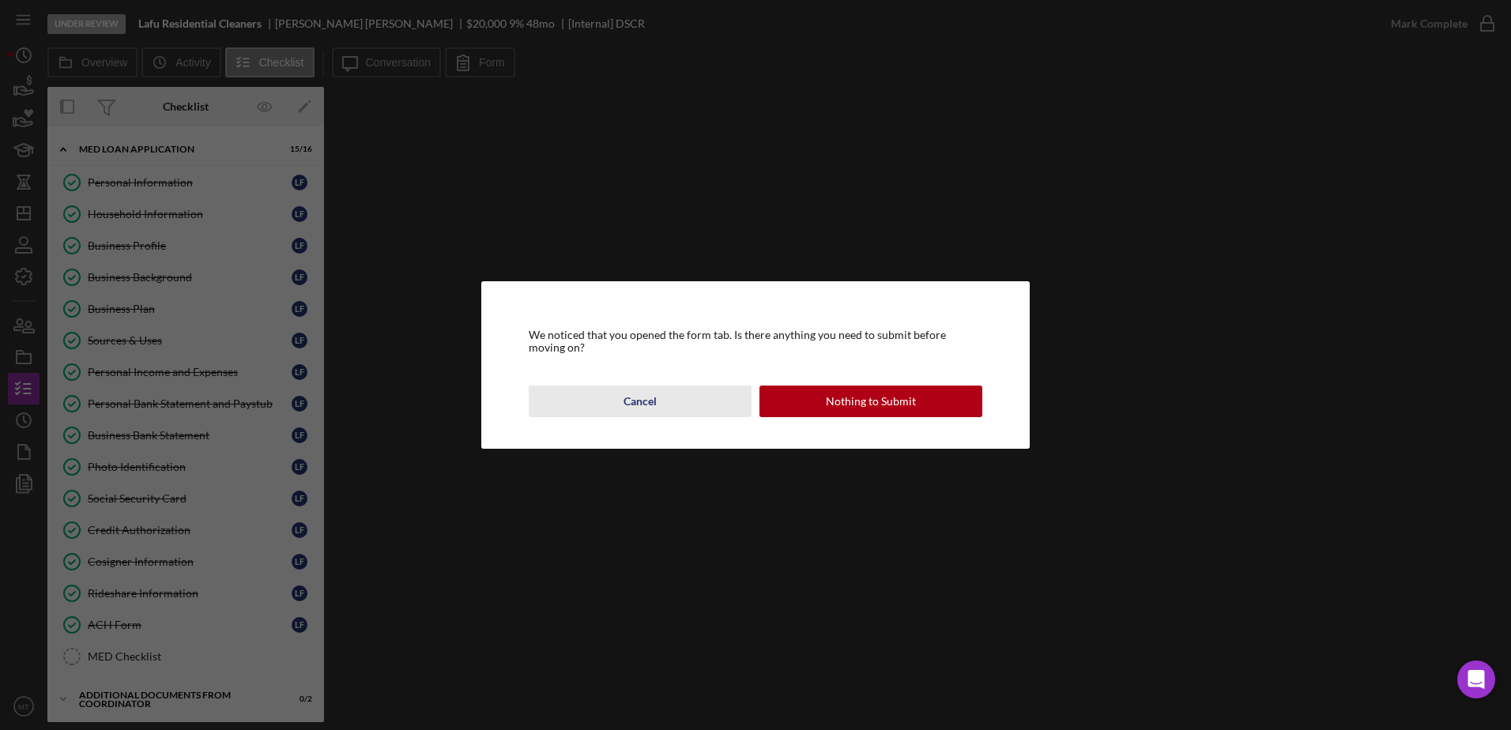
click at [637, 392] on div "Cancel" at bounding box center [640, 402] width 33 height 32
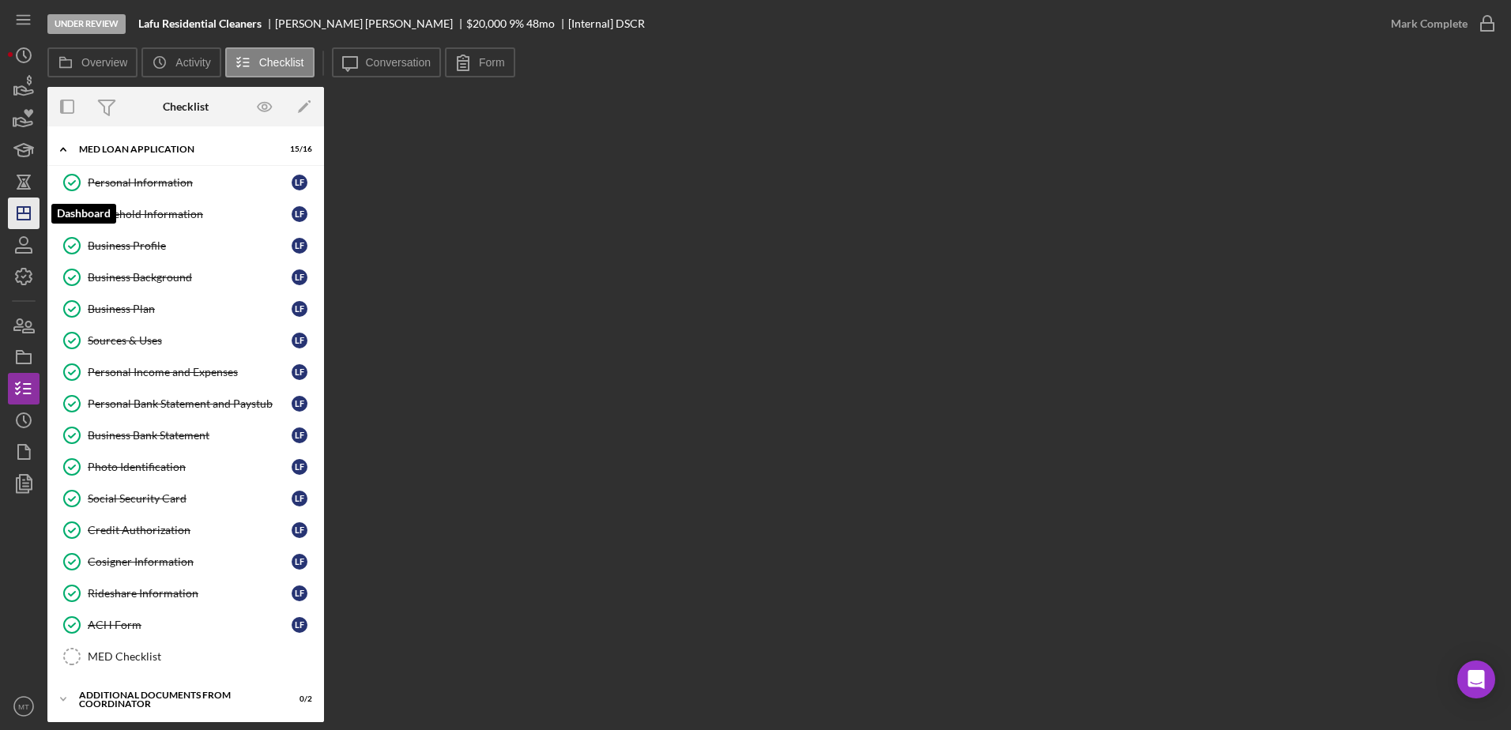
click at [24, 217] on icon "Icon/Dashboard" at bounding box center [24, 214] width 40 height 40
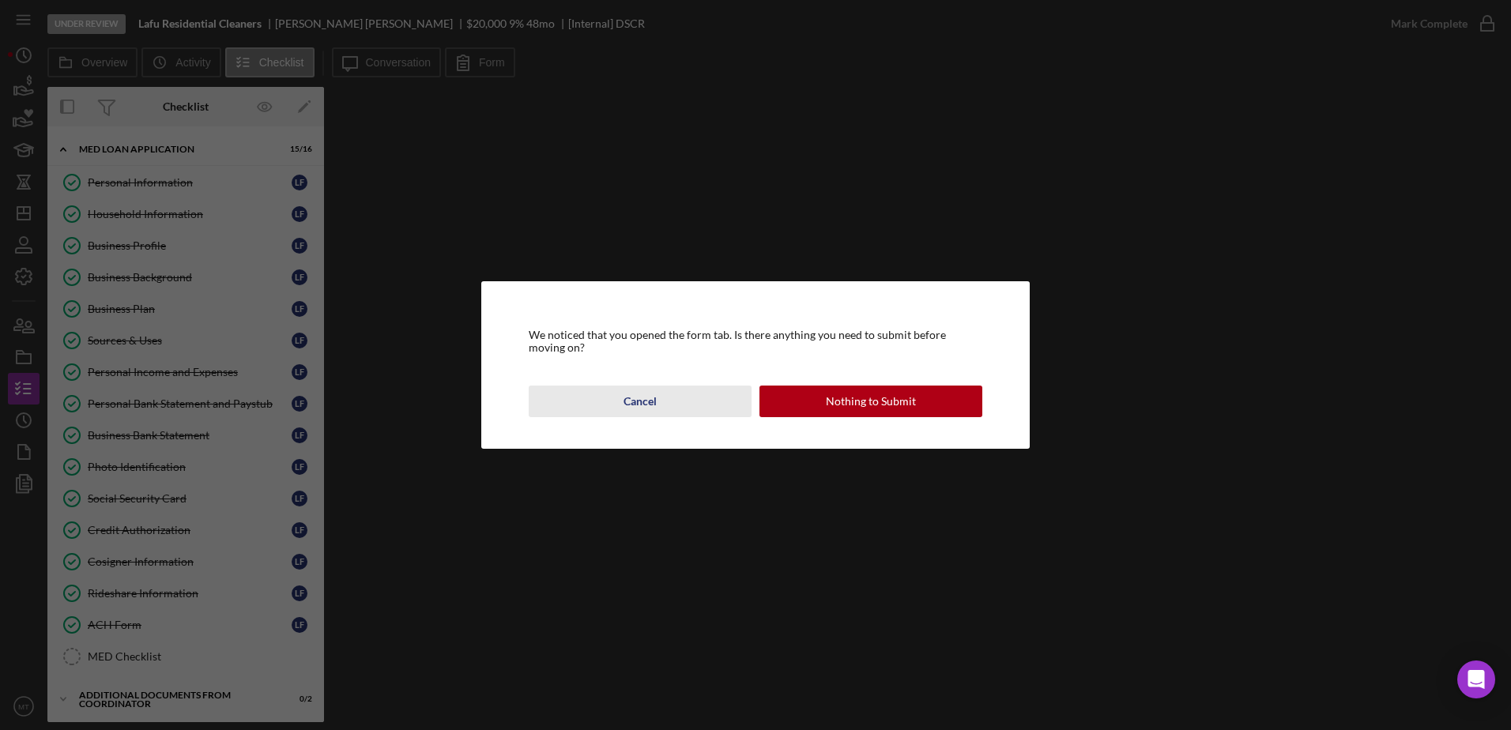
click at [646, 392] on div "Cancel" at bounding box center [640, 402] width 33 height 32
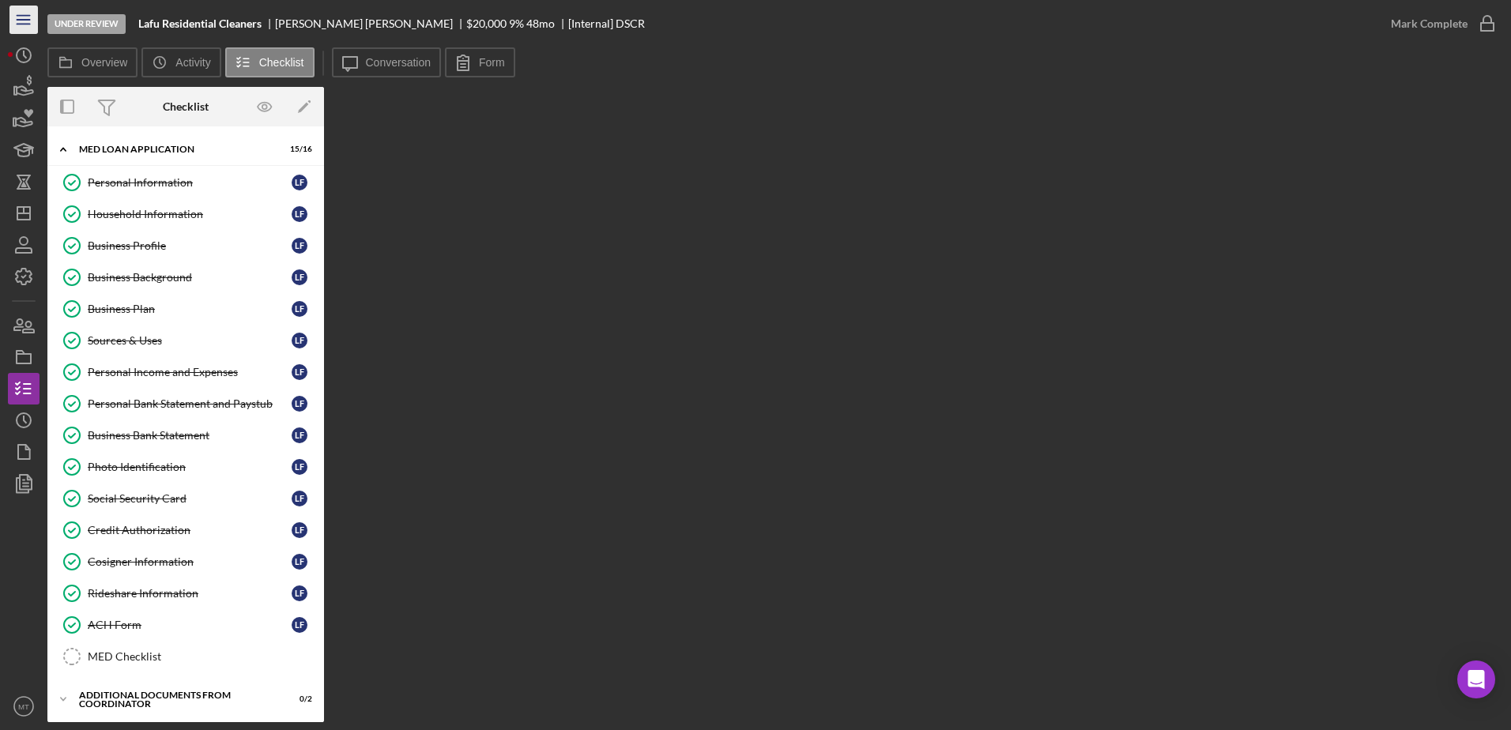
click at [25, 9] on icon "Icon/Menu" at bounding box center [24, 20] width 36 height 36
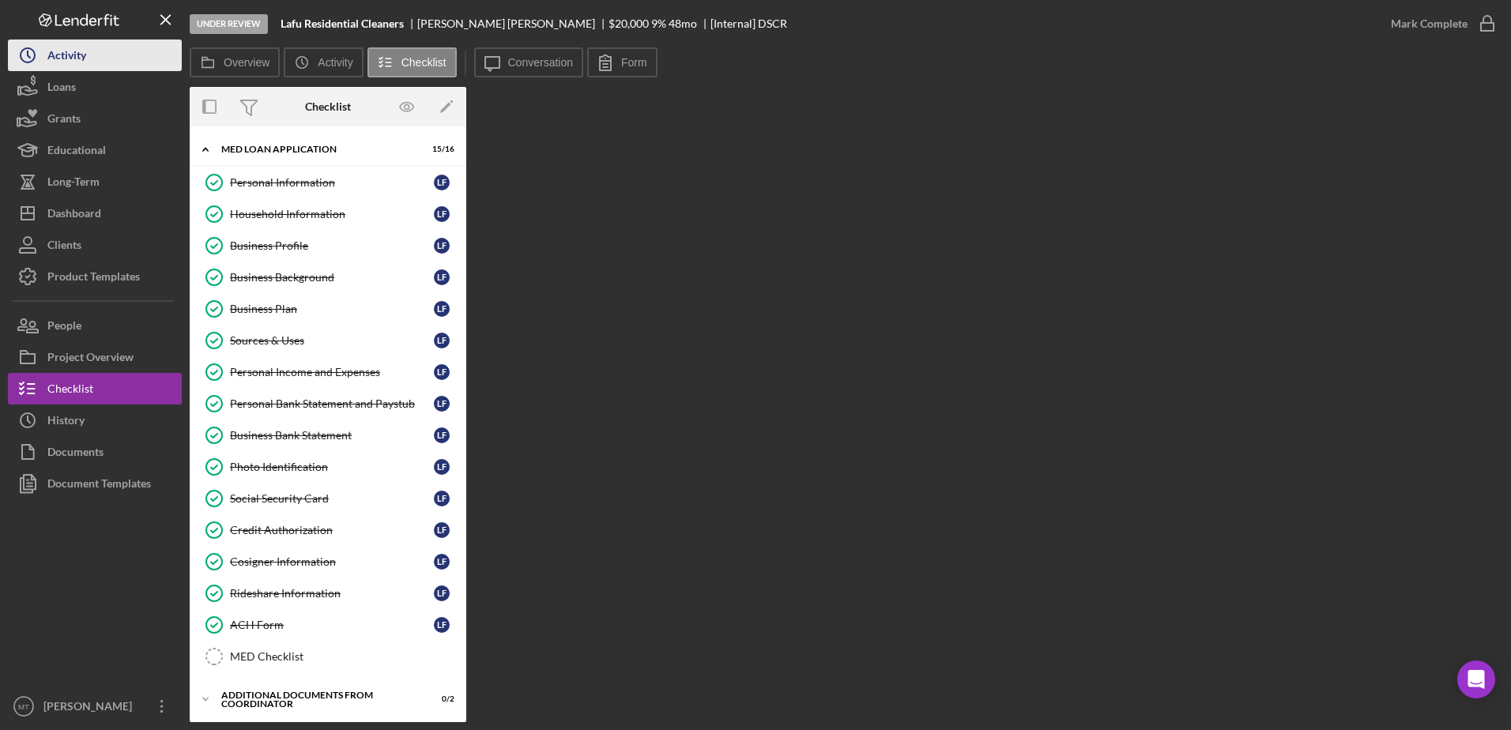
click at [43, 54] on icon "Icon/History" at bounding box center [28, 56] width 40 height 40
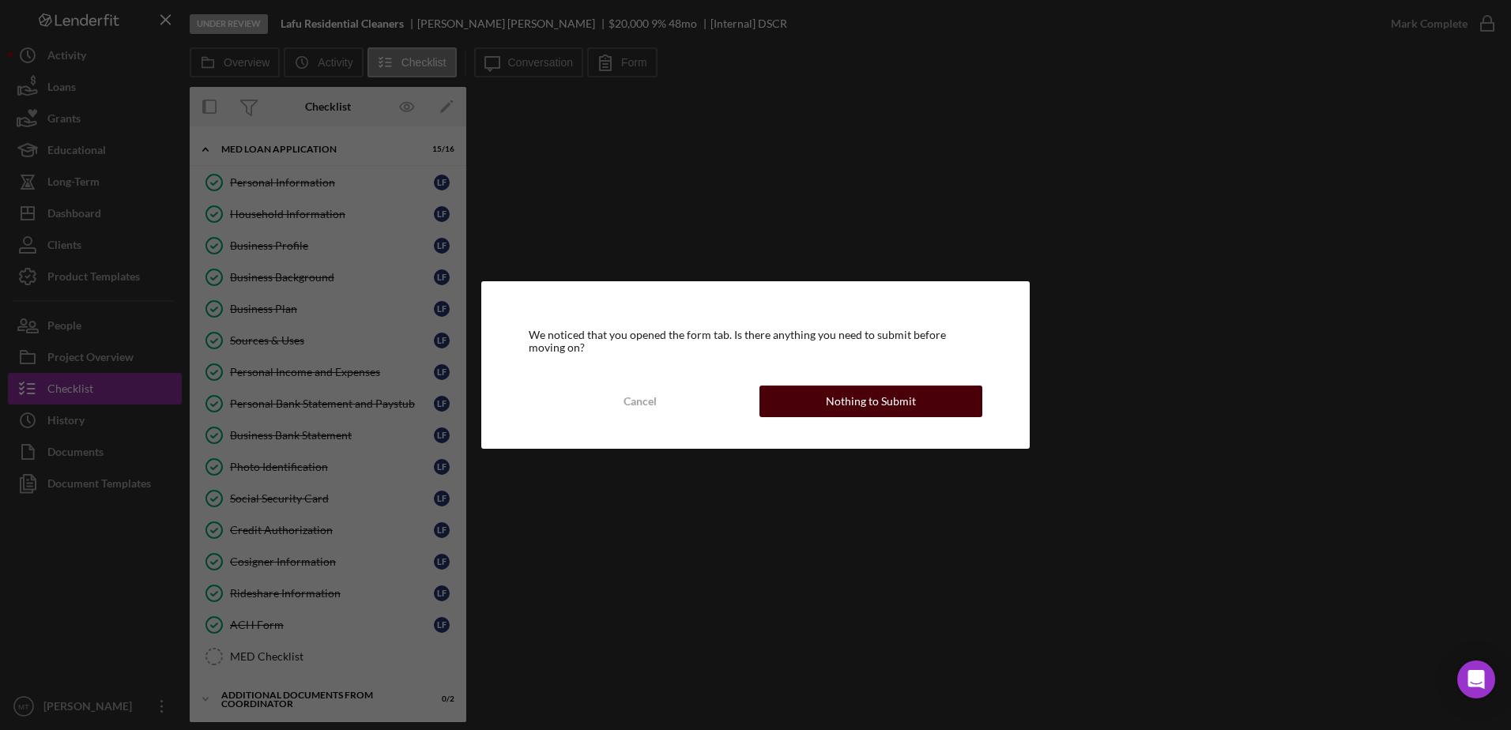
click at [881, 417] on div "Nothing to Submit" at bounding box center [871, 402] width 90 height 32
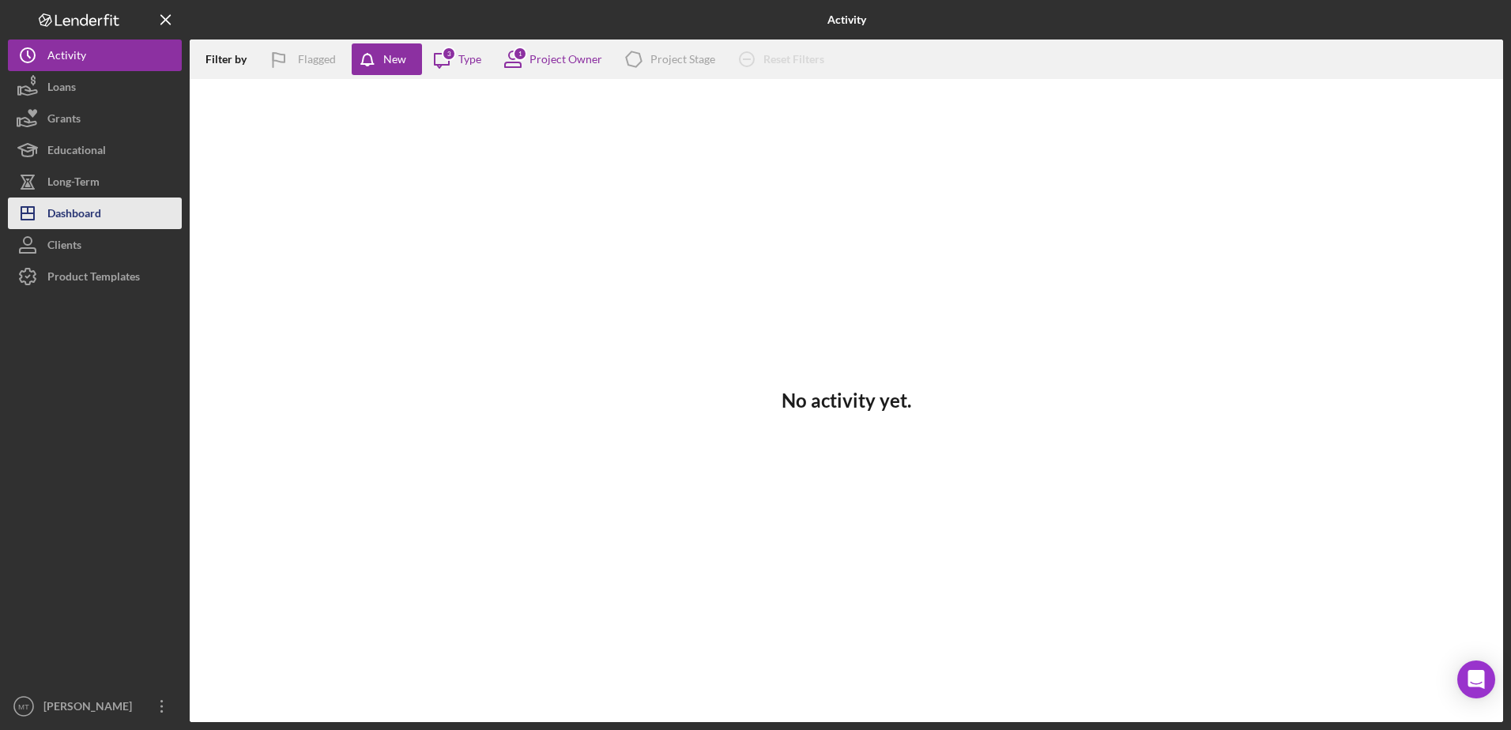
click at [119, 216] on button "Icon/Dashboard Dashboard" at bounding box center [95, 214] width 174 height 32
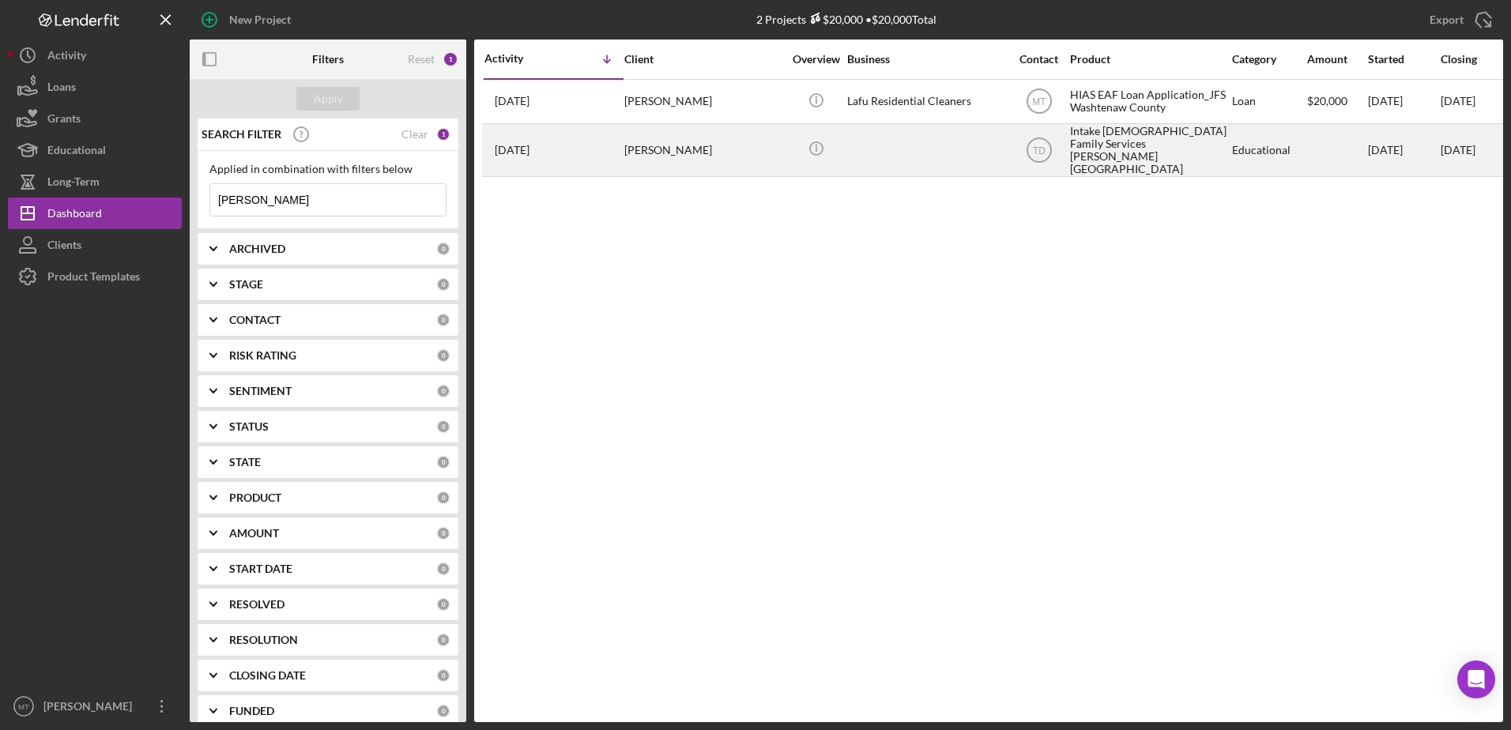
click at [634, 148] on div "Luis Faria" at bounding box center [704, 150] width 158 height 51
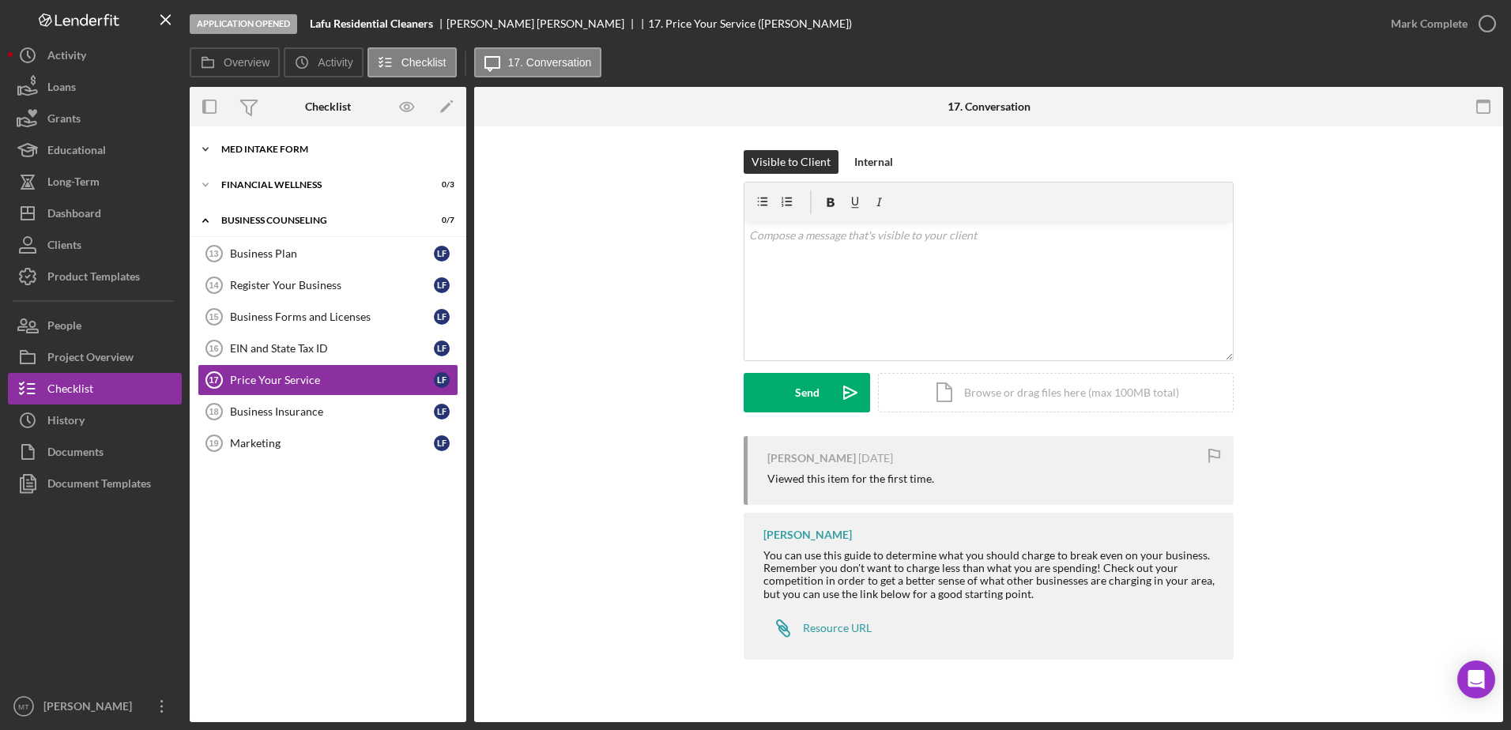
click at [293, 142] on div "Icon/Expander MED Intake Form 0 / 9" at bounding box center [328, 150] width 277 height 32
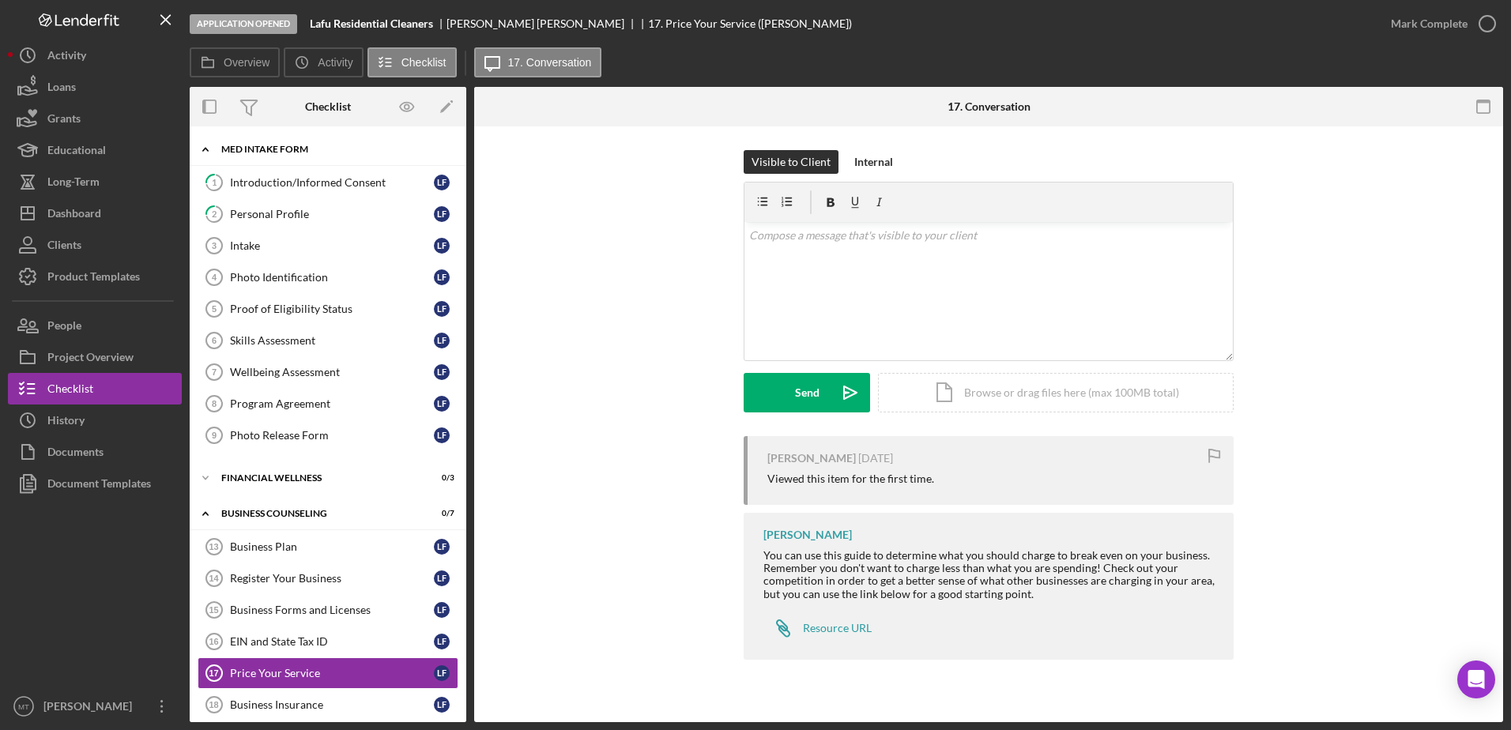
click at [293, 142] on div "Icon/Expander MED Intake Form 0 / 9" at bounding box center [328, 150] width 277 height 32
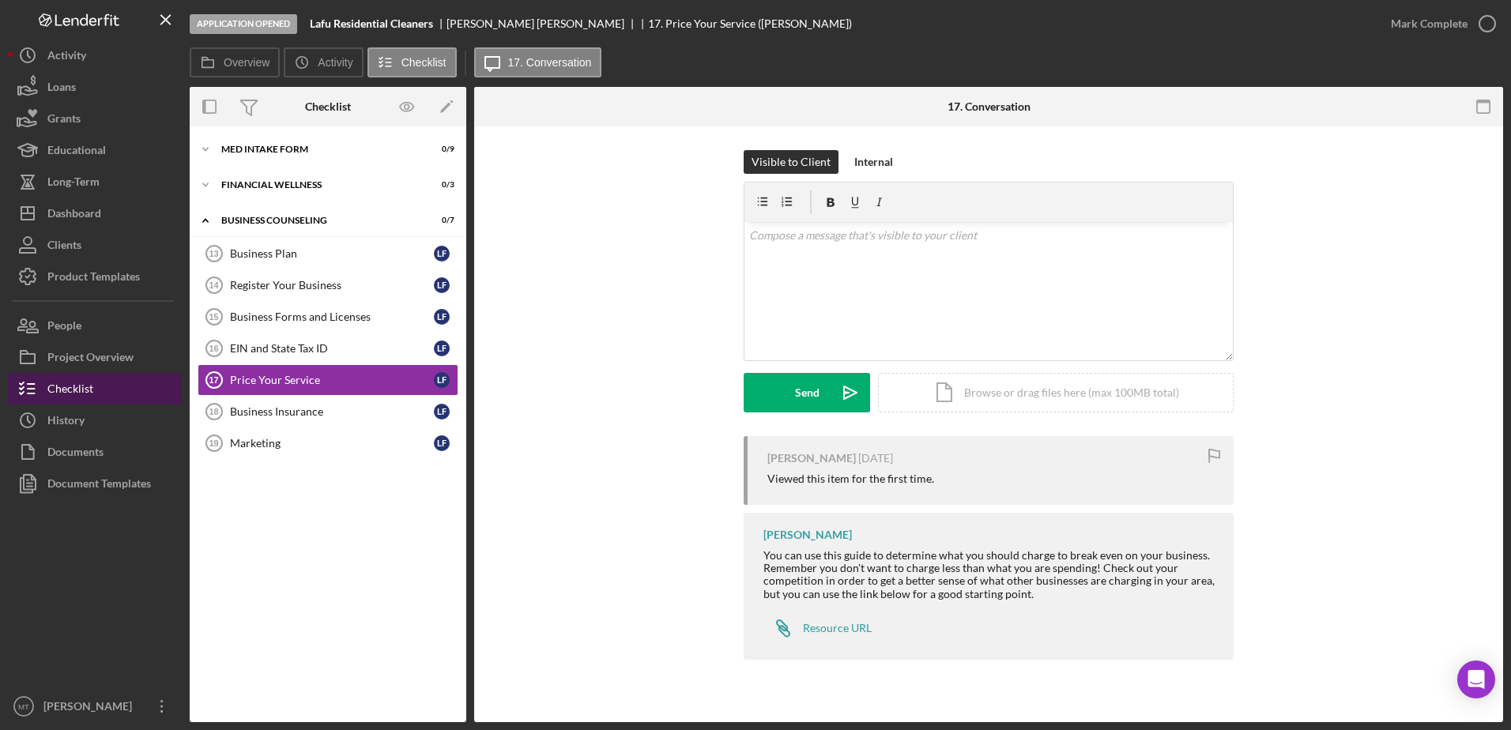
click at [34, 394] on line "button" at bounding box center [31, 394] width 7 height 0
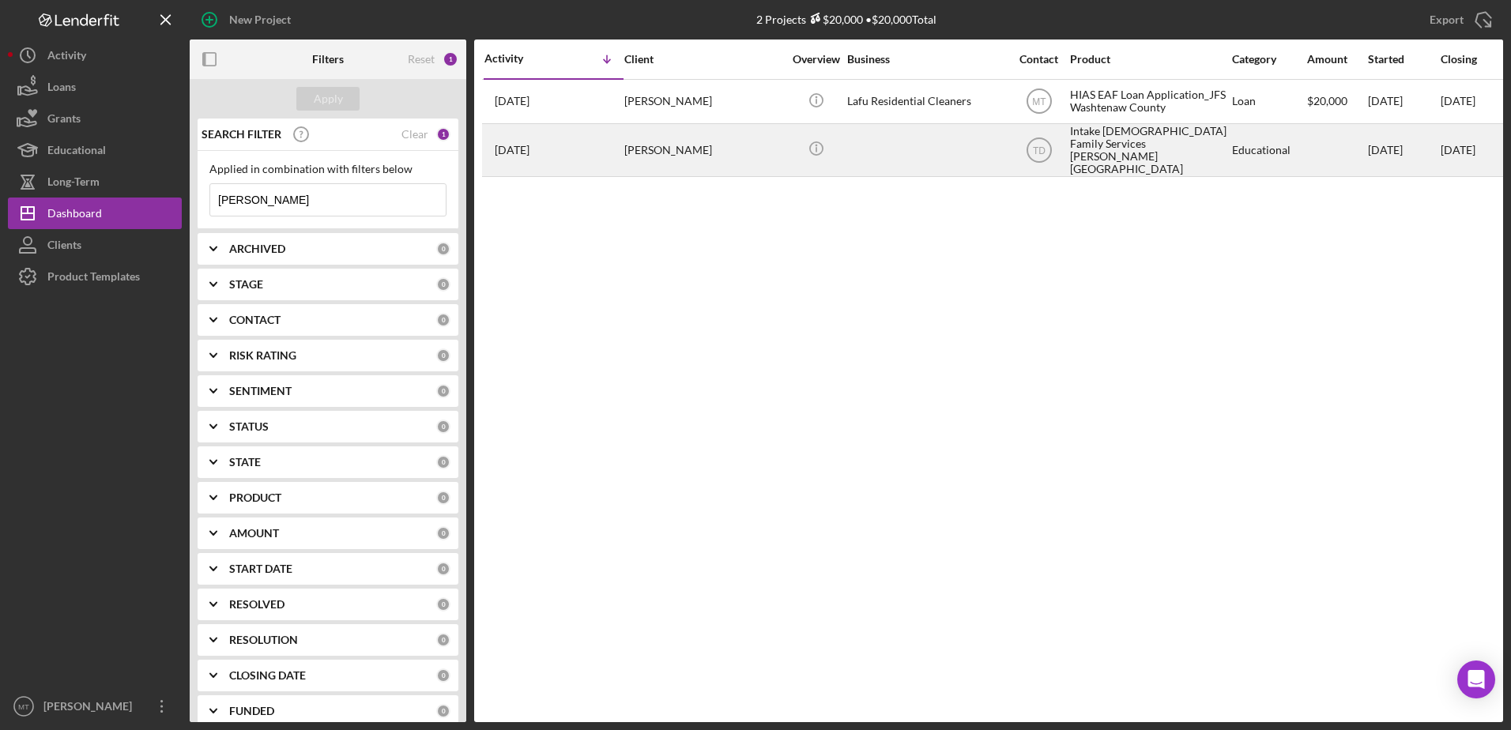
click at [639, 150] on div "Luis Faria" at bounding box center [704, 150] width 158 height 51
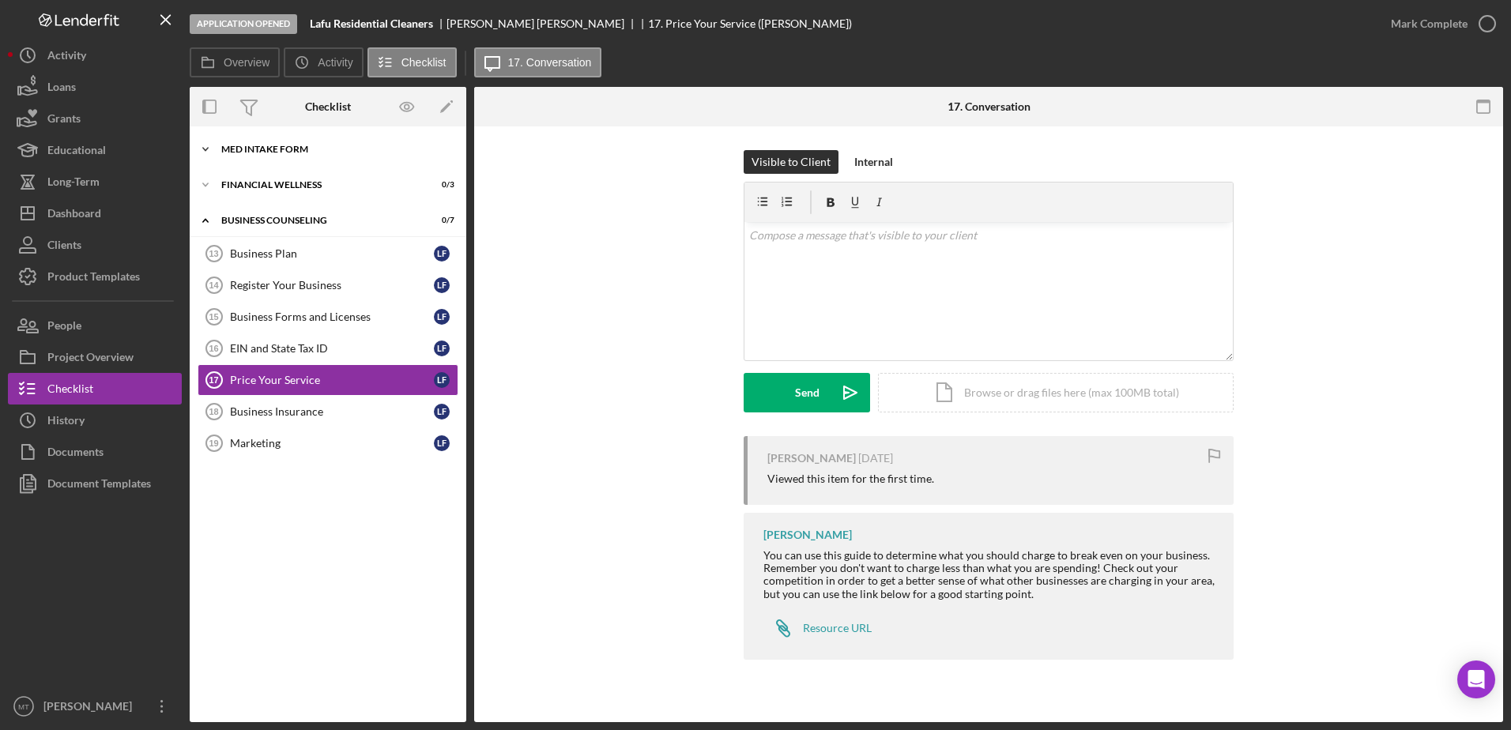
click at [325, 153] on div "MED Intake Form" at bounding box center [333, 149] width 225 height 9
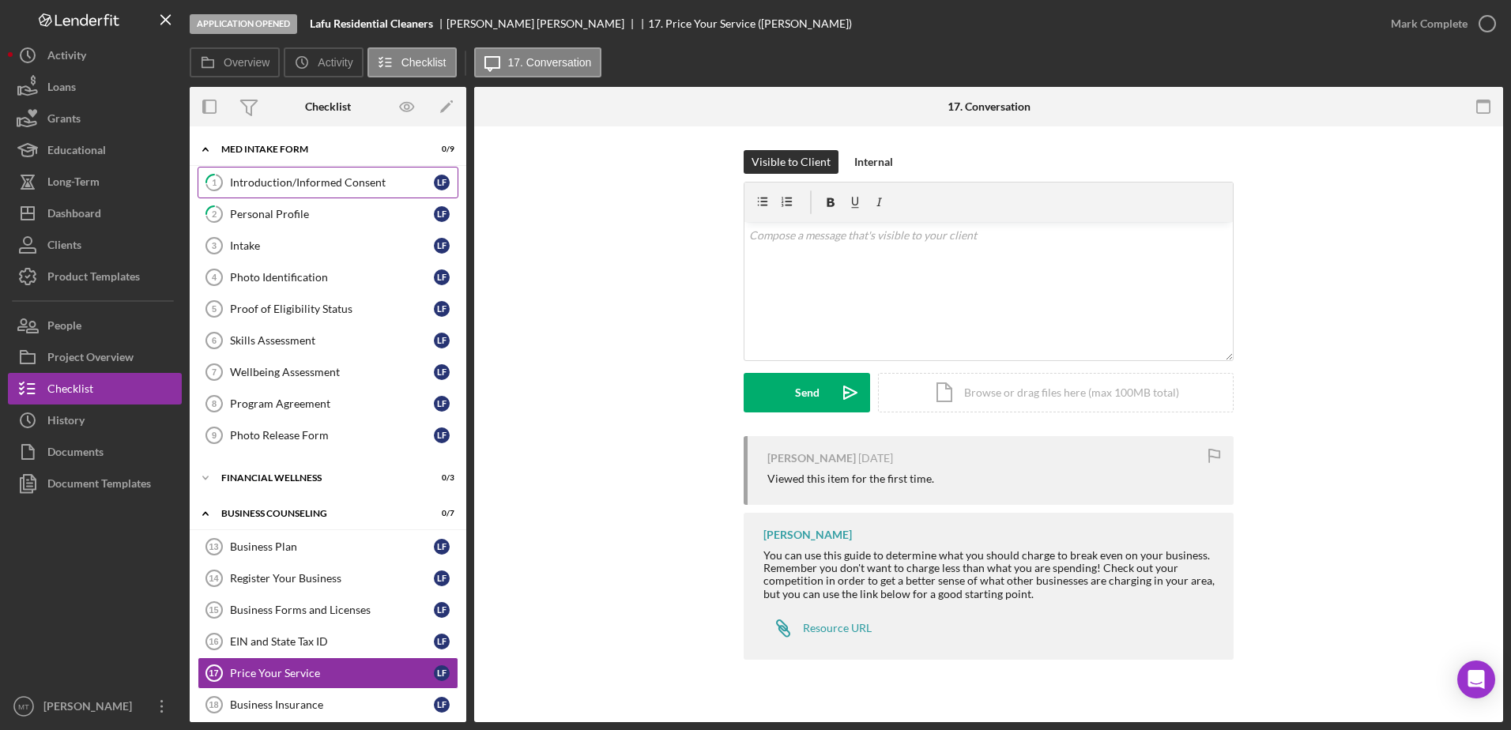
click at [330, 193] on link "1 Introduction/Informed Consent L F" at bounding box center [328, 183] width 261 height 32
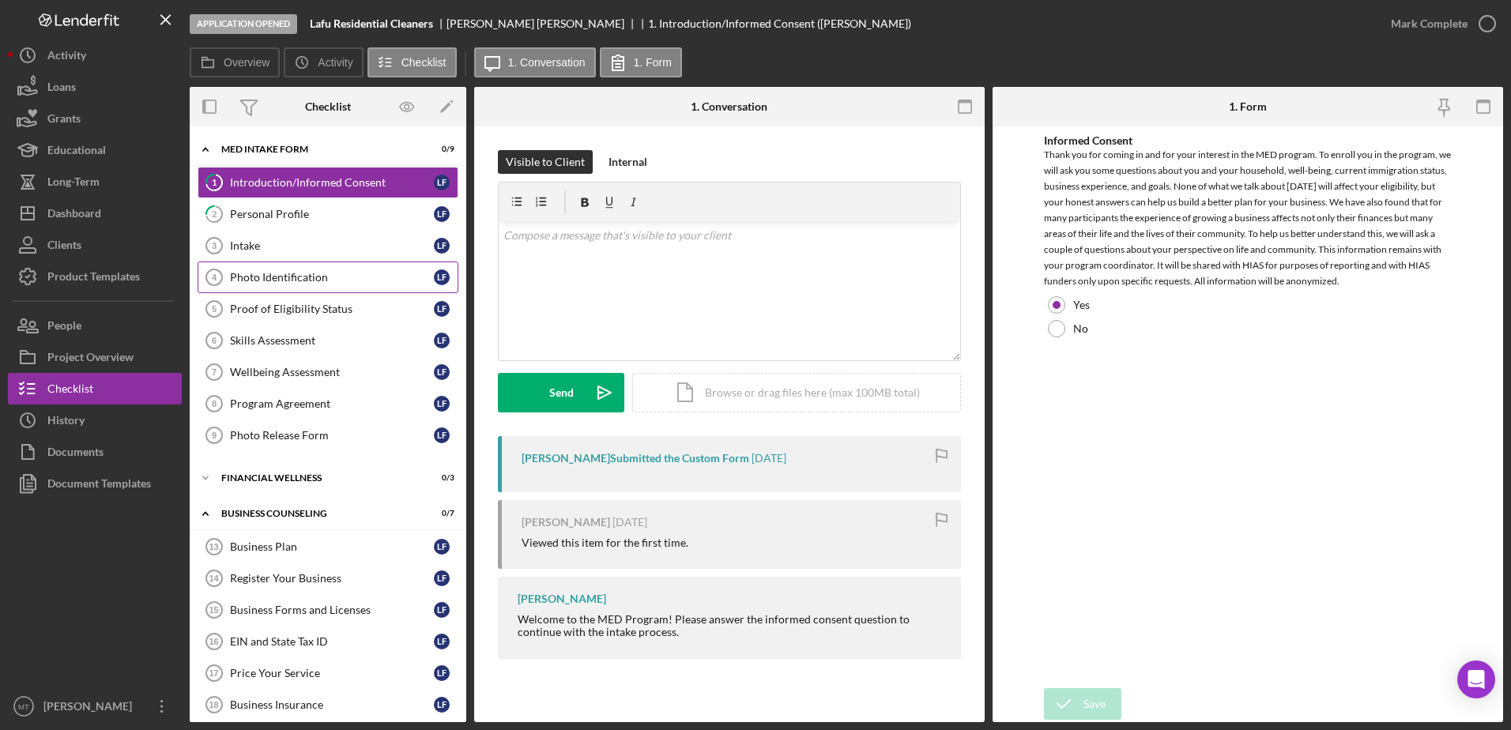
click at [255, 288] on link "Photo Identification 4 Photo Identification L F" at bounding box center [328, 278] width 261 height 32
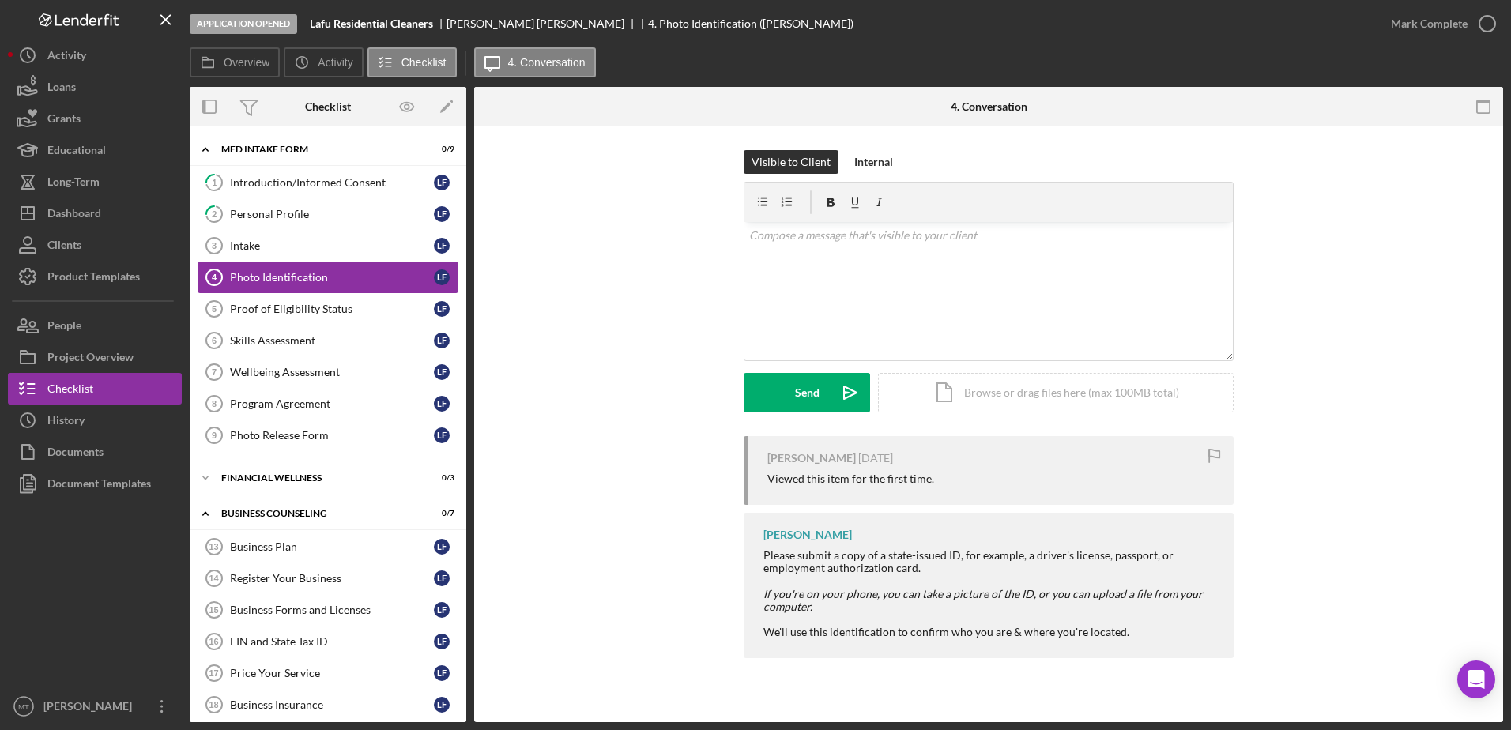
click at [255, 292] on link "Photo Identification 4 Photo Identification L F" at bounding box center [328, 278] width 261 height 32
click at [259, 360] on link "Wellbeing Assessment 7 Wellbeing Assessment L F" at bounding box center [328, 373] width 261 height 32
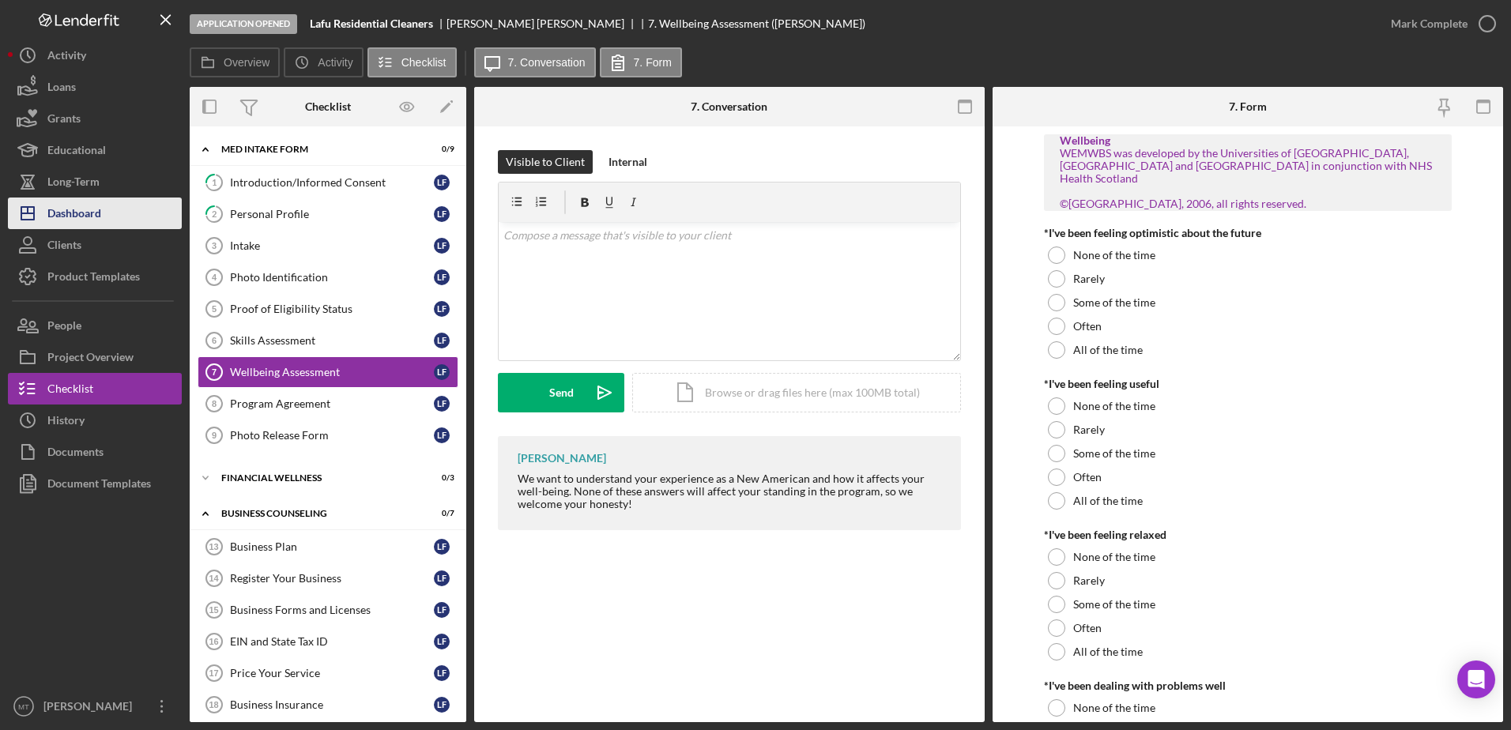
click at [83, 213] on div "Dashboard" at bounding box center [74, 216] width 54 height 36
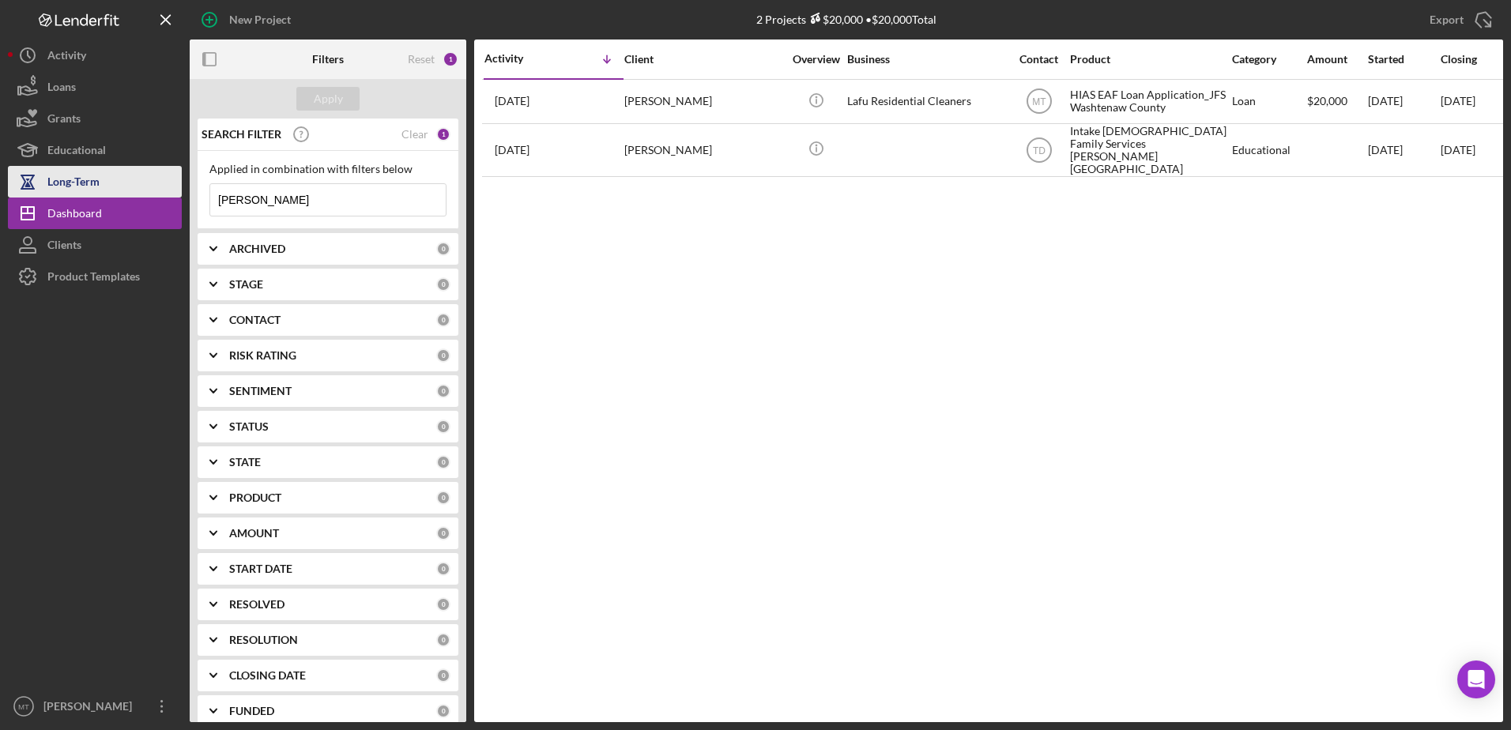
drag, startPoint x: 240, startPoint y: 194, endPoint x: 160, endPoint y: 194, distance: 79.8
click at [160, 194] on div "New Project 2 Projects $20,000 • $20,000 Total luis Export Icon/Export Filters …" at bounding box center [756, 361] width 1496 height 723
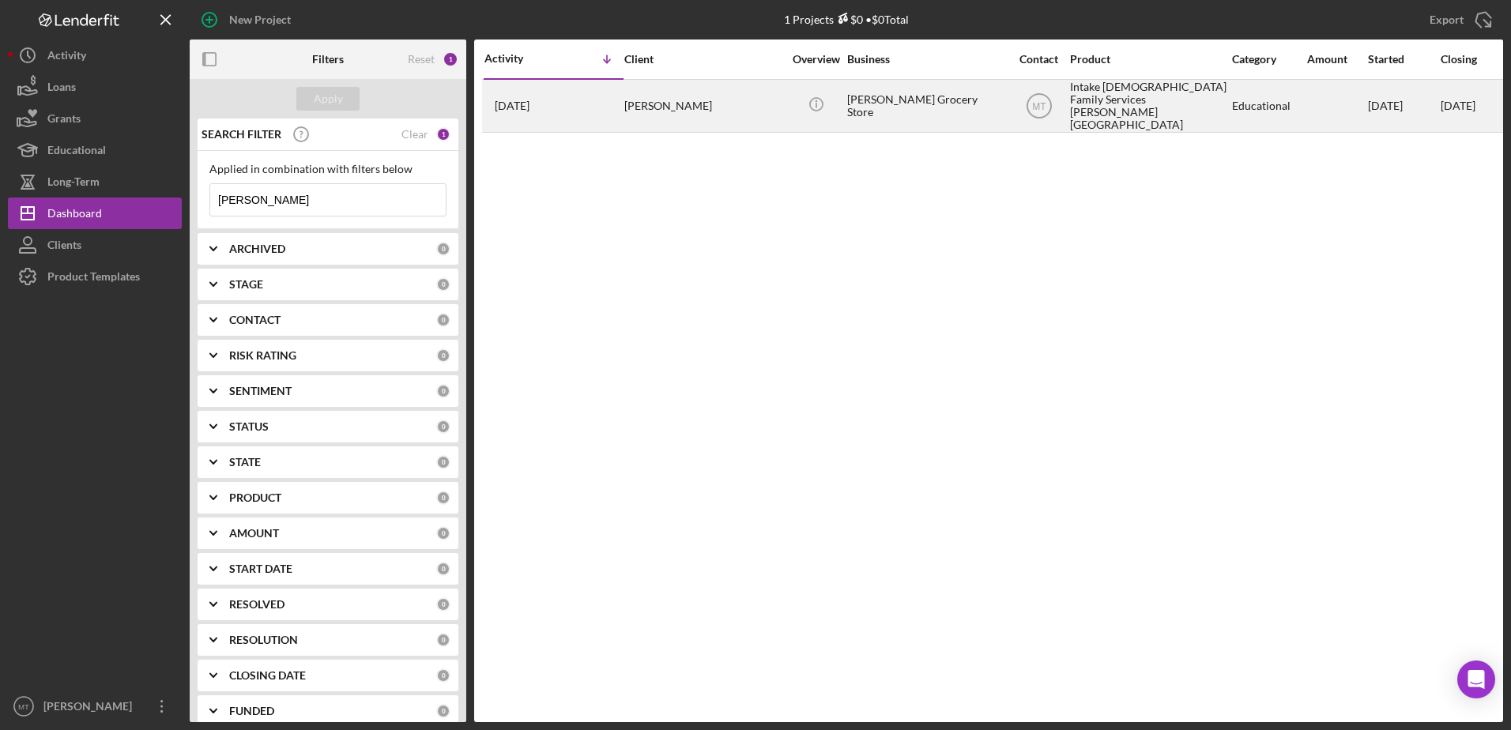
type input "danial"
click at [674, 100] on div "Danial Nofal" at bounding box center [704, 106] width 158 height 51
